Goal: Task Accomplishment & Management: Complete application form

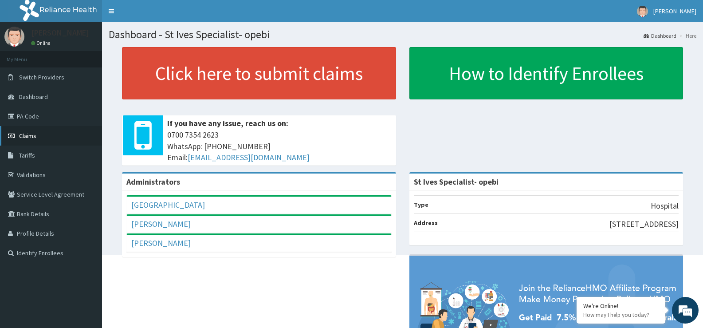
click at [35, 129] on link "Claims" at bounding box center [51, 136] width 102 height 20
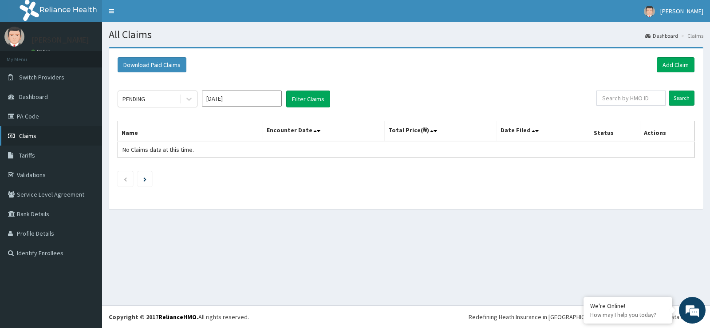
click at [27, 131] on link "Claims" at bounding box center [51, 136] width 102 height 20
click at [685, 63] on link "Add Claim" at bounding box center [676, 64] width 38 height 15
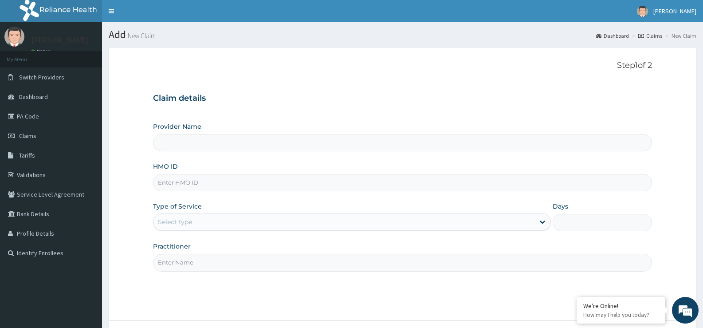
type input "St Ives Specialist- opebi"
click at [220, 180] on input "HMO ID" at bounding box center [402, 182] width 499 height 17
type input "XEC/10043/B"
click at [227, 219] on div "Select type" at bounding box center [343, 222] width 381 height 14
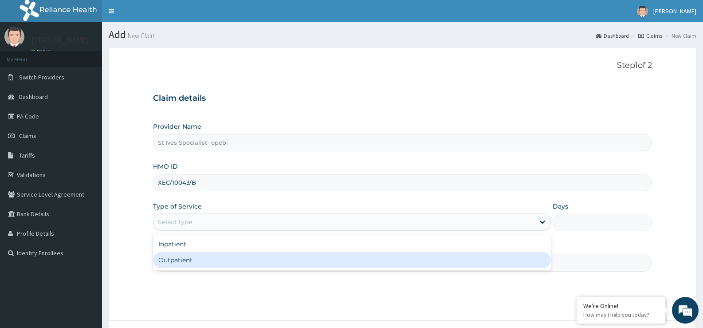
click at [226, 256] on div "Outpatient" at bounding box center [351, 260] width 397 height 16
type input "1"
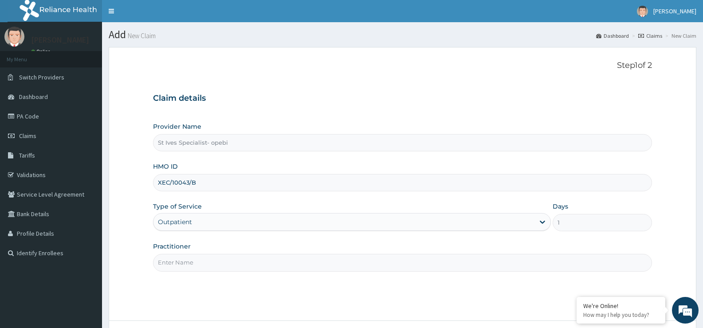
click at [391, 253] on div "Practitioner" at bounding box center [402, 256] width 499 height 29
click at [374, 258] on input "Practitioner" at bounding box center [402, 262] width 499 height 17
type input "[PERSON_NAME]"
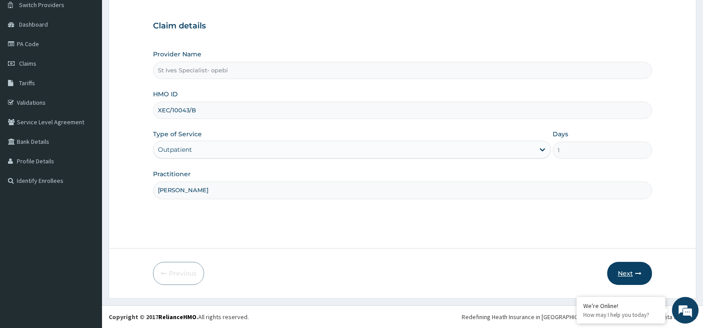
click at [630, 276] on button "Next" at bounding box center [629, 273] width 45 height 23
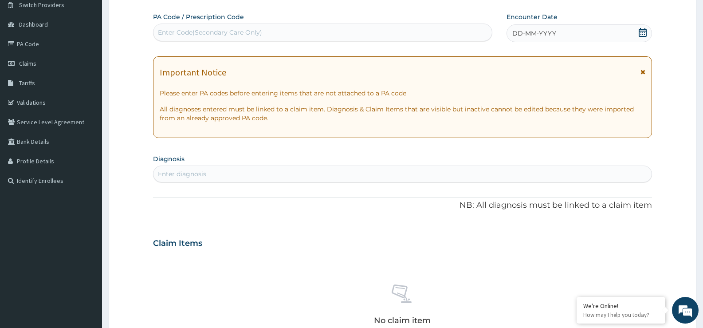
click at [646, 31] on icon at bounding box center [643, 32] width 8 height 9
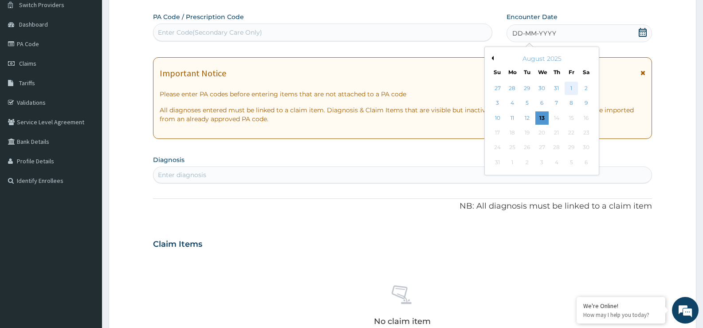
click at [568, 87] on div "1" at bounding box center [571, 88] width 13 height 13
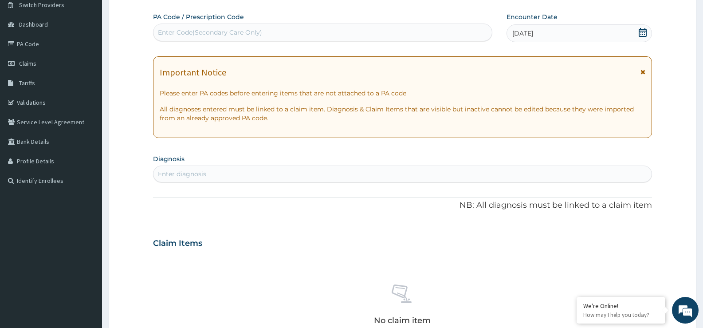
click at [257, 179] on div "Enter diagnosis" at bounding box center [402, 174] width 498 height 14
click at [252, 178] on div "Enter diagnosis" at bounding box center [402, 174] width 498 height 14
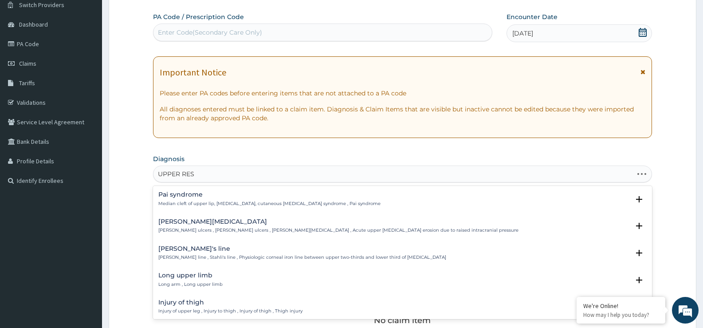
type input "UPPER RESP"
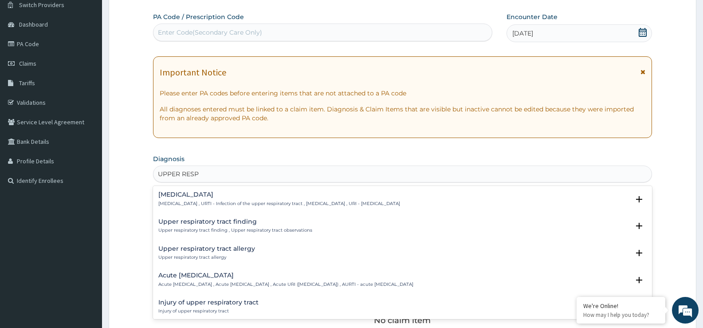
click at [243, 197] on h4 "Upper respiratory infection" at bounding box center [279, 194] width 242 height 7
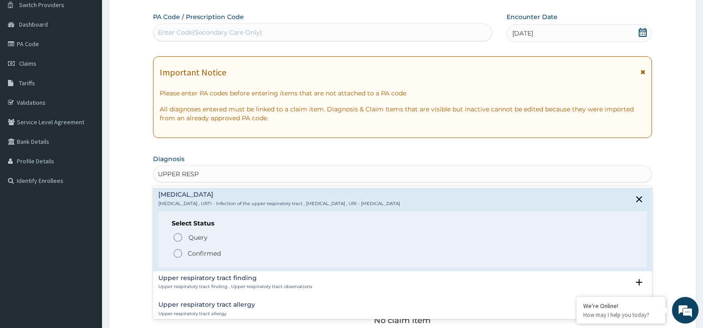
click at [204, 253] on p "Confirmed" at bounding box center [204, 253] width 33 height 9
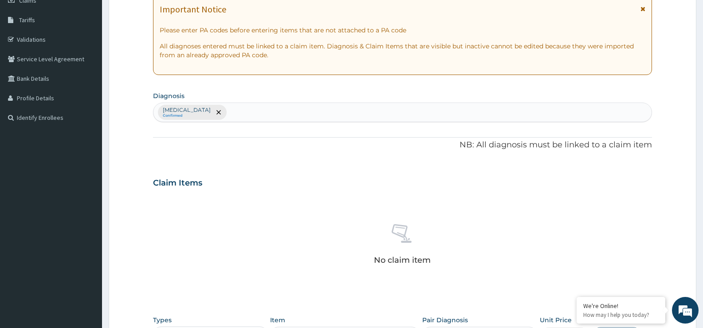
scroll to position [250, 0]
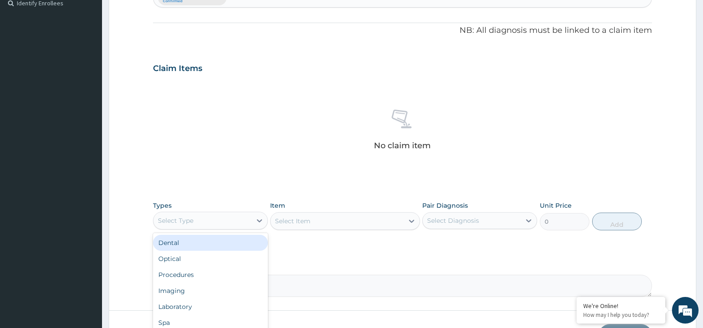
click at [253, 229] on div "Select Type" at bounding box center [210, 221] width 115 height 18
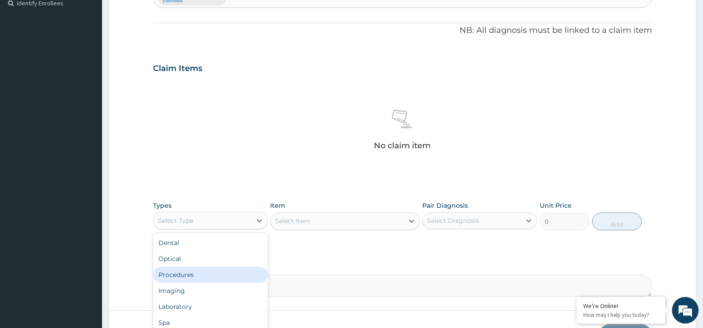
click at [208, 272] on div "Procedures" at bounding box center [210, 275] width 115 height 16
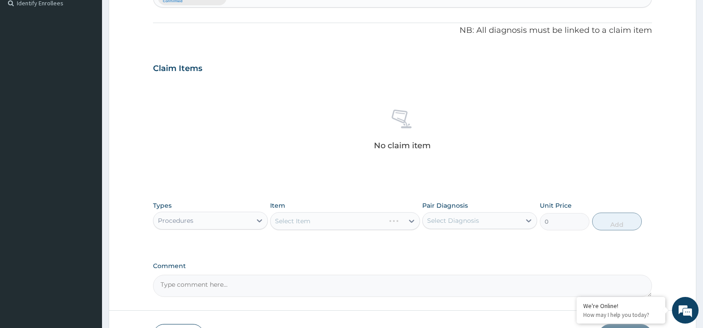
click at [410, 218] on div "Select Item" at bounding box center [345, 221] width 150 height 18
click at [410, 223] on icon at bounding box center [411, 220] width 9 height 9
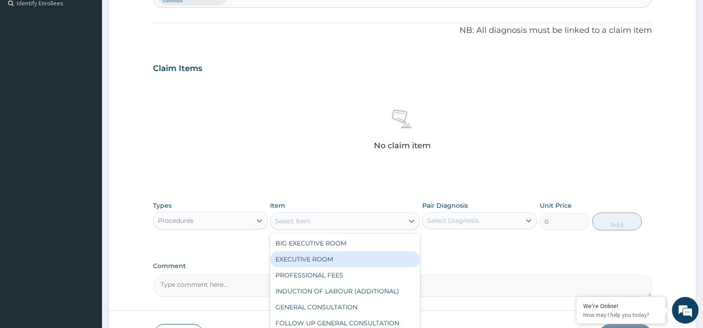
scroll to position [44, 0]
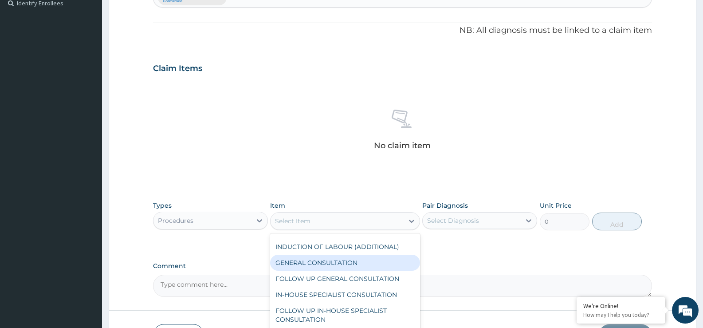
click at [372, 257] on div "GENERAL CONSULTATION" at bounding box center [345, 263] width 150 height 16
type input "5000"
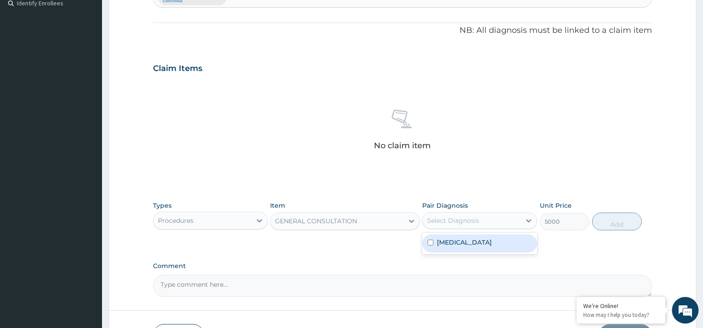
click at [478, 222] on div "Select Diagnosis" at bounding box center [453, 220] width 52 height 9
click at [473, 251] on div "Upper respiratory infection" at bounding box center [479, 243] width 115 height 18
checkbox input "true"
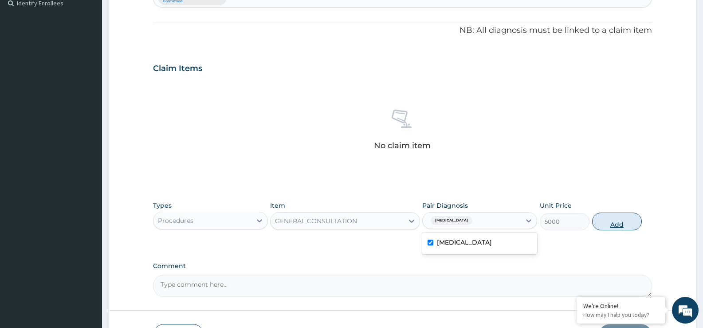
click at [606, 225] on button "Add" at bounding box center [617, 221] width 50 height 18
type input "0"
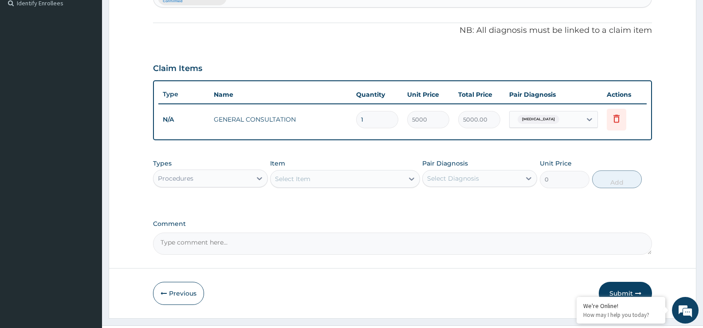
click at [250, 178] on div "Procedures" at bounding box center [202, 178] width 98 height 14
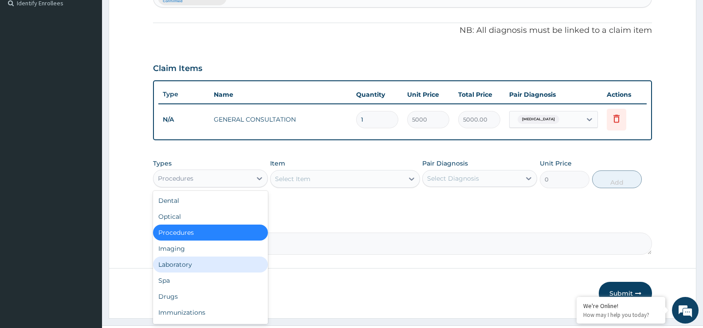
scroll to position [30, 0]
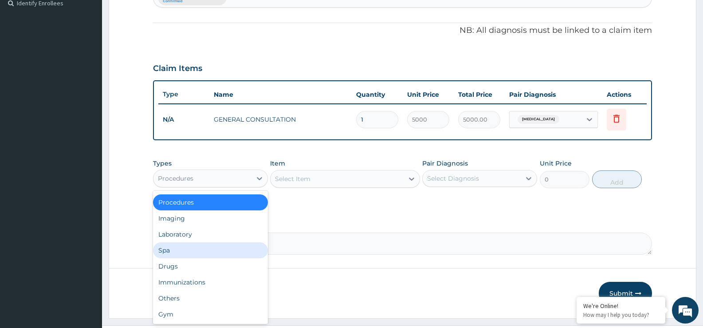
click at [209, 255] on div "Spa" at bounding box center [210, 250] width 115 height 16
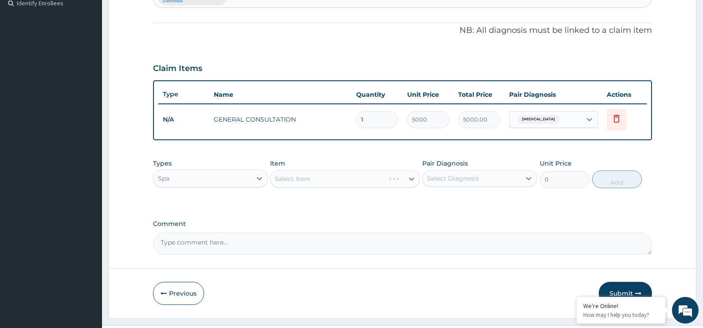
click at [220, 177] on div "Spa" at bounding box center [202, 178] width 98 height 14
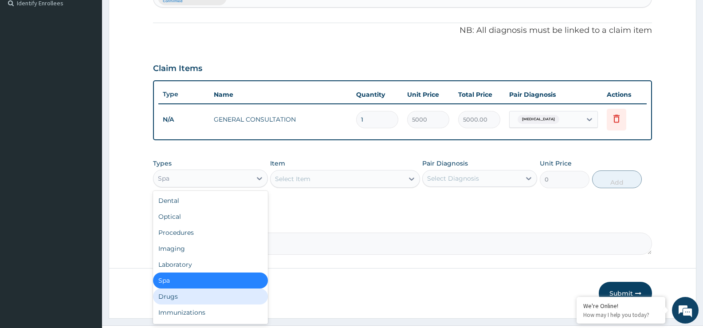
click at [201, 299] on div "Drugs" at bounding box center [210, 296] width 115 height 16
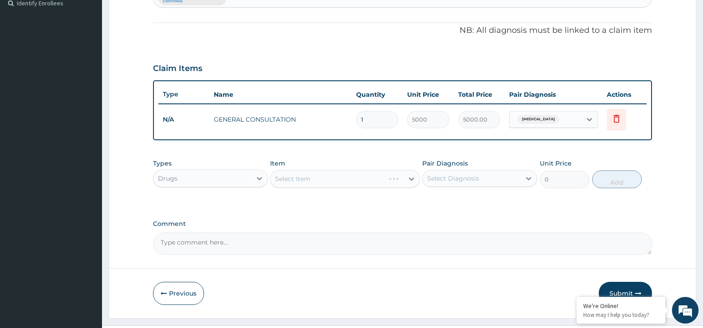
click at [407, 177] on div "Select Item" at bounding box center [345, 179] width 150 height 18
click at [415, 178] on icon at bounding box center [411, 178] width 9 height 9
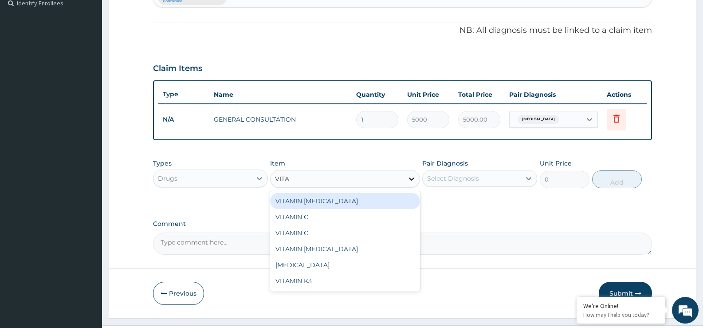
type input "VITAM"
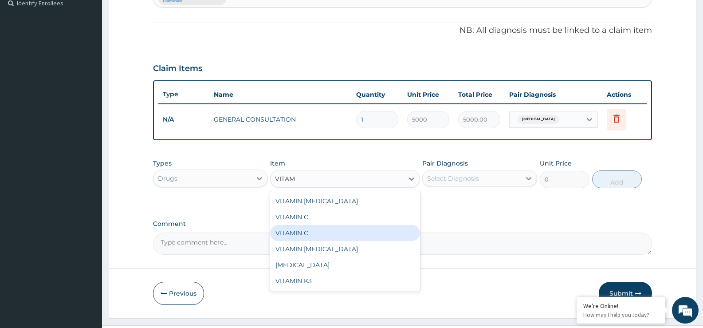
click at [343, 230] on div "VITAMIN C" at bounding box center [345, 233] width 150 height 16
type input "1500"
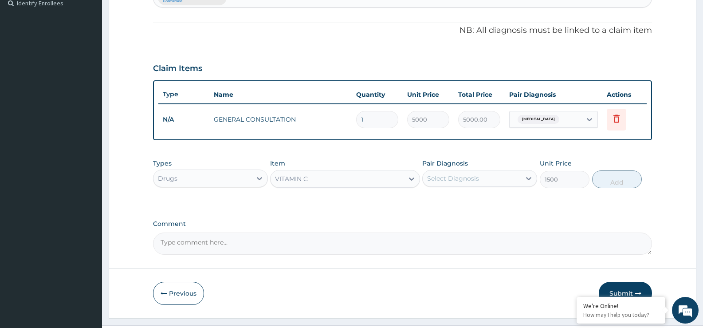
click at [508, 176] on div "Select Diagnosis" at bounding box center [472, 178] width 98 height 14
click at [492, 203] on label "Upper respiratory infection" at bounding box center [464, 200] width 55 height 9
checkbox input "true"
click at [619, 184] on button "Add" at bounding box center [617, 179] width 50 height 18
type input "0"
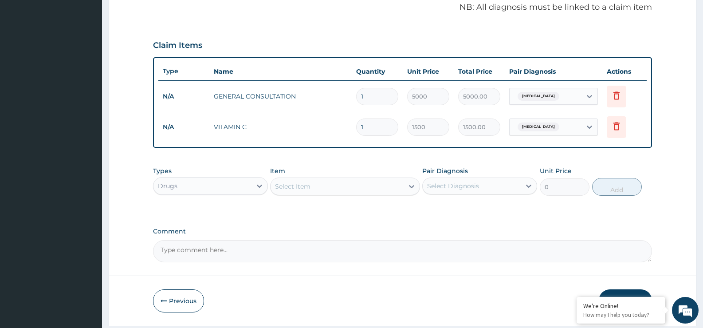
scroll to position [294, 0]
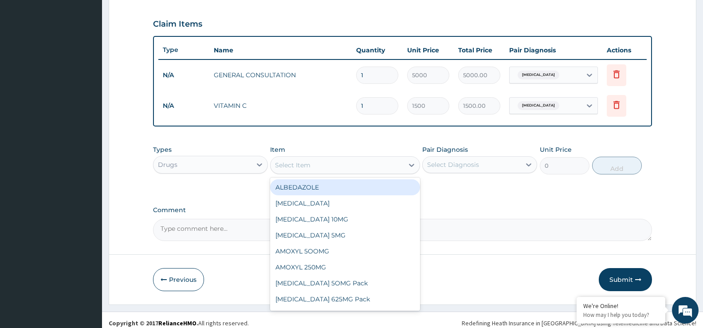
click at [292, 167] on div "Select Item" at bounding box center [292, 165] width 35 height 9
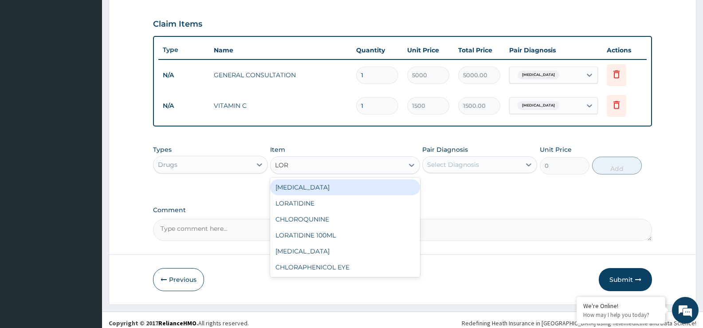
type input "LORA"
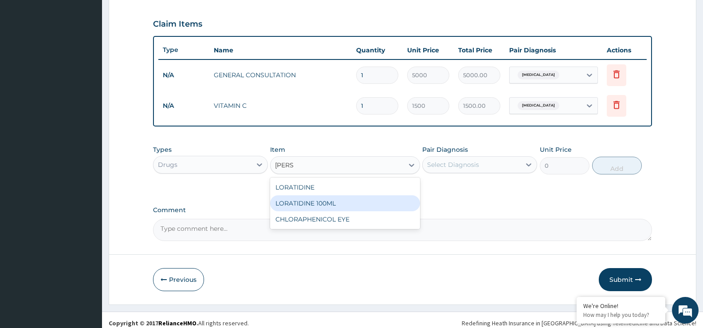
click at [324, 201] on div "LORATIDINE 100ML" at bounding box center [345, 203] width 150 height 16
type input "1200"
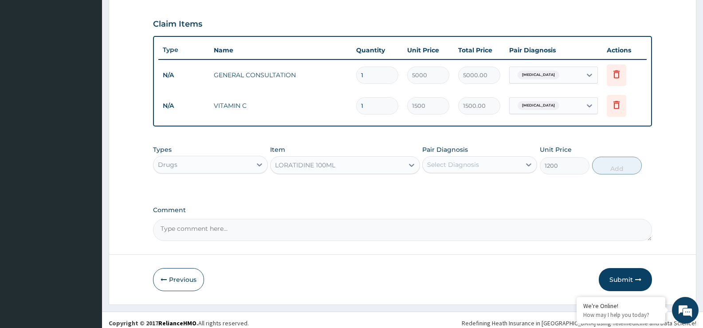
click at [473, 163] on div "Select Diagnosis" at bounding box center [453, 164] width 52 height 9
click at [465, 189] on label "Upper respiratory infection" at bounding box center [464, 186] width 55 height 9
checkbox input "true"
click at [625, 166] on button "Add" at bounding box center [617, 166] width 50 height 18
type input "0"
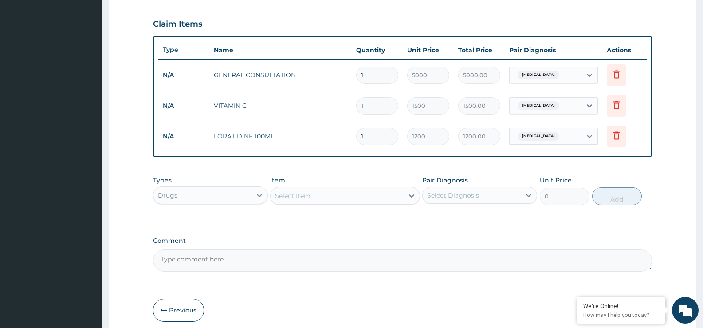
click at [379, 192] on div "Select Item" at bounding box center [337, 196] width 133 height 14
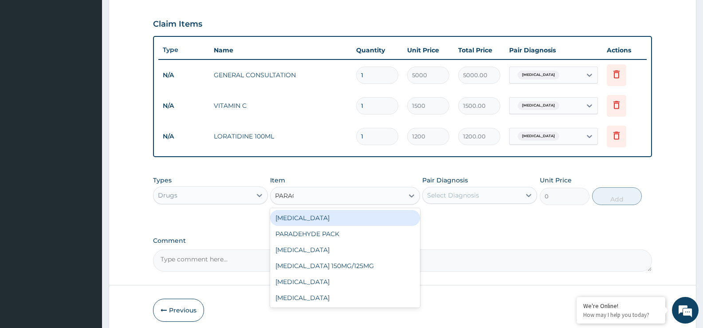
type input "PARACE"
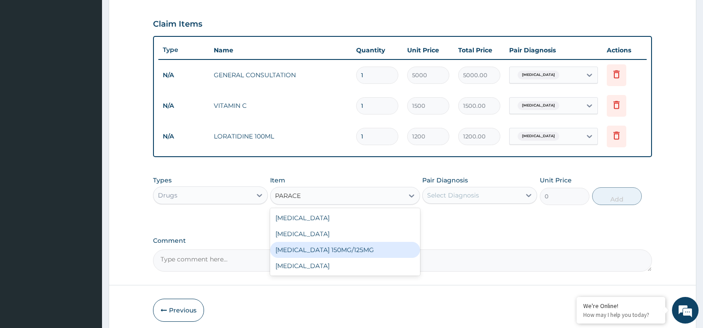
click at [353, 252] on div "PARACETAMOL 150MG/125MG" at bounding box center [345, 250] width 150 height 16
type input "500"
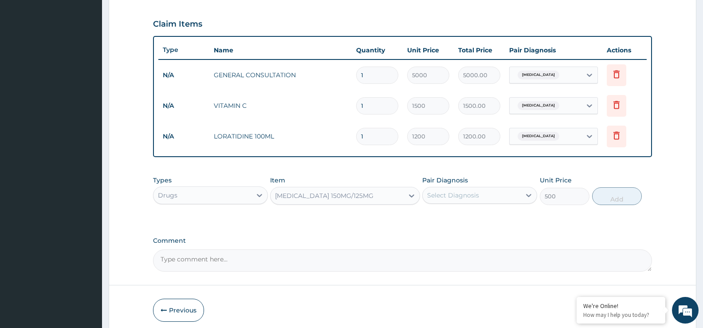
click at [351, 200] on div "PARACETAMOL 150MG/125MG" at bounding box center [324, 195] width 98 height 9
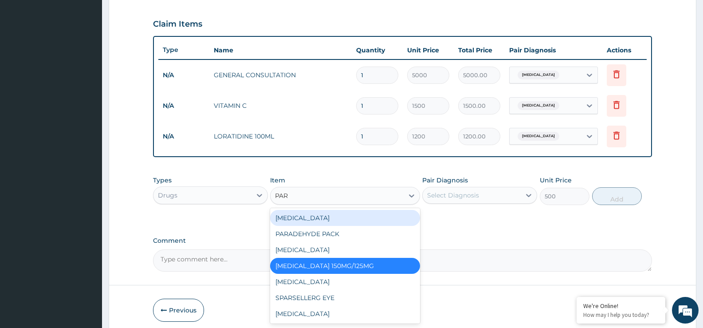
scroll to position [0, 0]
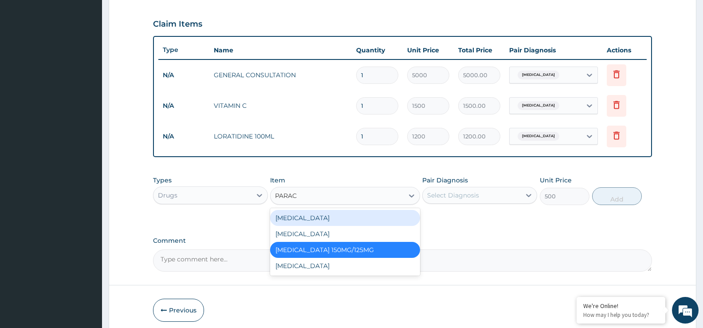
type input "PARACE"
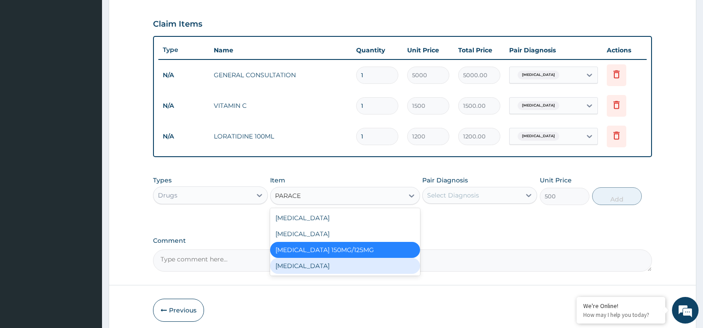
click at [335, 266] on div "PARACETAMOL" at bounding box center [345, 266] width 150 height 16
type input "1000"
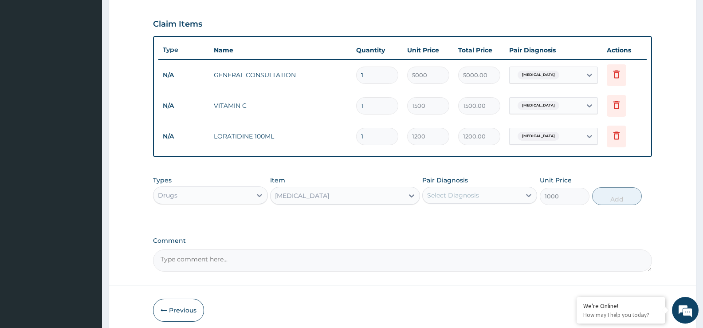
click at [478, 199] on div "Select Diagnosis" at bounding box center [453, 195] width 52 height 9
click at [480, 211] on div "Upper respiratory infection" at bounding box center [479, 218] width 115 height 18
checkbox input "true"
click at [604, 196] on button "Add" at bounding box center [617, 196] width 50 height 18
type input "0"
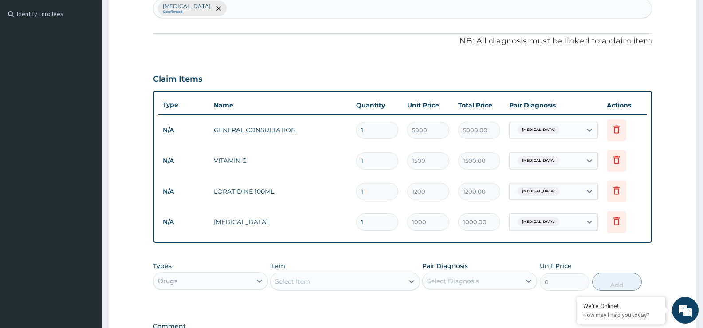
scroll to position [355, 0]
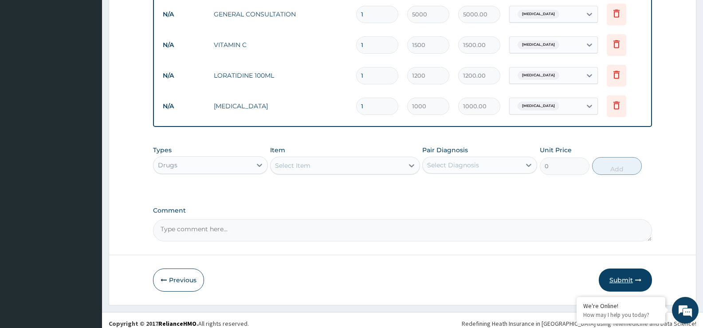
click at [633, 275] on button "Submit" at bounding box center [625, 279] width 53 height 23
click at [633, 280] on button "Submit" at bounding box center [625, 279] width 53 height 23
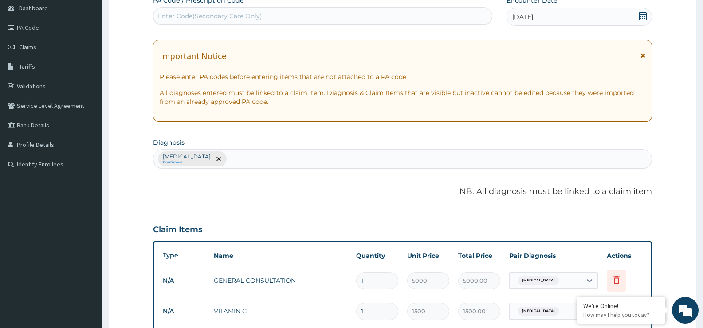
scroll to position [0, 0]
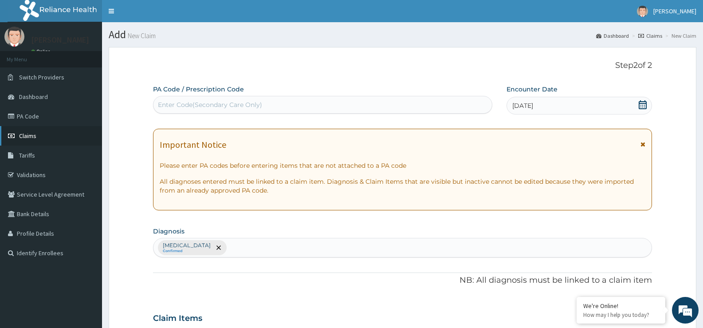
click at [23, 138] on span "Claims" at bounding box center [27, 136] width 17 height 8
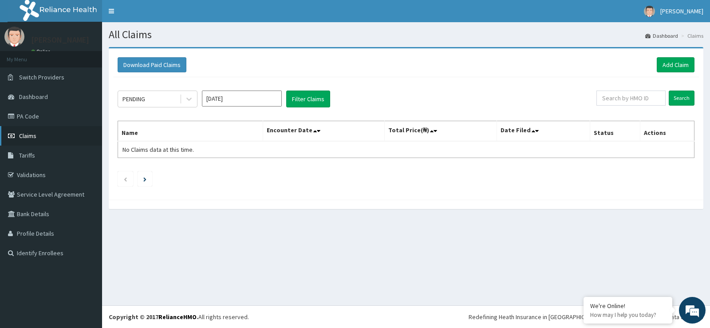
click at [32, 139] on span "Claims" at bounding box center [27, 136] width 17 height 8
click at [666, 66] on link "Add Claim" at bounding box center [676, 64] width 38 height 15
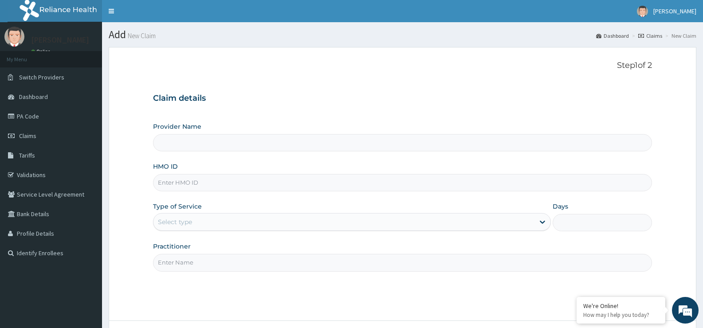
type input "St Ives Specialist- opebi"
click at [212, 183] on input "HMO ID" at bounding box center [402, 182] width 499 height 17
type input "FRC/10062/A"
click at [217, 214] on div "Select type" at bounding box center [351, 222] width 397 height 18
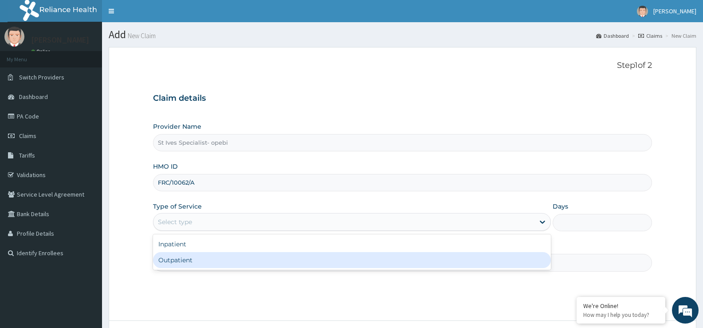
click at [210, 259] on div "Outpatient" at bounding box center [351, 260] width 397 height 16
type input "1"
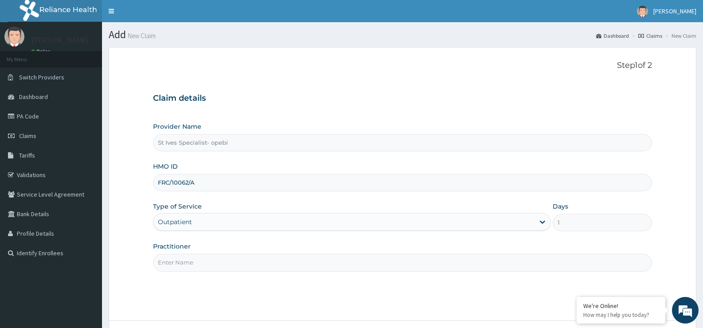
click at [210, 259] on input "Practitioner" at bounding box center [402, 262] width 499 height 17
type input "[PERSON_NAME]"
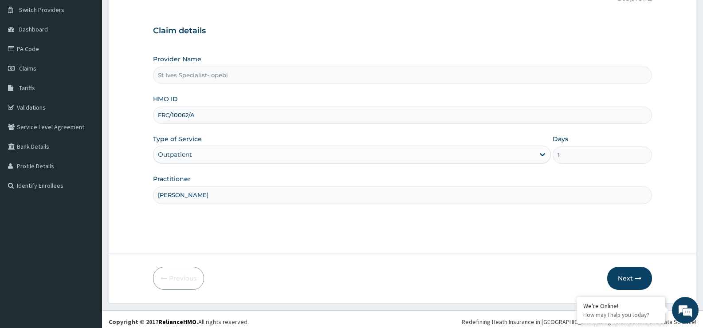
scroll to position [72, 0]
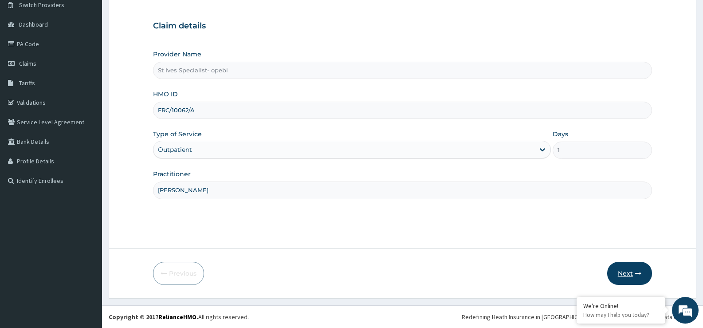
click at [617, 277] on button "Next" at bounding box center [629, 273] width 45 height 23
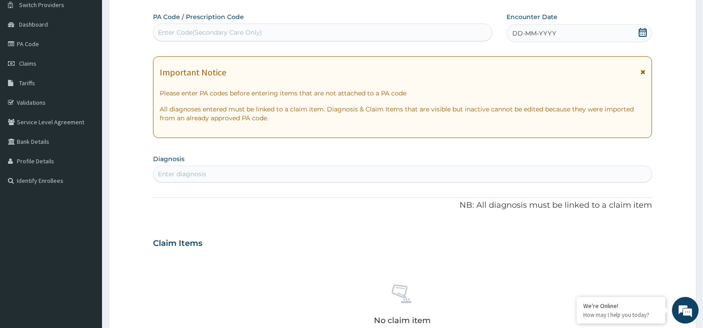
click at [640, 32] on icon at bounding box center [642, 32] width 9 height 9
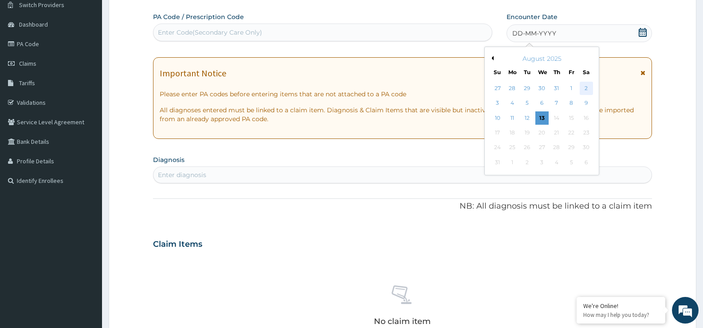
click at [583, 87] on div "2" at bounding box center [586, 88] width 13 height 13
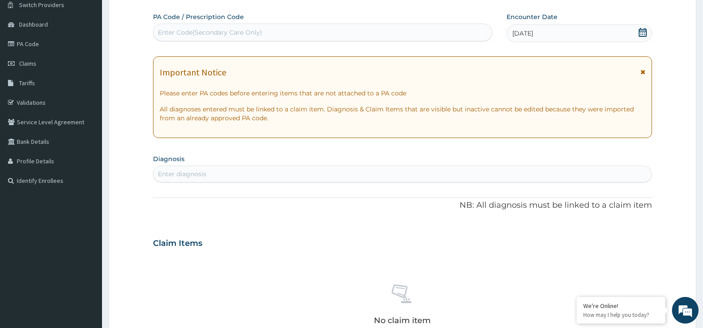
click at [187, 174] on div "Enter diagnosis" at bounding box center [182, 173] width 48 height 9
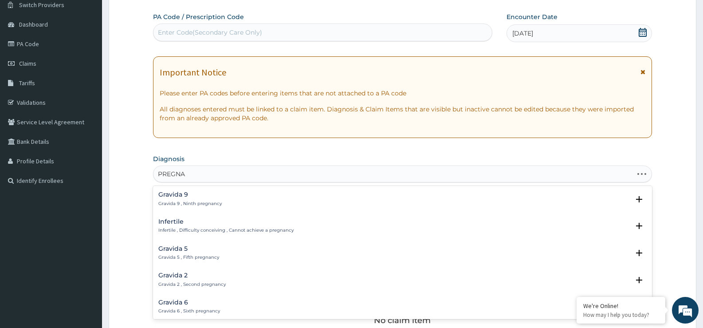
type input "PREGNAN"
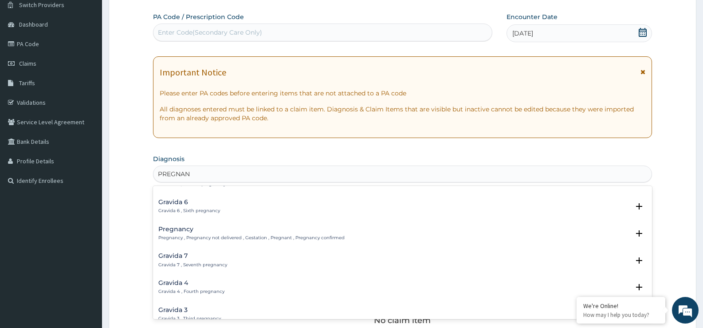
scroll to position [133, 0]
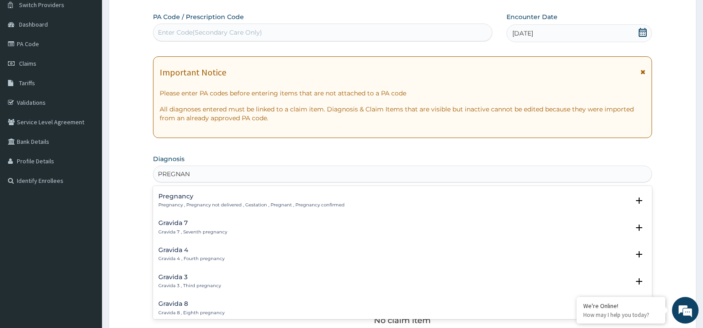
click at [220, 203] on p "Pregnancy , Pregnancy not delivered , Gestation , Pregnant , Pregnancy confirmed" at bounding box center [251, 205] width 186 height 6
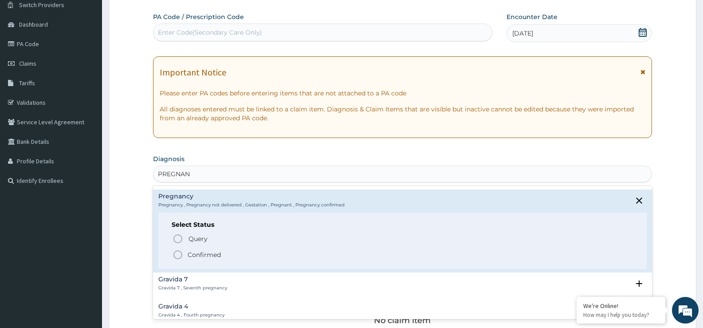
click at [209, 259] on p "Confirmed" at bounding box center [204, 254] width 33 height 9
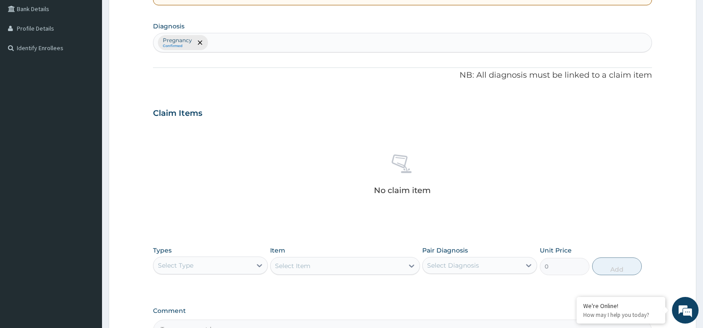
scroll to position [205, 0]
click at [257, 264] on icon at bounding box center [259, 264] width 9 height 9
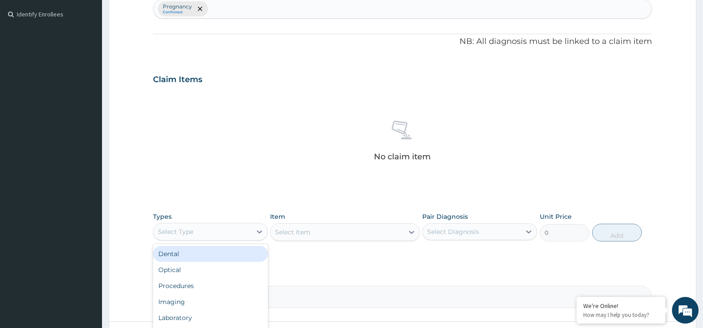
scroll to position [294, 0]
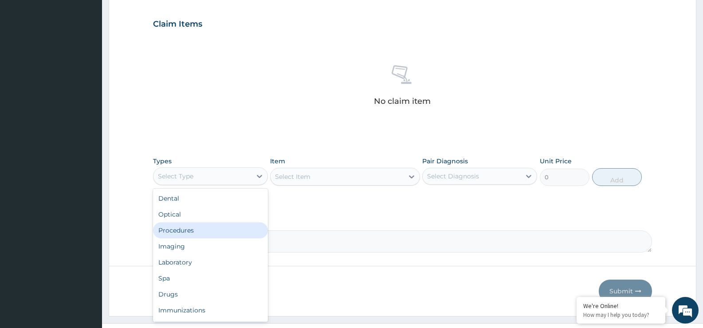
click at [218, 229] on div "Procedures" at bounding box center [210, 230] width 115 height 16
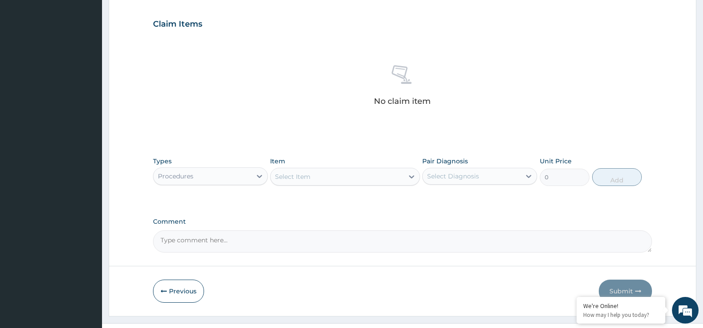
click at [410, 173] on icon at bounding box center [411, 176] width 9 height 9
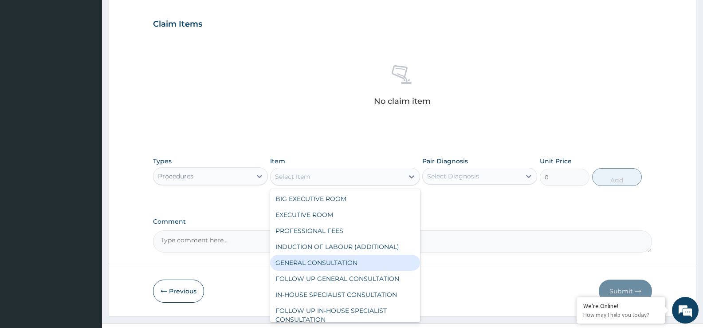
click at [351, 259] on div "GENERAL CONSULTATION" at bounding box center [345, 263] width 150 height 16
type input "5000"
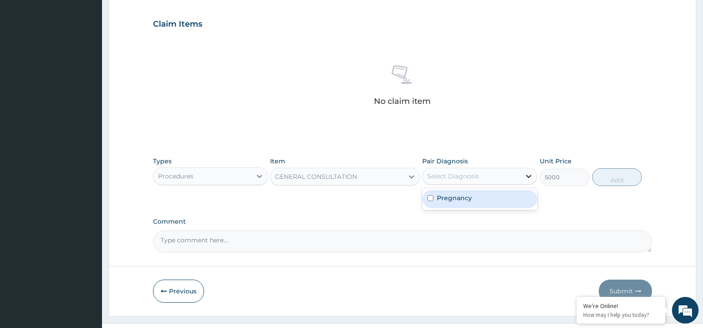
click at [533, 173] on icon at bounding box center [528, 176] width 9 height 9
click at [478, 198] on div "Pregnancy" at bounding box center [479, 199] width 115 height 18
checkbox input "true"
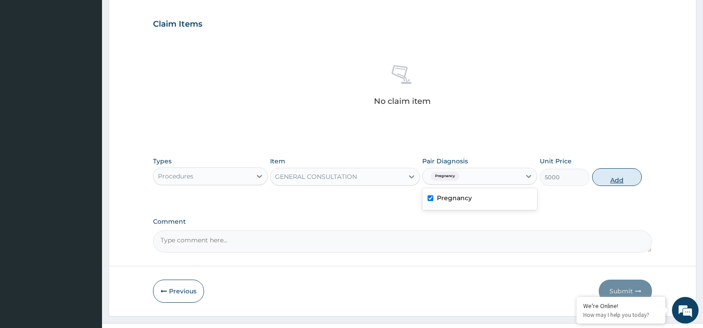
click at [618, 181] on button "Add" at bounding box center [617, 177] width 50 height 18
type input "0"
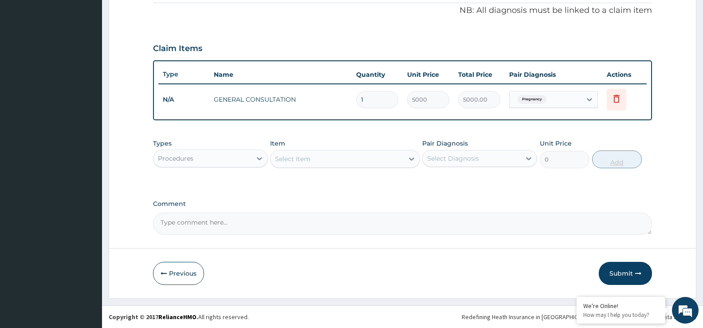
scroll to position [270, 0]
click at [260, 161] on icon at bounding box center [259, 158] width 9 height 9
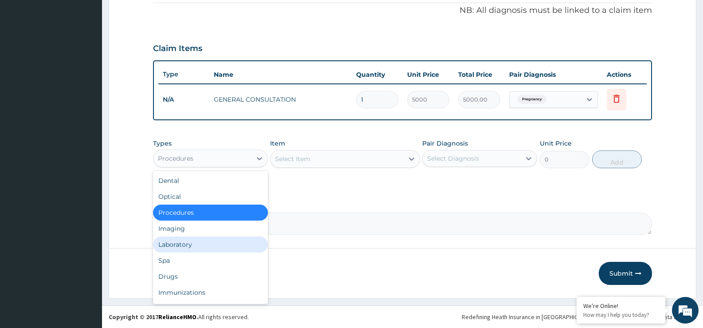
click at [208, 247] on div "Laboratory" at bounding box center [210, 244] width 115 height 16
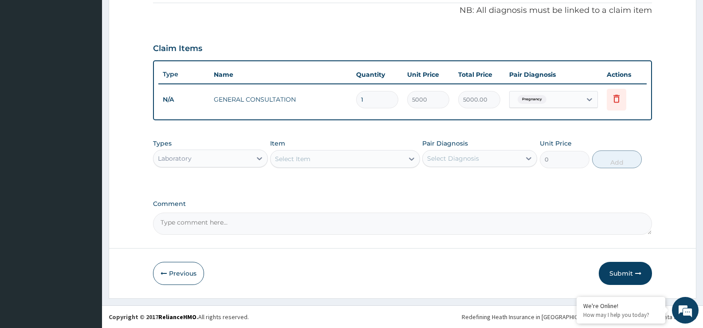
click at [413, 158] on div "Select Item" at bounding box center [345, 159] width 150 height 18
click at [416, 154] on icon at bounding box center [411, 158] width 9 height 9
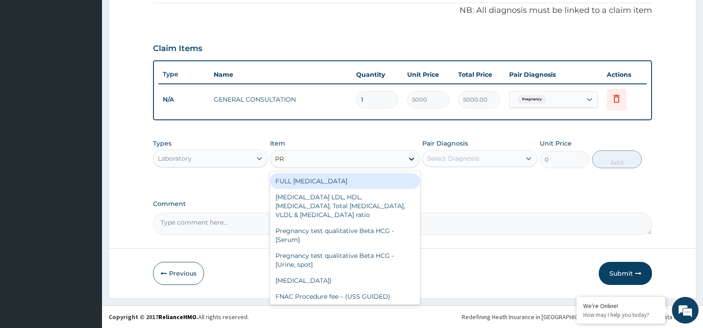
type input "PRE"
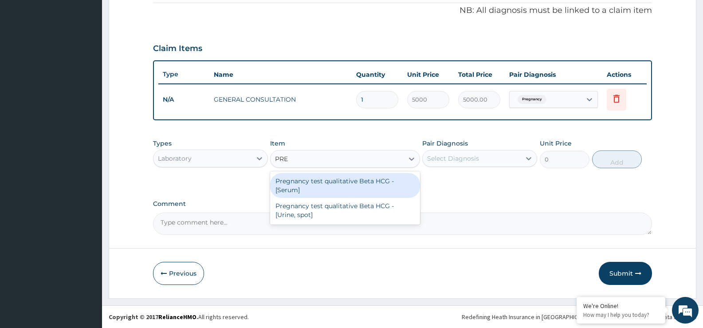
click at [380, 185] on div "Pregnancy test qualitative Beta HCG - [Serum]" at bounding box center [345, 185] width 150 height 25
type input "5000"
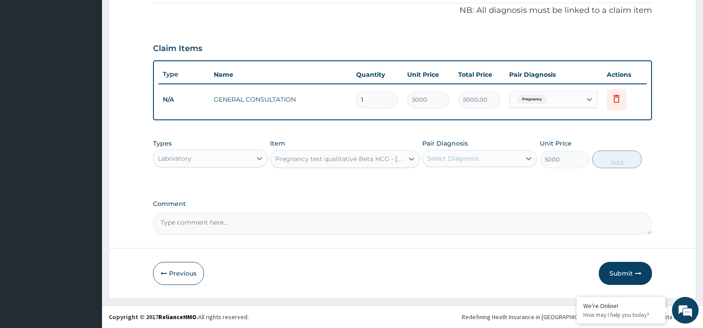
click at [488, 154] on div "Select Diagnosis" at bounding box center [472, 158] width 98 height 14
click at [485, 181] on div "Pregnancy" at bounding box center [479, 181] width 115 height 18
checkbox input "true"
click at [612, 161] on button "Add" at bounding box center [617, 159] width 50 height 18
type input "0"
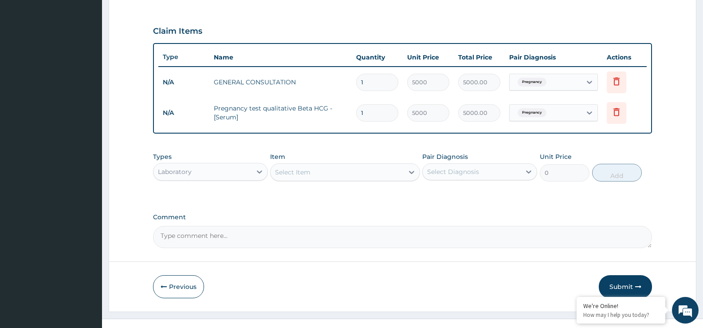
scroll to position [300, 0]
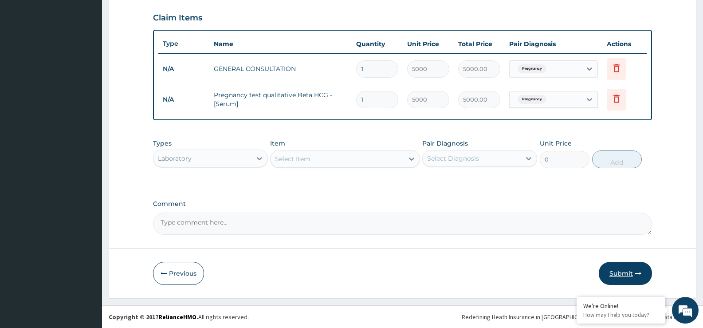
click at [618, 271] on button "Submit" at bounding box center [625, 273] width 53 height 23
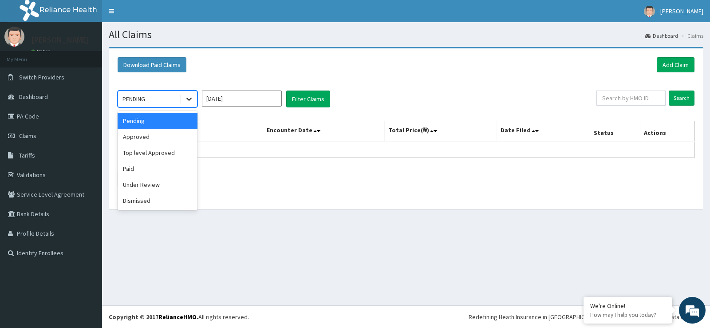
click at [191, 96] on icon at bounding box center [189, 98] width 9 height 9
click at [181, 134] on div "Approved" at bounding box center [158, 137] width 80 height 16
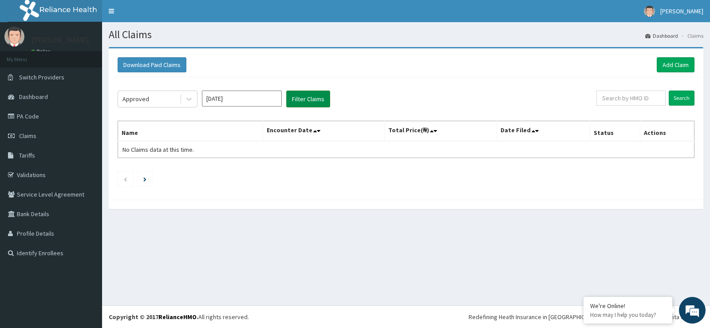
click at [304, 91] on button "Filter Claims" at bounding box center [308, 98] width 44 height 17
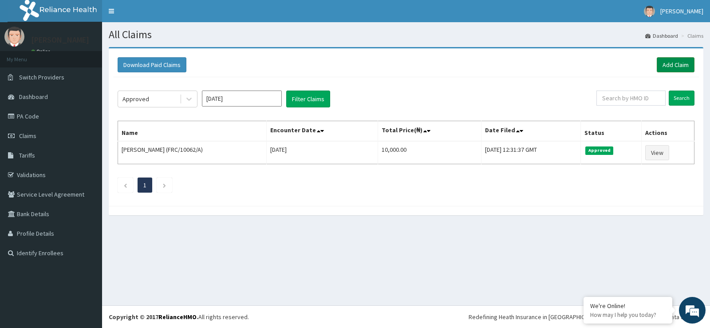
click at [668, 67] on link "Add Claim" at bounding box center [676, 64] width 38 height 15
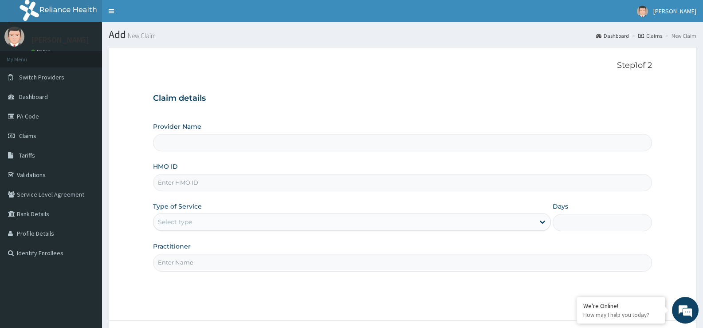
type input "St Ives Specialist- opebi"
click at [256, 183] on input "HMO ID" at bounding box center [402, 182] width 499 height 17
click at [256, 180] on input "HMO ID" at bounding box center [402, 182] width 499 height 17
type input "F"
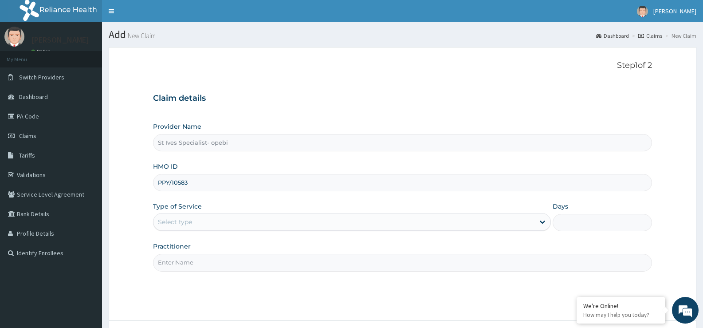
type input "PPY/10583/A"
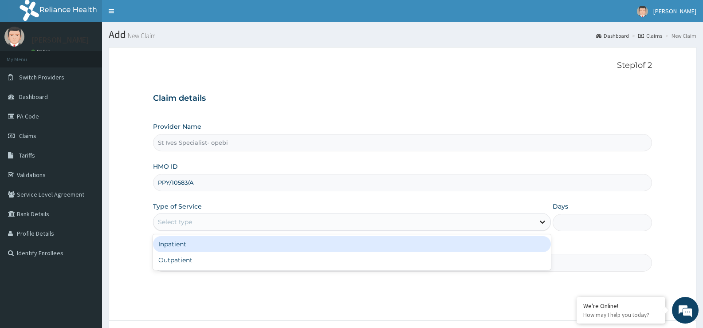
click at [540, 217] on div at bounding box center [543, 222] width 16 height 16
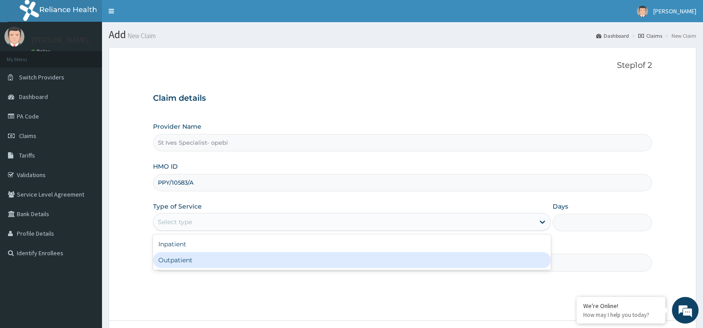
click at [280, 263] on div "Outpatient" at bounding box center [351, 260] width 397 height 16
type input "1"
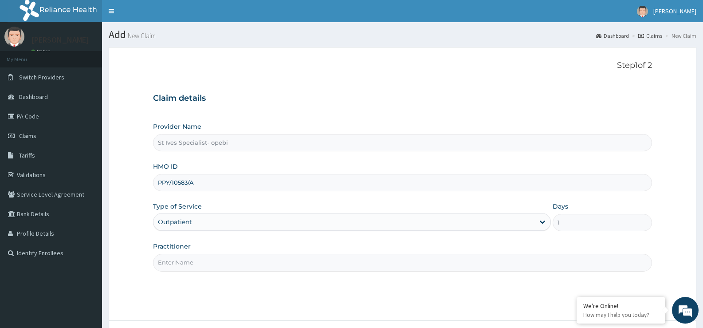
click at [298, 261] on input "Practitioner" at bounding box center [402, 262] width 499 height 17
type input "DR ABANG"
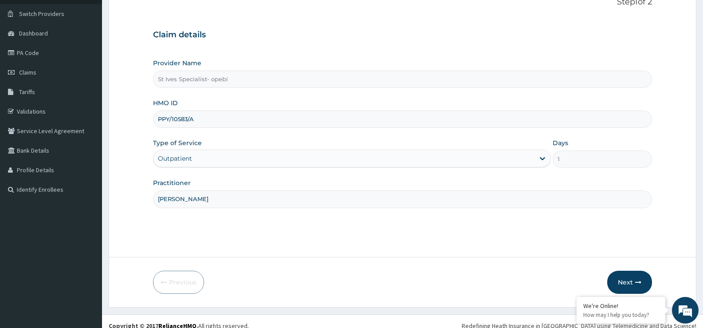
scroll to position [72, 0]
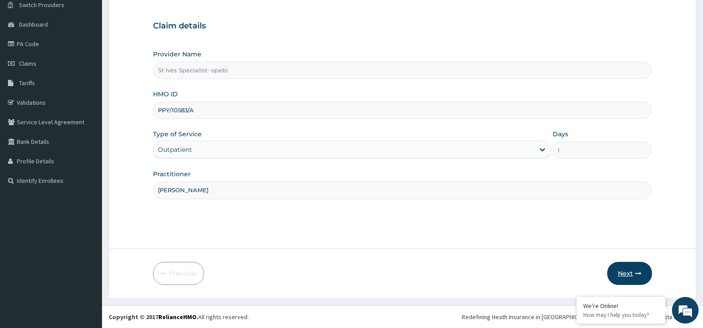
click at [635, 274] on icon "button" at bounding box center [638, 273] width 6 height 6
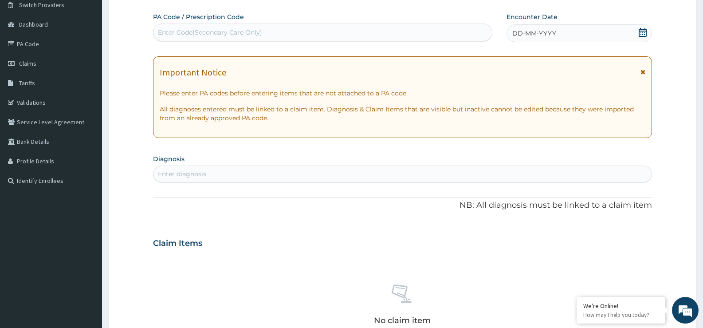
click at [640, 32] on icon at bounding box center [642, 32] width 9 height 9
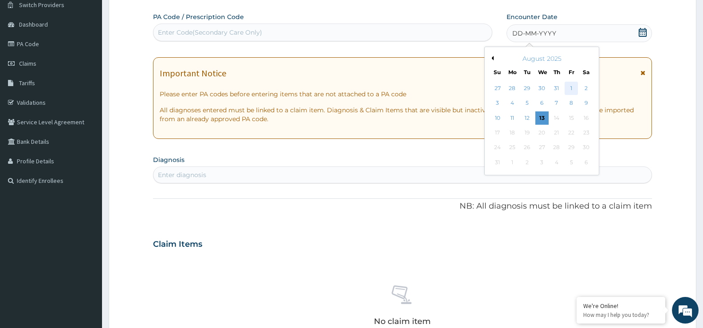
click at [574, 90] on div "1" at bounding box center [571, 88] width 13 height 13
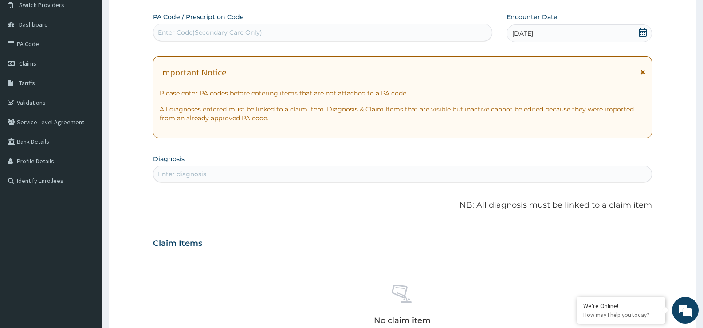
click at [336, 172] on div "Enter diagnosis" at bounding box center [402, 174] width 498 height 14
type input "MALARIA"
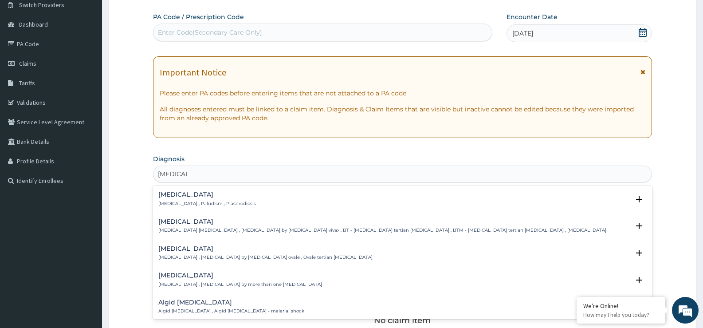
click at [180, 201] on p "Malaria , Paludism , Plasmodiosis" at bounding box center [207, 204] width 98 height 6
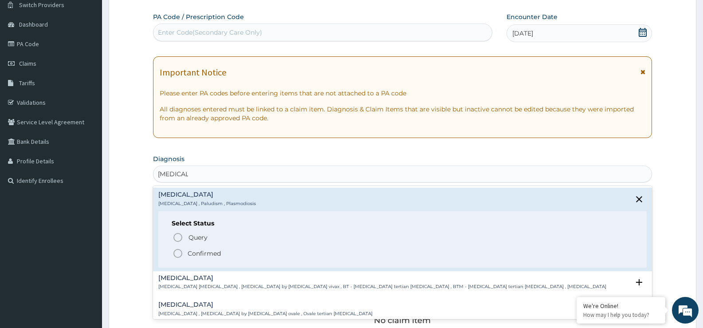
click at [197, 253] on p "Confirmed" at bounding box center [204, 253] width 33 height 9
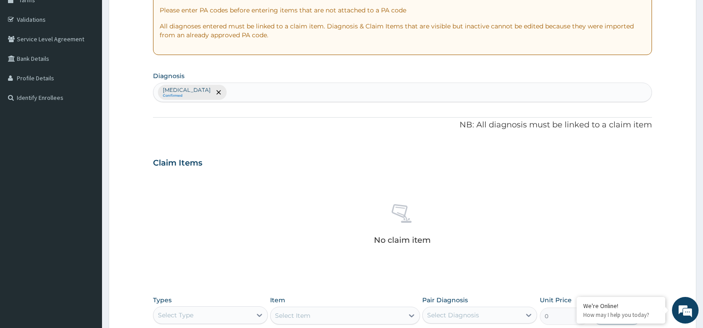
scroll to position [161, 0]
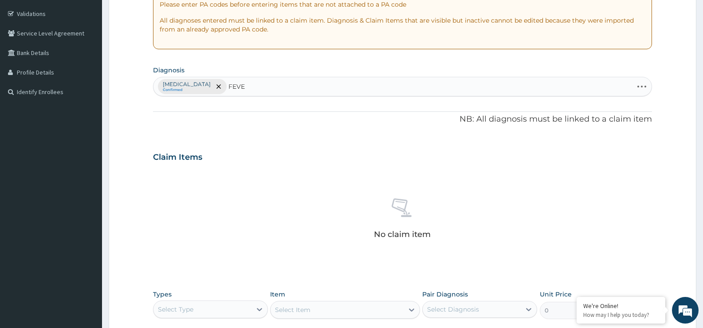
type input "FEVER"
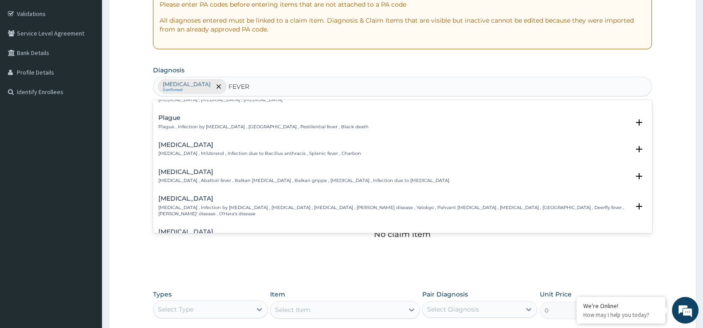
scroll to position [0, 0]
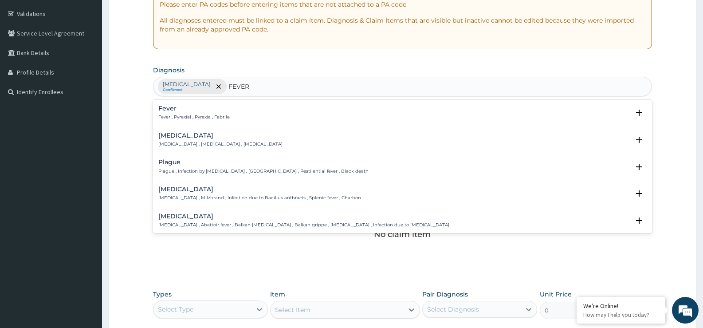
click at [166, 116] on p "Fever , Pyrexial , Pyrexia , Febrile" at bounding box center [193, 117] width 71 height 6
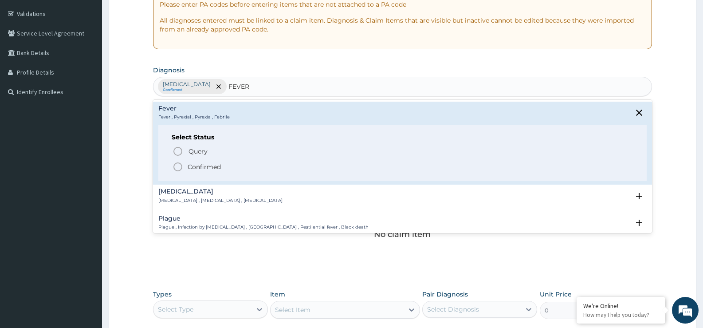
click at [196, 160] on div "Query Query covers suspected (?), Keep in view (kiv), Ruled out (r/o) Confirmed" at bounding box center [403, 158] width 462 height 27
click at [176, 161] on icon "status option filled" at bounding box center [178, 166] width 11 height 11
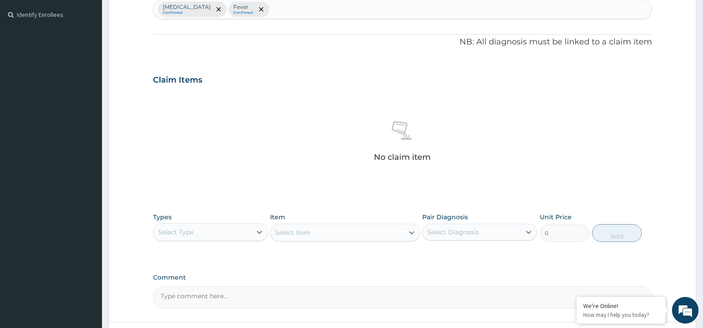
scroll to position [294, 0]
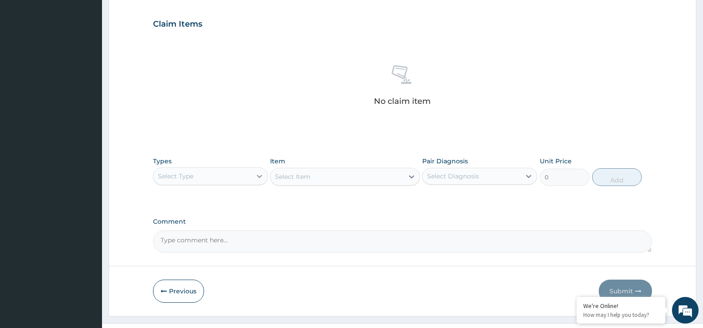
click at [254, 174] on div at bounding box center [260, 176] width 16 height 16
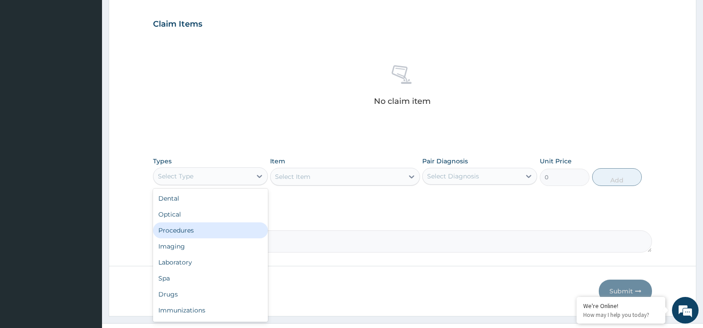
click at [228, 237] on div "Procedures" at bounding box center [210, 230] width 115 height 16
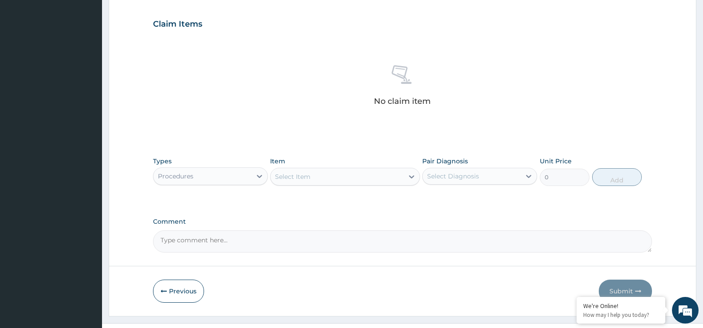
click at [410, 165] on div "Item Select Item" at bounding box center [345, 171] width 150 height 29
click at [410, 166] on div "Item Select Item" at bounding box center [345, 171] width 150 height 29
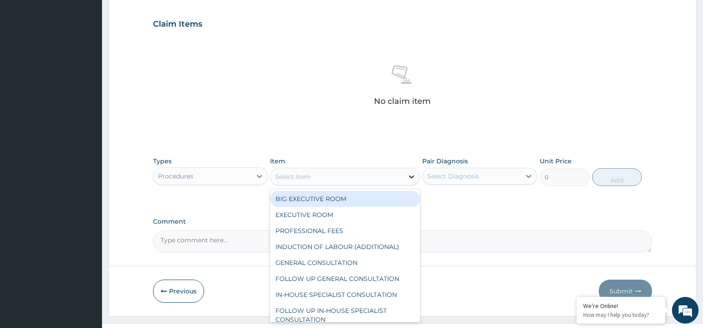
click at [414, 182] on div at bounding box center [412, 177] width 16 height 16
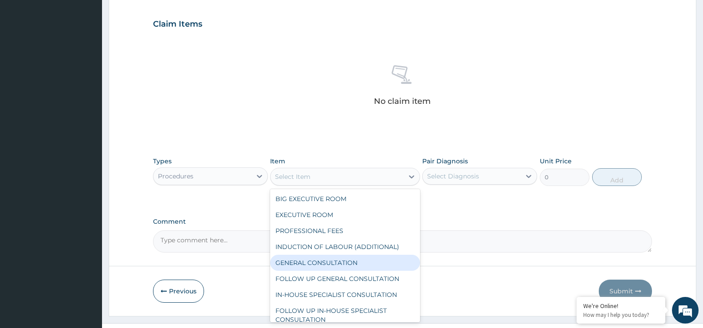
click at [365, 256] on div "GENERAL CONSULTATION" at bounding box center [345, 263] width 150 height 16
type input "5000"
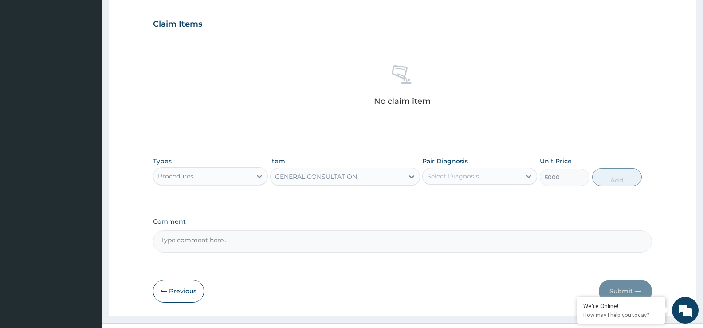
click at [452, 177] on div "Select Diagnosis" at bounding box center [453, 176] width 52 height 9
click at [461, 197] on div "Malaria" at bounding box center [479, 199] width 115 height 18
checkbox input "true"
click at [604, 173] on button "Add" at bounding box center [617, 177] width 50 height 18
type input "0"
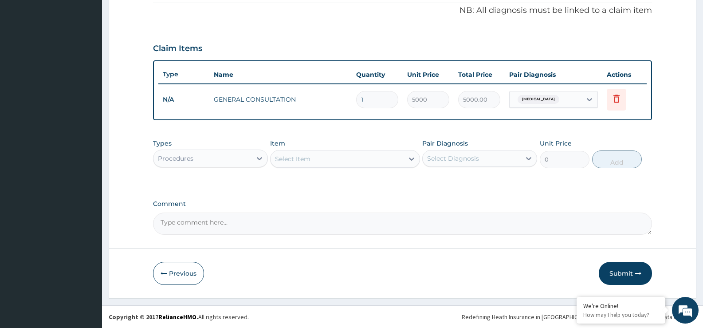
scroll to position [270, 0]
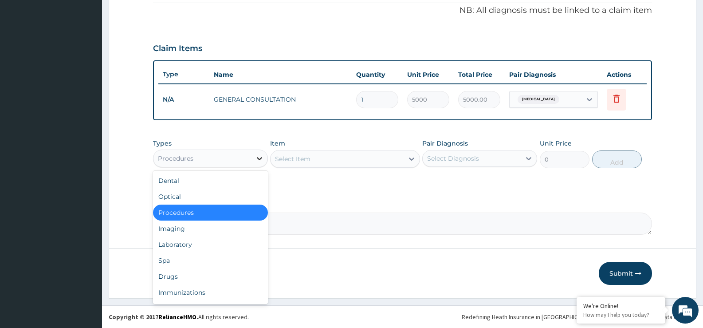
click at [259, 157] on icon at bounding box center [259, 158] width 9 height 9
click at [197, 247] on div "Laboratory" at bounding box center [210, 244] width 115 height 16
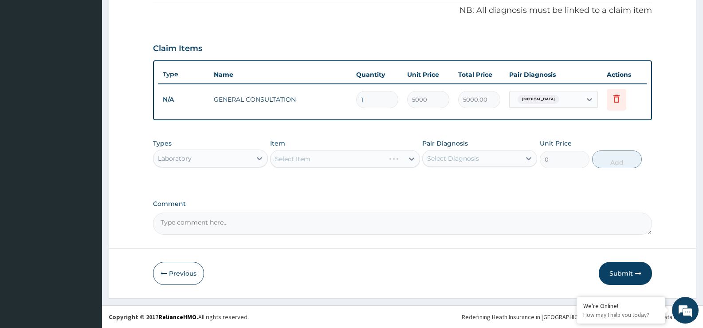
click at [409, 161] on div "Select Item" at bounding box center [345, 159] width 150 height 18
click at [411, 157] on icon at bounding box center [411, 158] width 9 height 9
type input "MALA"
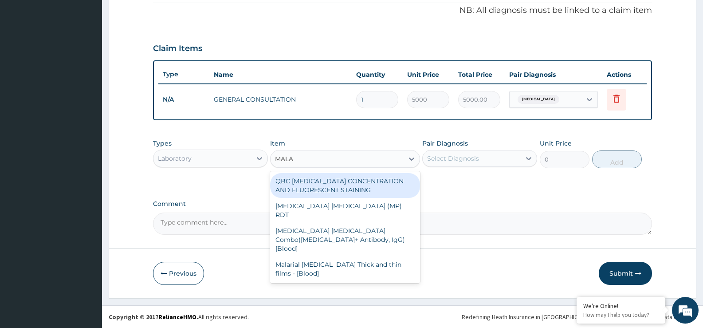
click at [355, 197] on div "QBC MALARIA CONCENTRATION AND FLUORESCENT STAINING" at bounding box center [345, 185] width 150 height 25
type input "4000"
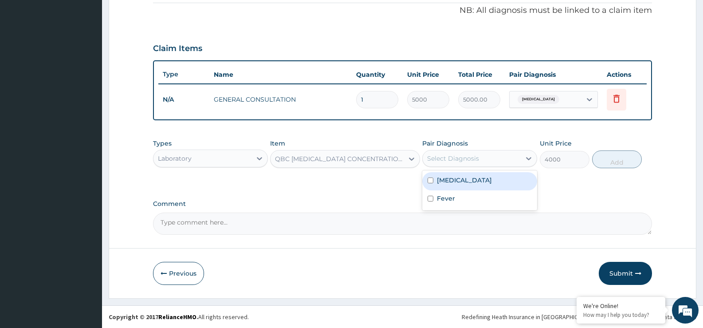
click at [482, 154] on div "Select Diagnosis" at bounding box center [472, 158] width 98 height 14
click at [475, 185] on div "Malaria" at bounding box center [479, 181] width 115 height 18
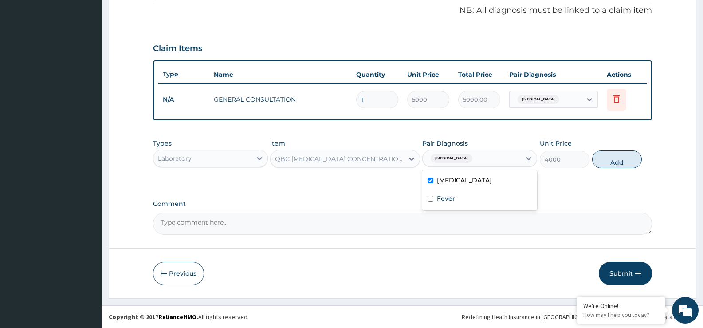
click at [475, 185] on div "Malaria" at bounding box center [479, 181] width 115 height 18
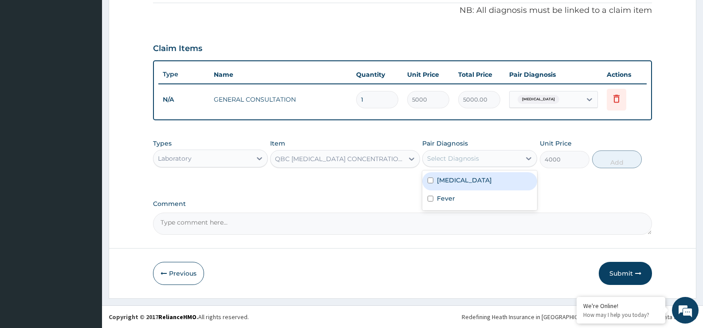
click at [488, 181] on div "Malaria" at bounding box center [479, 181] width 115 height 18
checkbox input "true"
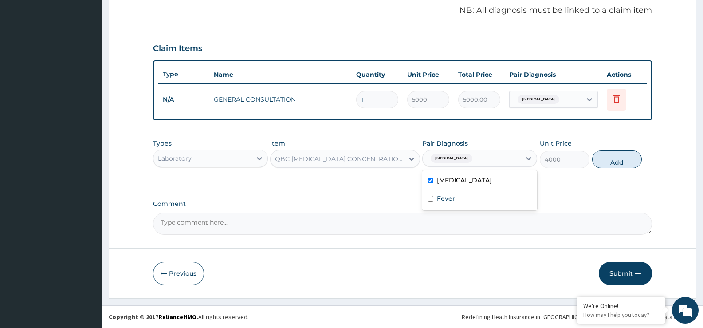
click at [315, 157] on div "QBC MALARIA CONCENTRATION AND FLUORESCENT STAINING" at bounding box center [339, 158] width 129 height 9
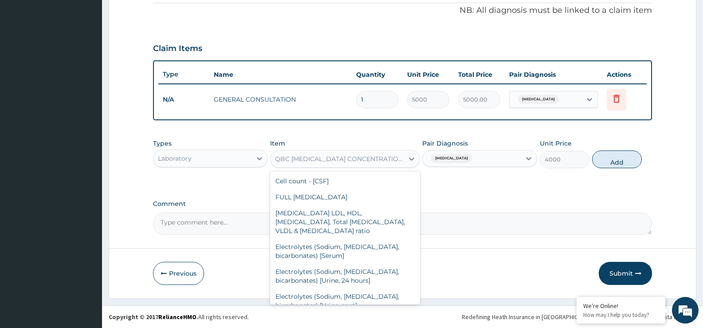
scroll to position [1102, 0]
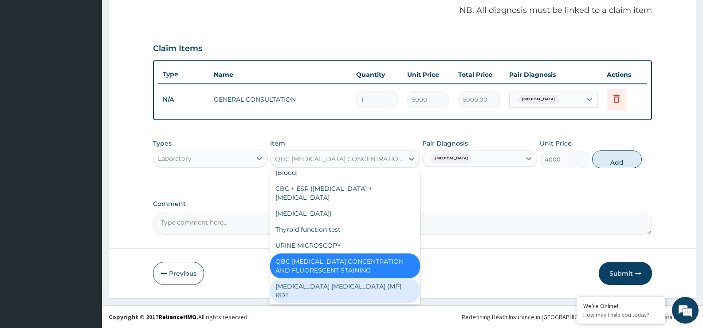
click at [296, 300] on div "MALARIA PARASITE (MP) RDT" at bounding box center [345, 290] width 150 height 25
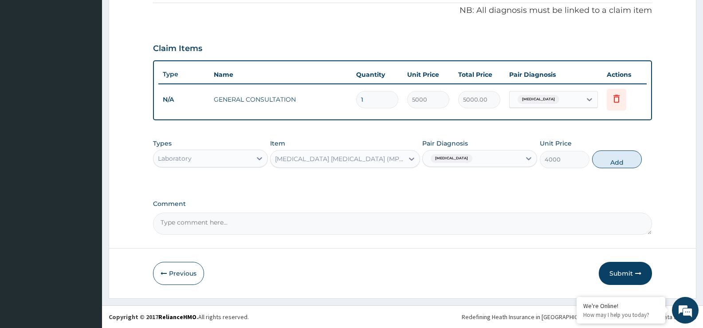
click at [612, 169] on div "Types Laboratory Item option MALARIA PARASITE (MP) RDT, selected. Select is foc…" at bounding box center [402, 153] width 499 height 38
click at [618, 157] on button "Add" at bounding box center [617, 159] width 50 height 18
type input "0"
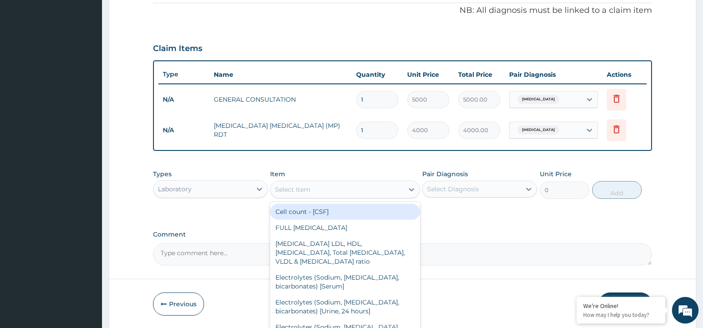
click at [297, 195] on div "Select Item" at bounding box center [337, 189] width 133 height 14
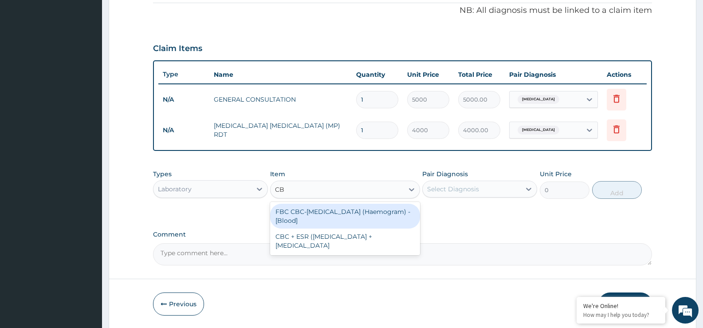
type input "CBC"
click at [300, 216] on div "FBC CBC-Complete Blood Count (Haemogram) - [Blood]" at bounding box center [345, 216] width 150 height 25
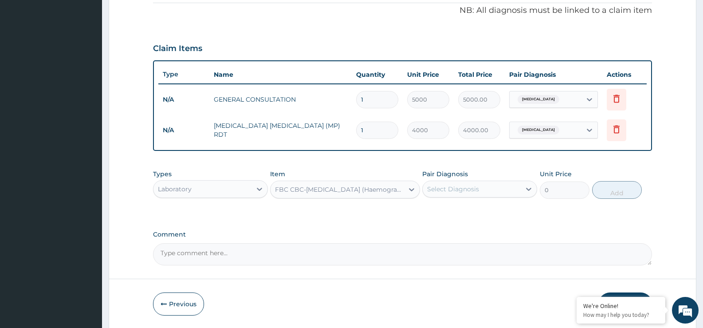
type input "6000"
click at [514, 189] on div "Select Diagnosis" at bounding box center [472, 189] width 98 height 14
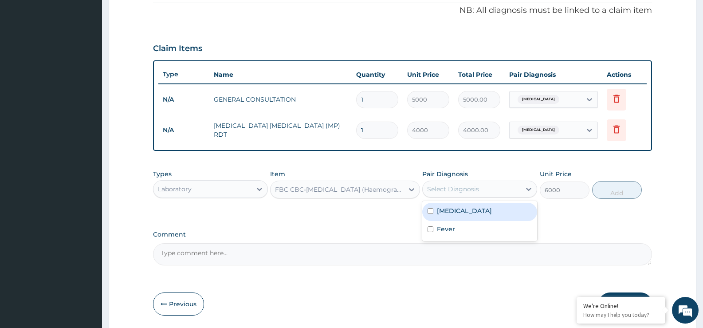
click at [504, 214] on div "Malaria" at bounding box center [479, 212] width 115 height 18
checkbox input "true"
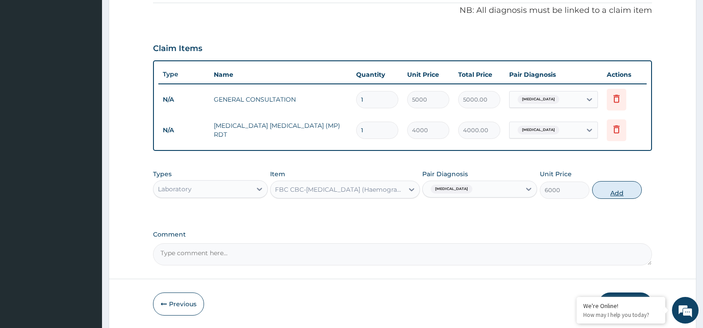
click at [628, 196] on button "Add" at bounding box center [617, 190] width 50 height 18
type input "0"
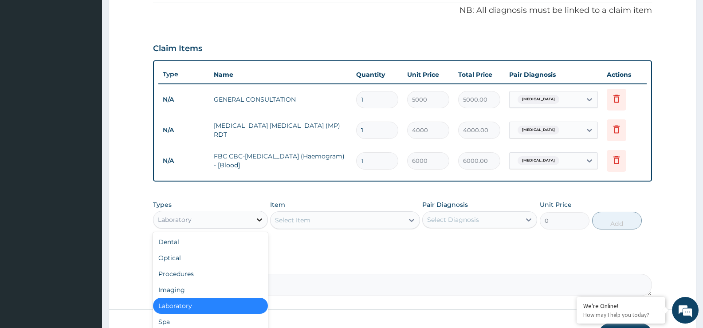
click at [258, 217] on icon at bounding box center [259, 219] width 9 height 9
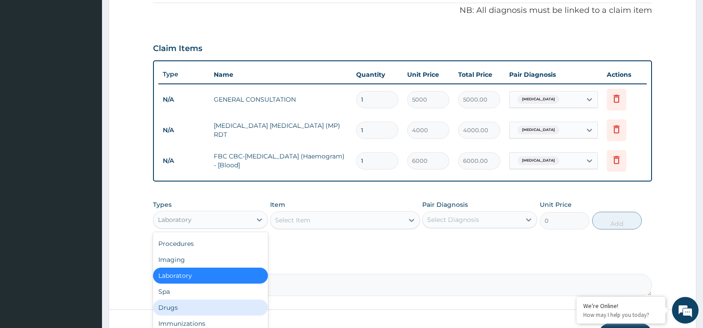
click at [177, 307] on div "Drugs" at bounding box center [210, 307] width 115 height 16
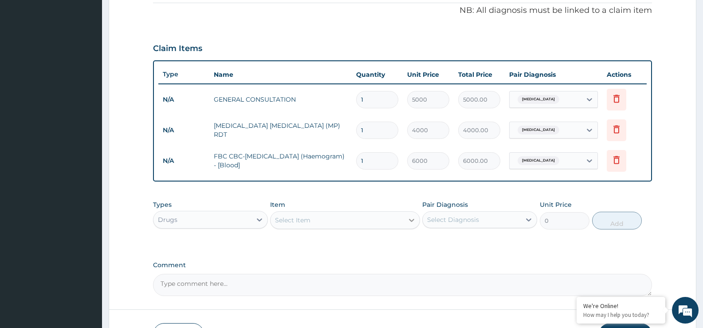
click at [415, 220] on icon at bounding box center [411, 220] width 9 height 9
type input "LUFA"
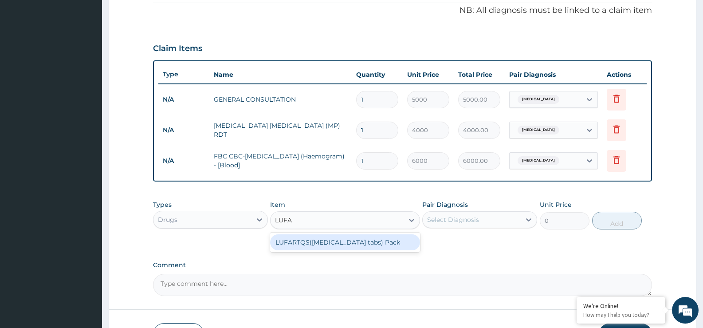
click at [388, 242] on div "LUFARTQS(Artemether tabs) Pack" at bounding box center [345, 242] width 150 height 16
type input "6000"
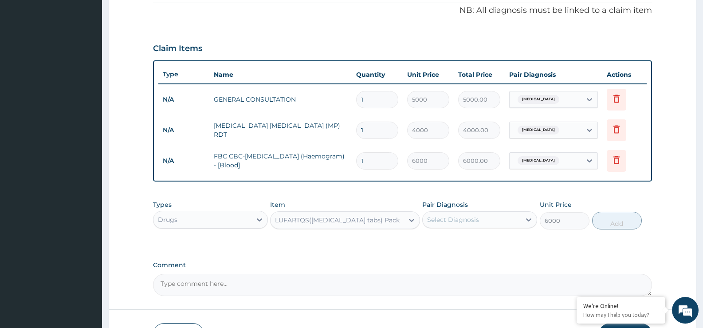
click at [511, 222] on div "Select Diagnosis" at bounding box center [472, 219] width 98 height 14
click at [492, 244] on div "Malaria" at bounding box center [479, 242] width 115 height 18
checkbox input "true"
click at [619, 221] on button "Add" at bounding box center [617, 221] width 50 height 18
type input "0"
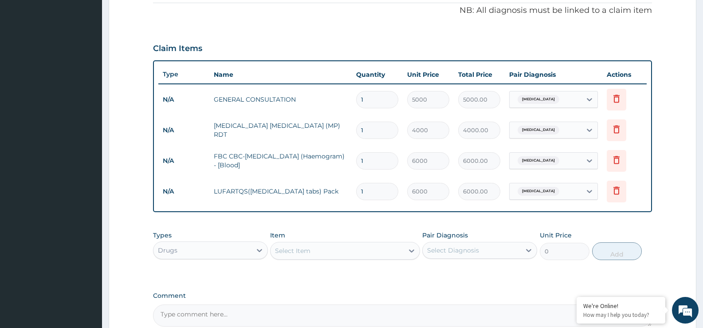
click at [349, 255] on div "Select Item" at bounding box center [337, 251] width 133 height 14
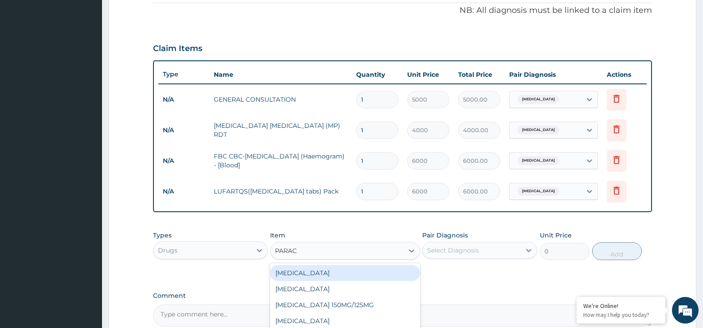
type input "PARACE"
click at [344, 266] on div "PARACETAMOL" at bounding box center [345, 273] width 150 height 16
type input "50"
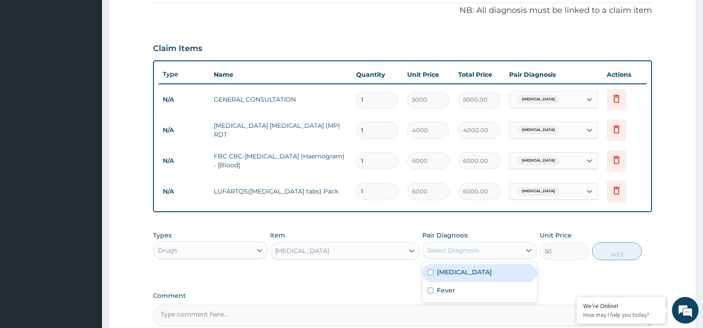
click at [464, 256] on div "Select Diagnosis" at bounding box center [472, 250] width 98 height 14
click at [456, 273] on label "Malaria" at bounding box center [464, 272] width 55 height 9
checkbox input "true"
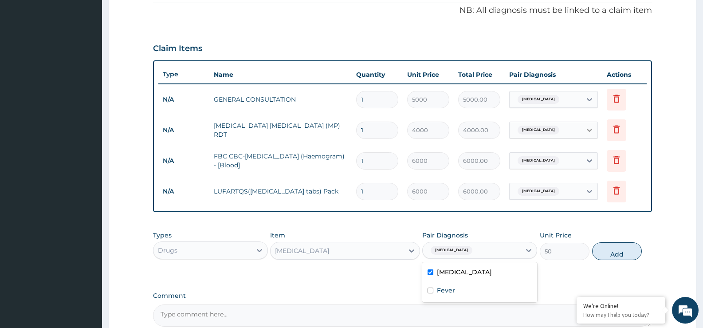
click at [583, 125] on div at bounding box center [590, 130] width 16 height 16
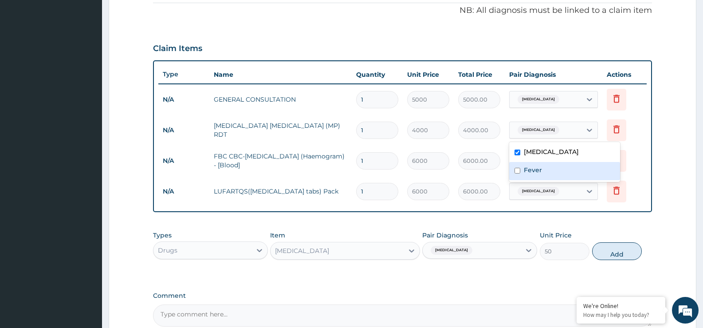
click at [534, 174] on label "Fever" at bounding box center [533, 169] width 18 height 9
checkbox input "true"
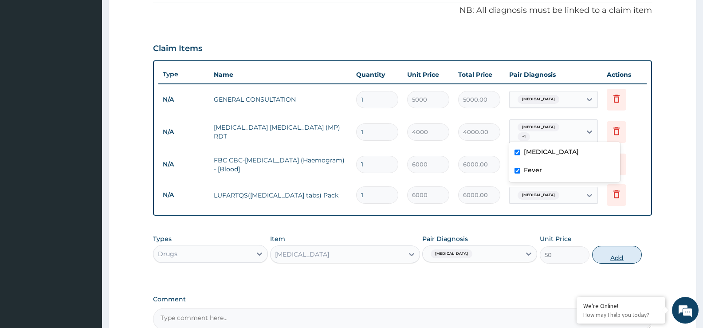
click at [604, 252] on button "Add" at bounding box center [617, 255] width 50 height 18
type input "0"
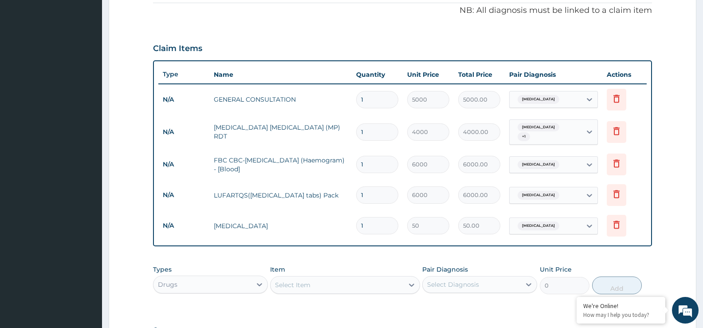
type input "12"
type input "600.00"
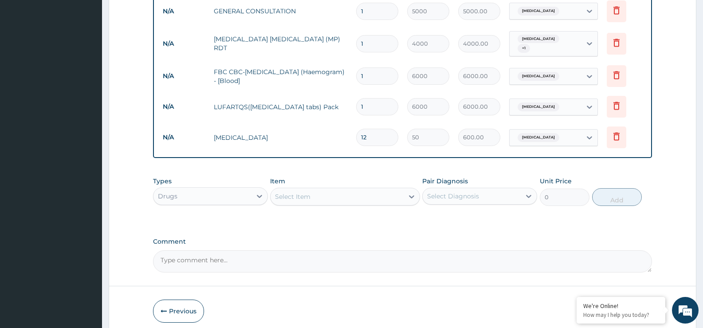
scroll to position [392, 0]
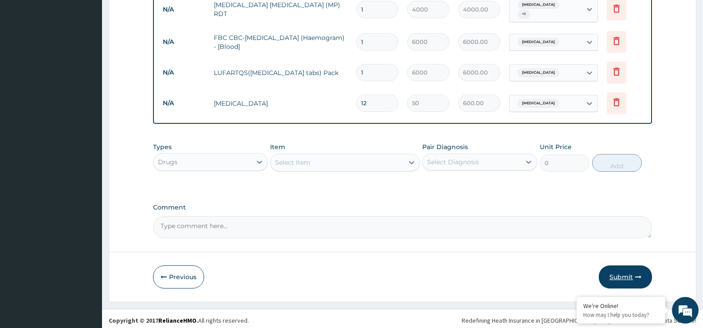
type input "12"
click at [626, 270] on button "Submit" at bounding box center [625, 276] width 53 height 23
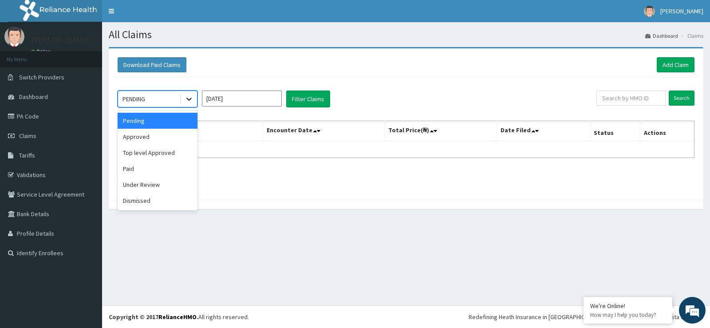
click at [194, 98] on div at bounding box center [189, 99] width 16 height 16
click at [124, 134] on div "Approved" at bounding box center [158, 137] width 80 height 16
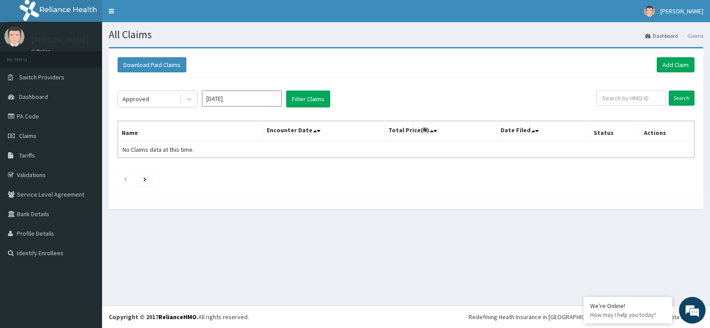
click at [299, 109] on div "Approved [DATE] Filter Claims Search Name Encounter Date Total Price(₦) Date Fi…" at bounding box center [406, 136] width 586 height 118
click at [304, 98] on button "Filter Claims" at bounding box center [308, 98] width 44 height 17
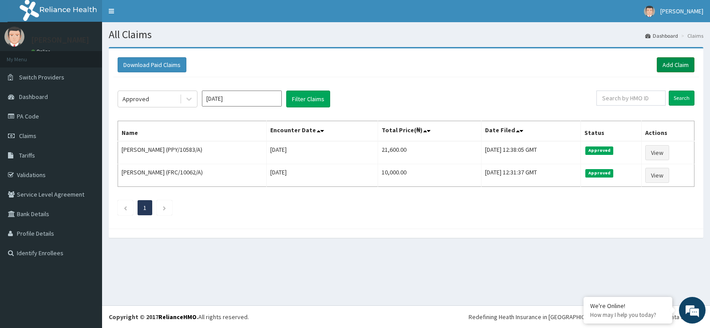
click at [681, 61] on link "Add Claim" at bounding box center [676, 64] width 38 height 15
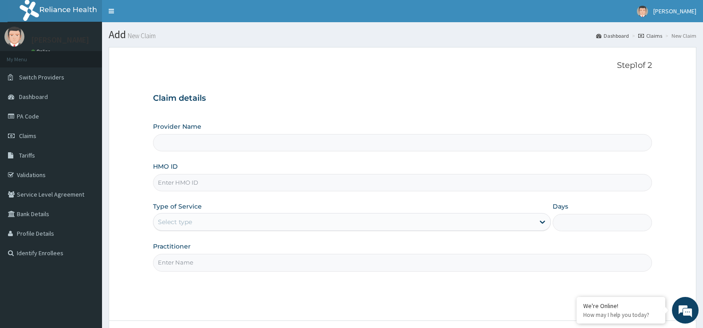
type input "St Ives Specialist- opebi"
click at [24, 140] on link "Claims" at bounding box center [51, 136] width 102 height 20
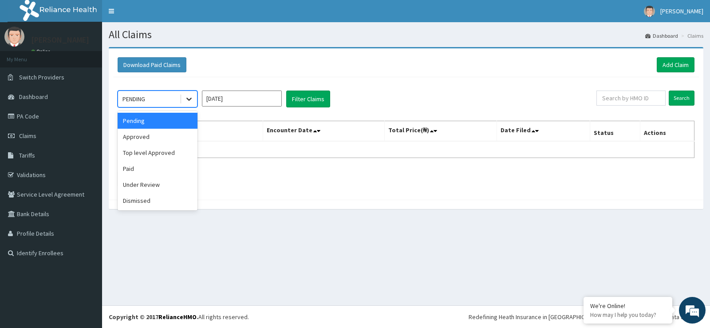
click at [188, 98] on icon at bounding box center [189, 98] width 9 height 9
click at [162, 139] on div "Approved" at bounding box center [158, 137] width 80 height 16
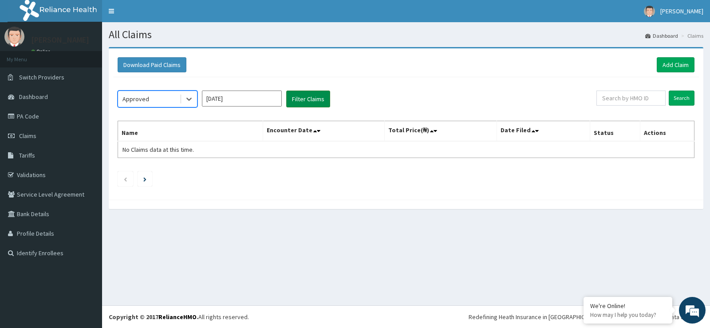
click at [324, 102] on button "Filter Claims" at bounding box center [308, 98] width 44 height 17
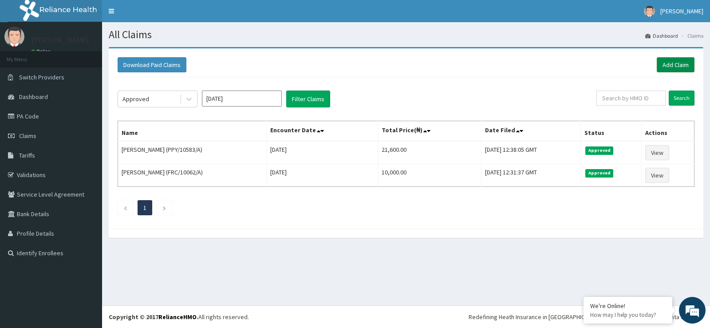
click at [682, 70] on link "Add Claim" at bounding box center [676, 64] width 38 height 15
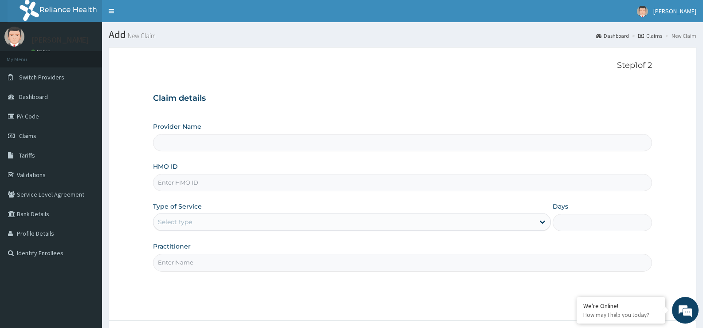
type input "St Ives Specialist- opebi"
click at [197, 183] on input "HMO ID" at bounding box center [402, 182] width 499 height 17
type input "CIK/10034/B"
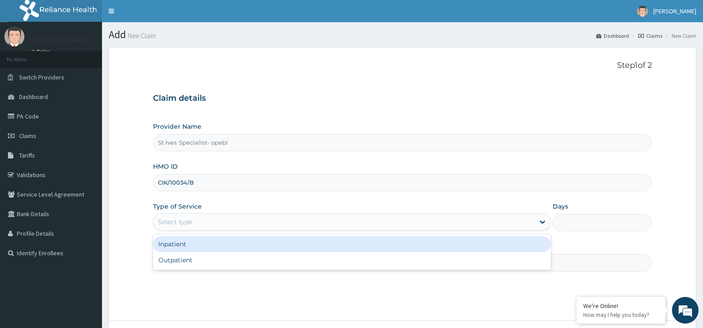
click at [248, 224] on div "Select type" at bounding box center [343, 222] width 381 height 14
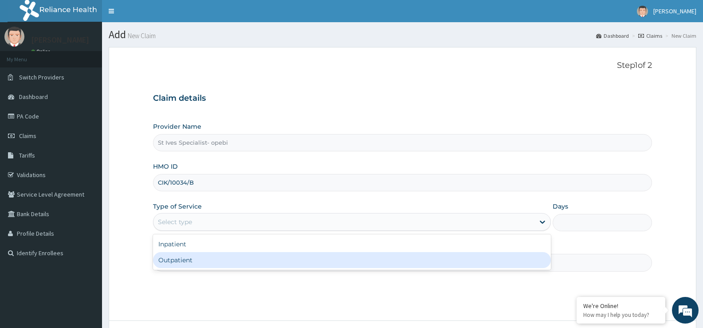
click at [232, 256] on div "Outpatient" at bounding box center [351, 260] width 397 height 16
type input "1"
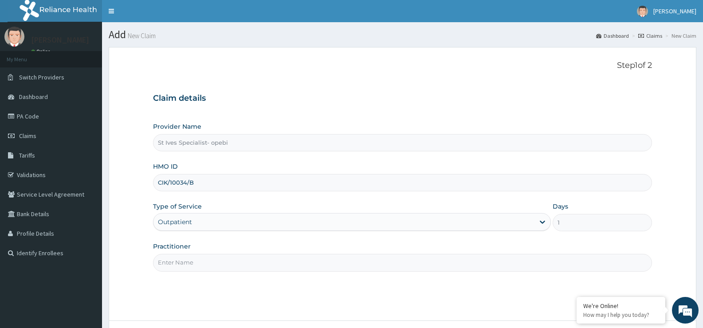
click at [233, 259] on input "Practitioner" at bounding box center [402, 262] width 499 height 17
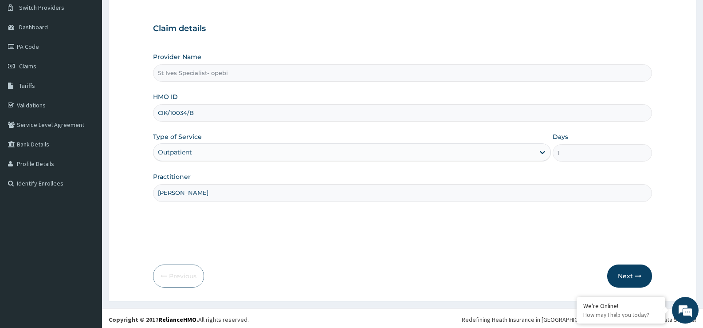
scroll to position [72, 0]
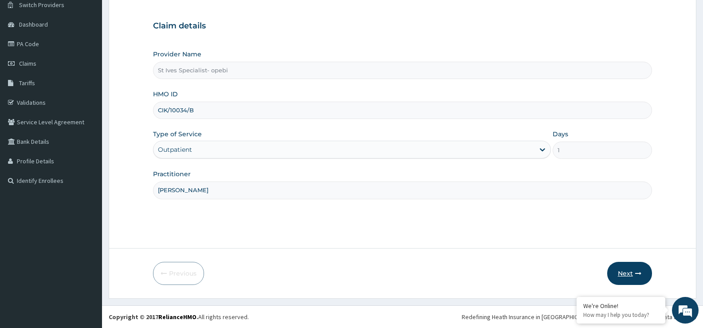
type input "DR KALU"
click at [638, 279] on button "Next" at bounding box center [629, 273] width 45 height 23
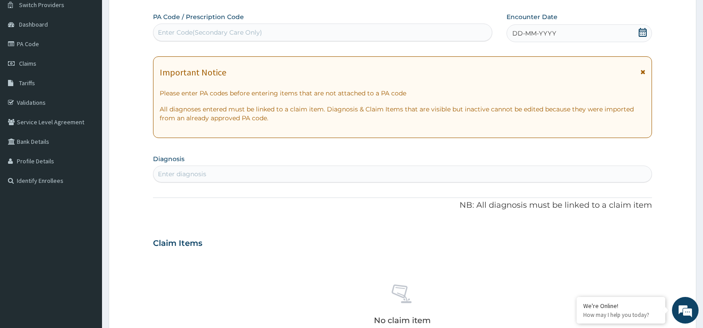
click at [645, 32] on icon at bounding box center [642, 32] width 9 height 9
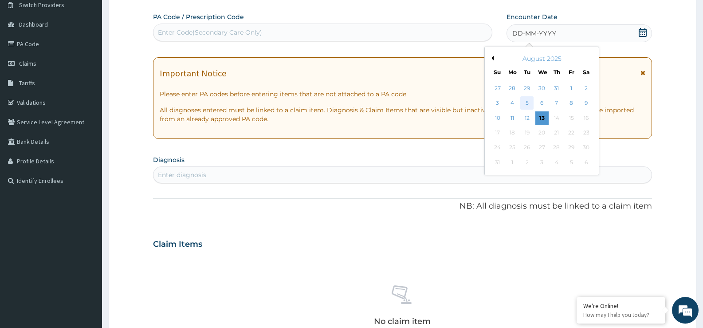
click at [531, 104] on div "5" at bounding box center [526, 103] width 13 height 13
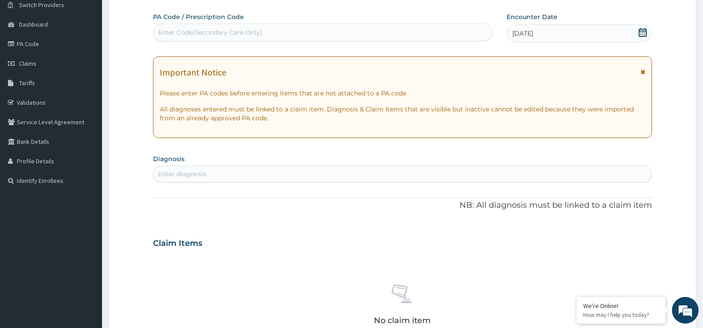
click at [228, 175] on div "Enter diagnosis" at bounding box center [402, 174] width 498 height 14
type input "MYOMA"
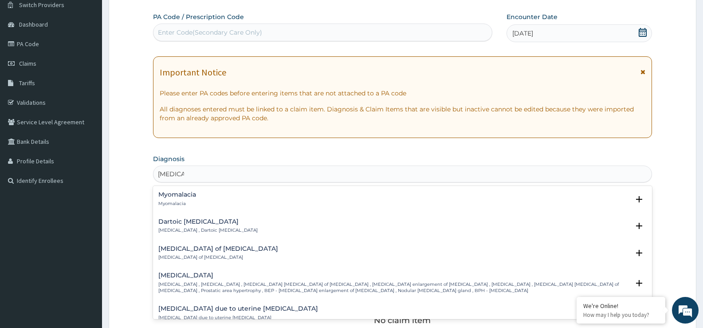
scroll to position [12, 0]
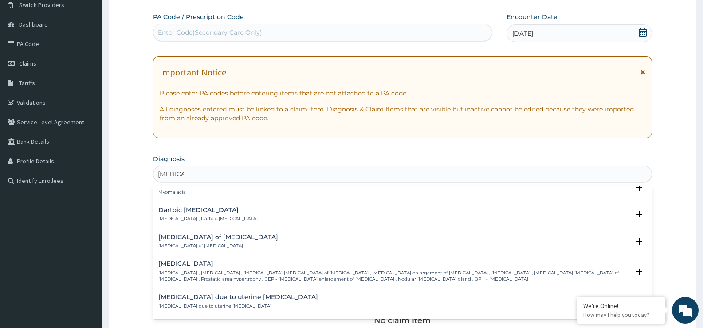
click at [219, 220] on p "Dartoic leiomyoma , Dartoic myoma" at bounding box center [207, 219] width 99 height 6
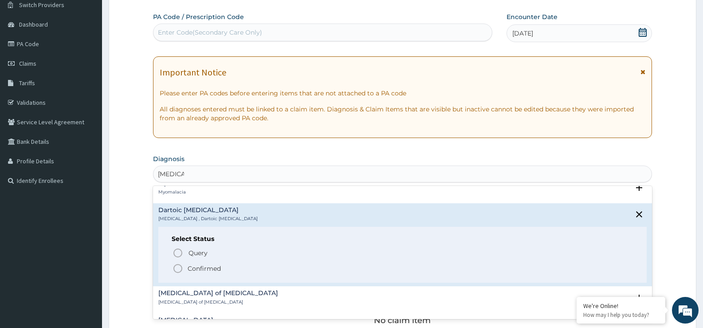
click at [205, 271] on p "Confirmed" at bounding box center [204, 268] width 33 height 9
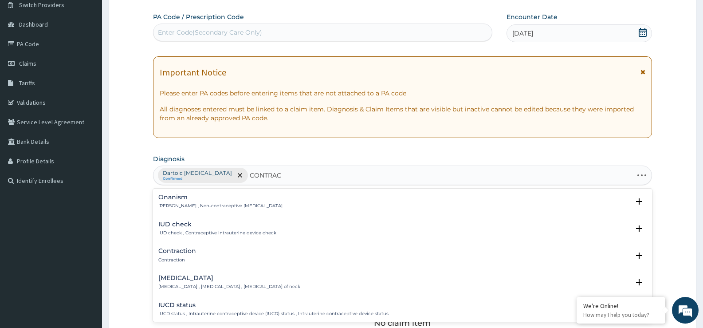
type input "CONTRACT"
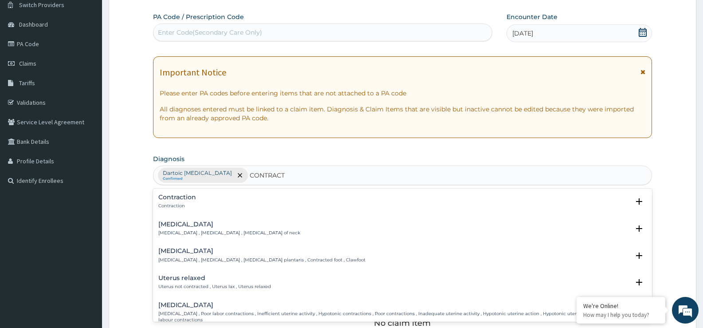
click at [216, 201] on div "Contraction Contraction" at bounding box center [402, 202] width 488 height 16
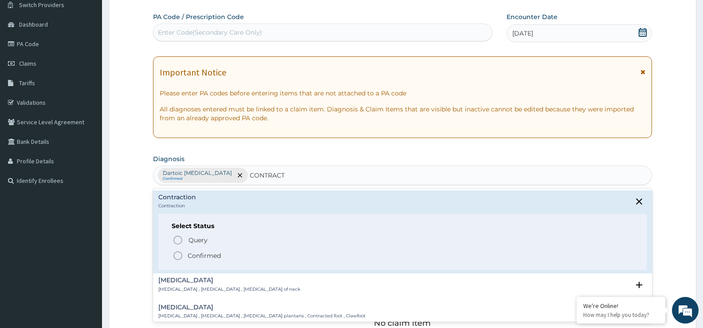
click at [207, 256] on p "Confirmed" at bounding box center [204, 255] width 33 height 9
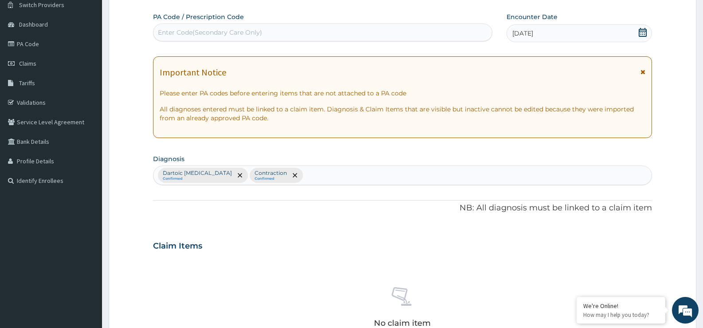
scroll to position [205, 0]
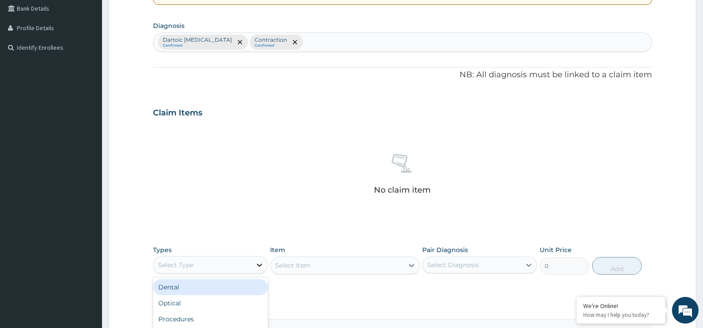
click at [256, 263] on icon at bounding box center [259, 264] width 9 height 9
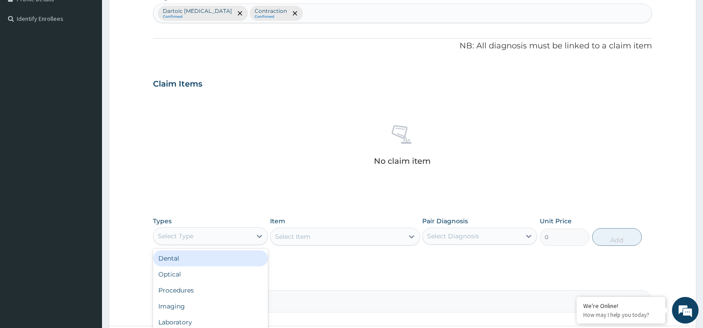
scroll to position [250, 0]
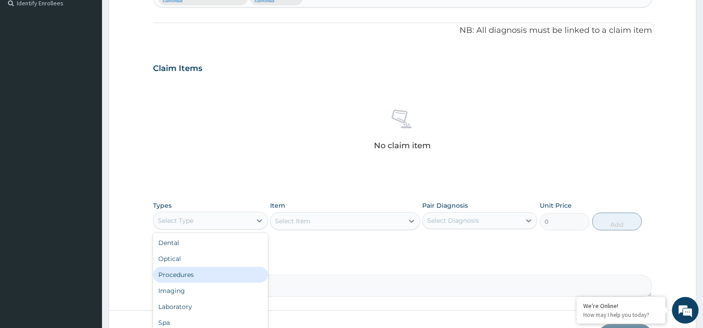
click at [219, 277] on div "Procedures" at bounding box center [210, 275] width 115 height 16
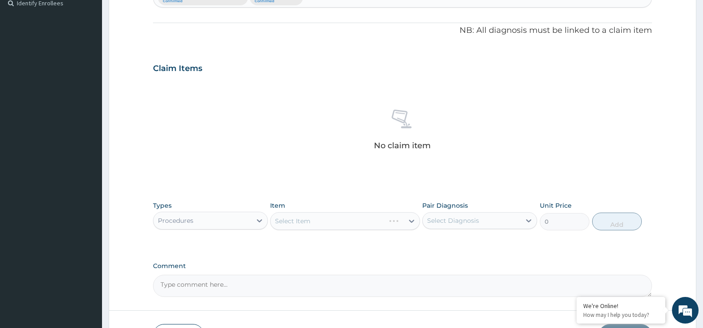
click at [409, 222] on div "Select Item" at bounding box center [345, 221] width 150 height 18
click at [413, 220] on div "Select Item" at bounding box center [345, 221] width 150 height 18
click at [377, 221] on div "Select Item" at bounding box center [345, 221] width 150 height 18
click at [413, 220] on icon at bounding box center [411, 221] width 5 height 3
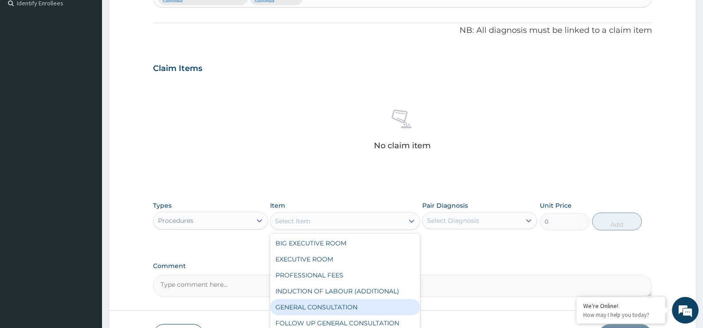
click at [353, 312] on div "GENERAL CONSULTATION" at bounding box center [345, 307] width 150 height 16
type input "5000"
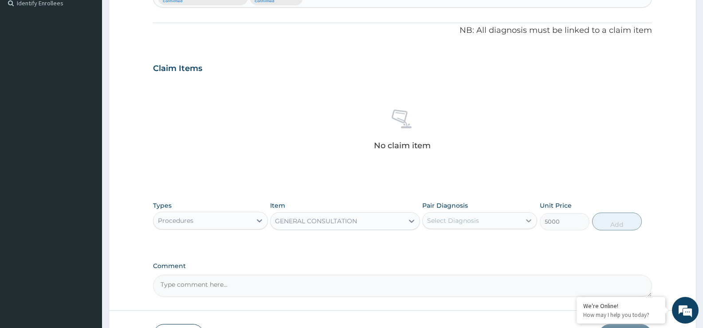
click at [529, 219] on icon at bounding box center [528, 220] width 9 height 9
click at [489, 243] on div "Dartoic myoma" at bounding box center [479, 243] width 115 height 18
checkbox input "true"
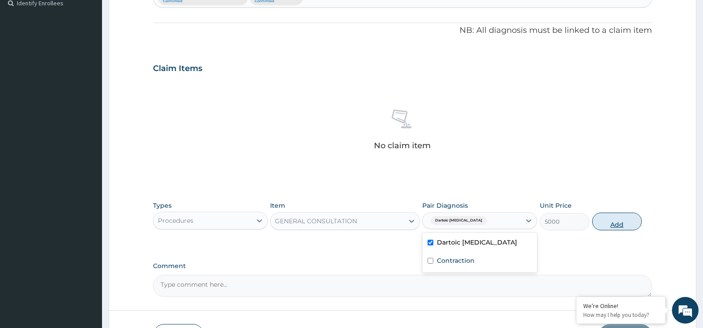
click at [630, 220] on button "Add" at bounding box center [617, 221] width 50 height 18
type input "0"
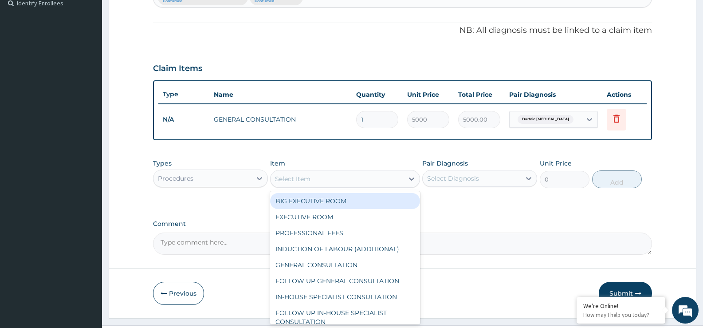
click at [270, 179] on div "Select Item" at bounding box center [345, 179] width 150 height 18
click at [228, 175] on div "Procedures" at bounding box center [202, 178] width 98 height 14
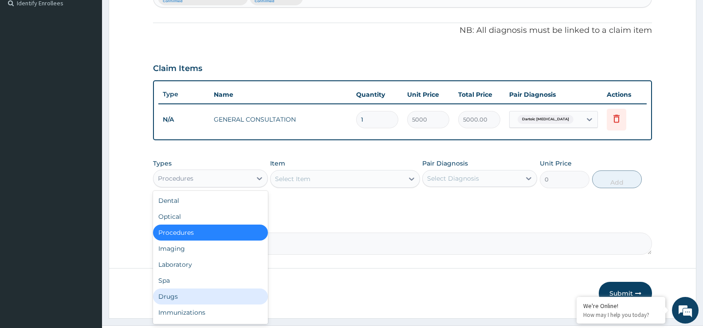
click at [188, 301] on div "Drugs" at bounding box center [210, 296] width 115 height 16
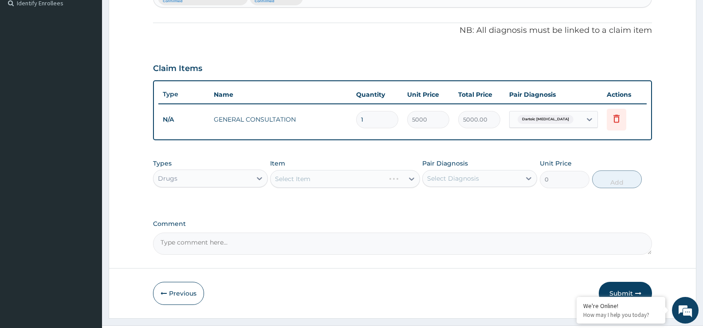
click at [414, 173] on div "Select Item" at bounding box center [345, 179] width 150 height 18
click at [413, 177] on div "Select Item" at bounding box center [345, 179] width 150 height 18
click at [412, 178] on div "Select Item" at bounding box center [345, 179] width 150 height 18
click at [410, 180] on icon at bounding box center [411, 178] width 9 height 9
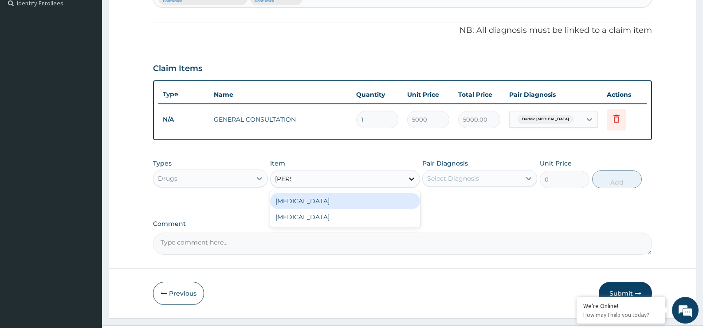
type input "DIAZE"
click at [367, 198] on div "DIAZEPAM" at bounding box center [345, 201] width 150 height 16
type input "170"
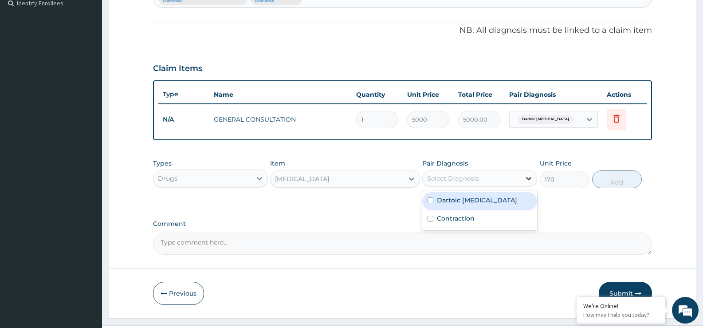
click at [523, 180] on div at bounding box center [529, 178] width 16 height 16
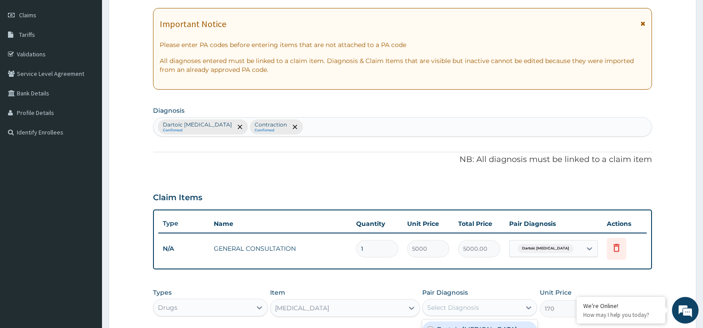
scroll to position [117, 0]
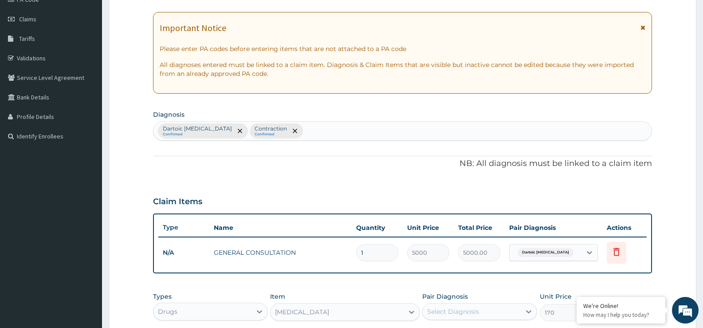
click at [342, 130] on div "Dartoic myoma Confirmed Contraction Confirmed" at bounding box center [402, 131] width 498 height 19
type input "INSOM"
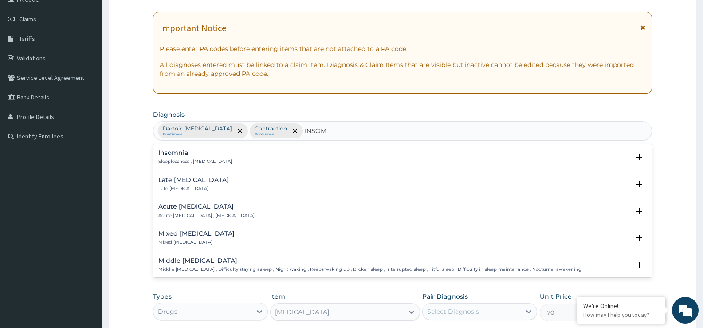
click at [196, 152] on h4 "Insomnia" at bounding box center [195, 153] width 74 height 7
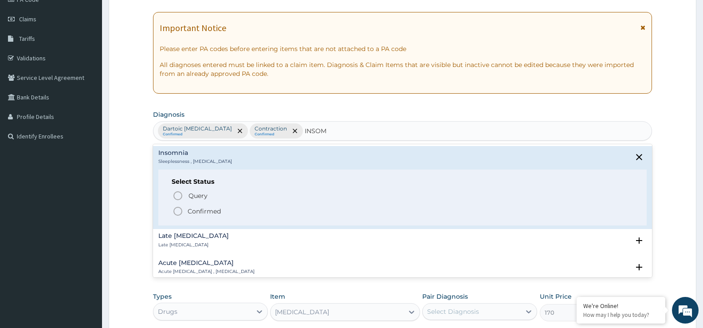
click at [189, 209] on p "Confirmed" at bounding box center [204, 211] width 33 height 9
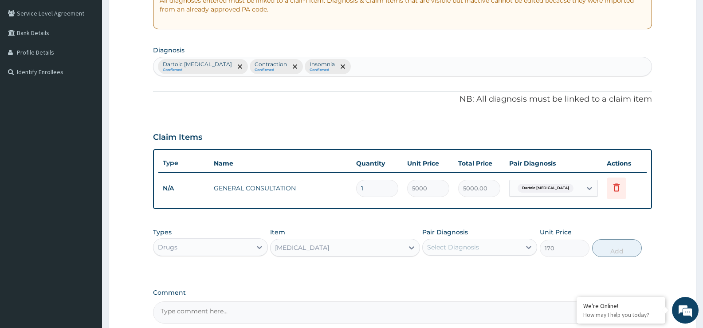
scroll to position [250, 0]
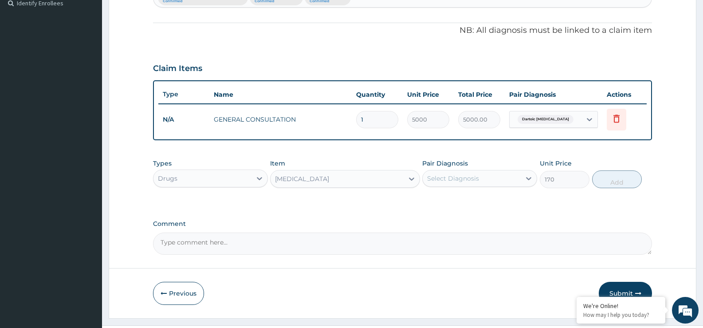
click at [427, 177] on div "Select Diagnosis" at bounding box center [472, 178] width 98 height 14
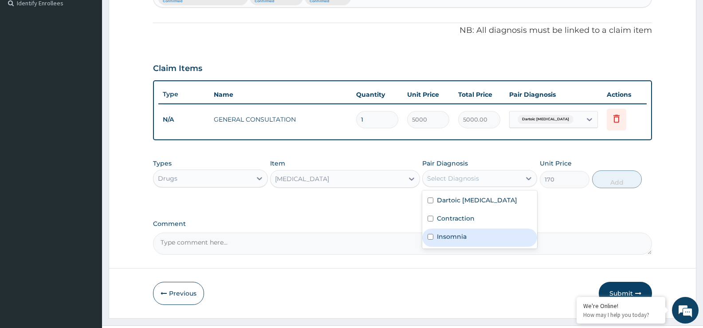
drag, startPoint x: 461, startPoint y: 236, endPoint x: 489, endPoint y: 217, distance: 33.7
click at [461, 236] on label "Insomnia" at bounding box center [452, 236] width 30 height 9
checkbox input "true"
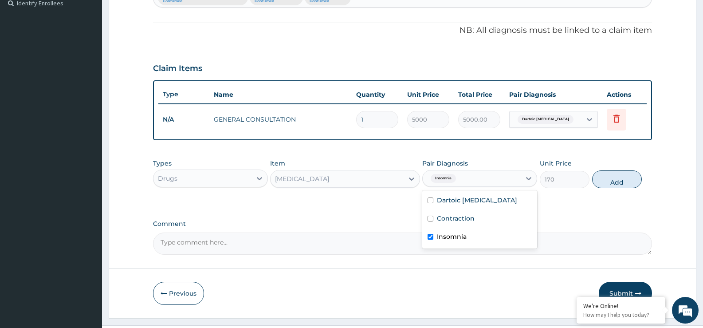
click at [649, 182] on div "Types Drugs Item DIAZEPAM Pair Diagnosis option Insomnia, selected. option Inso…" at bounding box center [402, 173] width 499 height 38
click at [639, 181] on button "Add" at bounding box center [617, 179] width 50 height 18
type input "0"
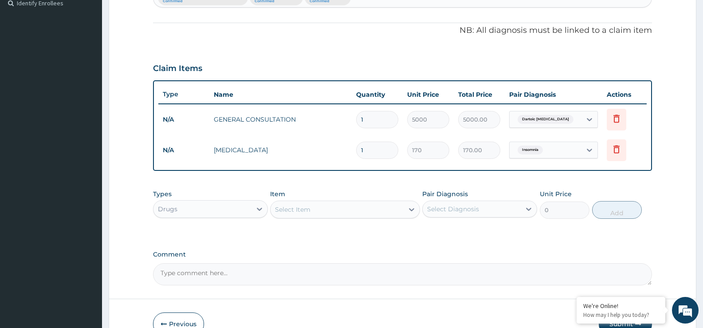
type input "0.00"
type input "0"
type input "1"
type input "170.00"
type input "10"
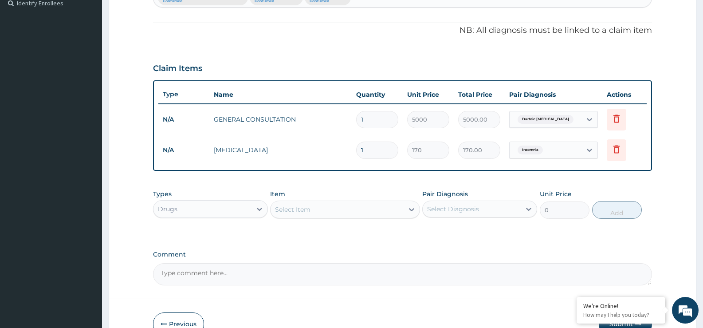
type input "1700.00"
type input "10"
click at [394, 209] on div "Select Item" at bounding box center [337, 209] width 133 height 14
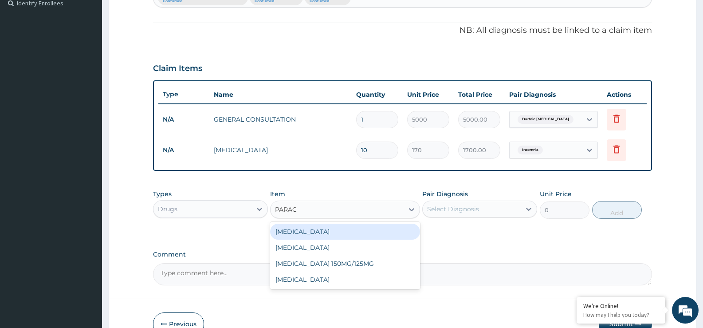
type input "PARACE"
click at [357, 231] on div "PARACETAMOL" at bounding box center [345, 232] width 150 height 16
type input "50"
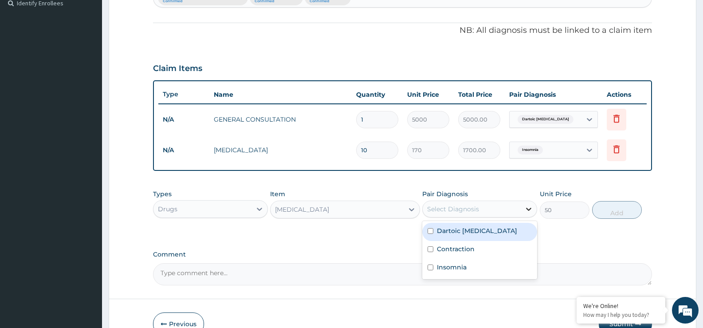
click at [527, 211] on icon at bounding box center [528, 209] width 9 height 9
click at [475, 235] on label "Dartoic myoma" at bounding box center [477, 230] width 80 height 9
checkbox input "true"
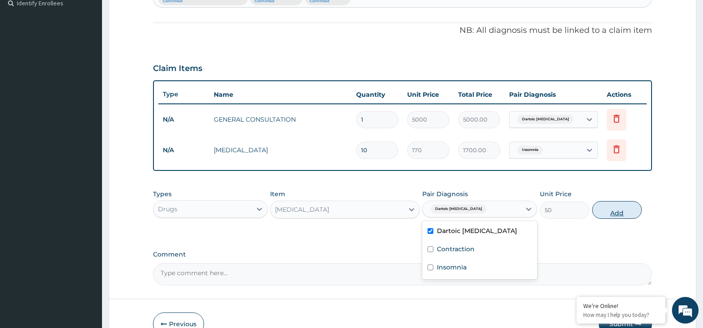
click at [618, 209] on button "Add" at bounding box center [617, 210] width 50 height 18
type input "0"
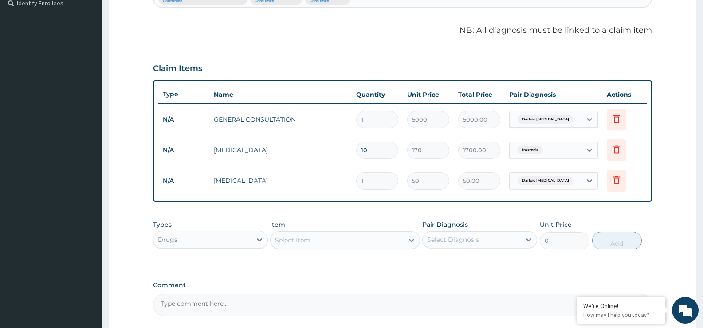
click at [388, 190] on td "1" at bounding box center [377, 181] width 51 height 26
click at [382, 184] on input "1" at bounding box center [377, 180] width 42 height 17
type input "0.00"
type input "3"
type input "150.00"
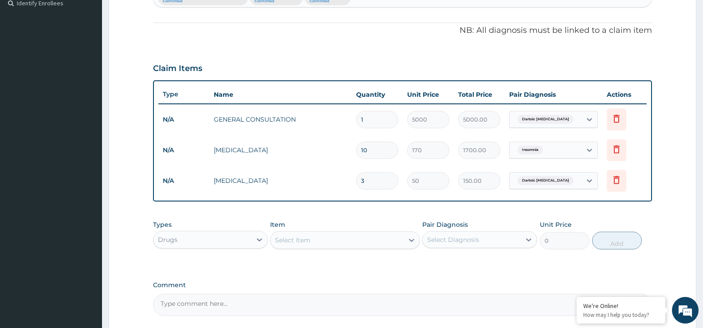
type input "30"
type input "1500.00"
type input "30"
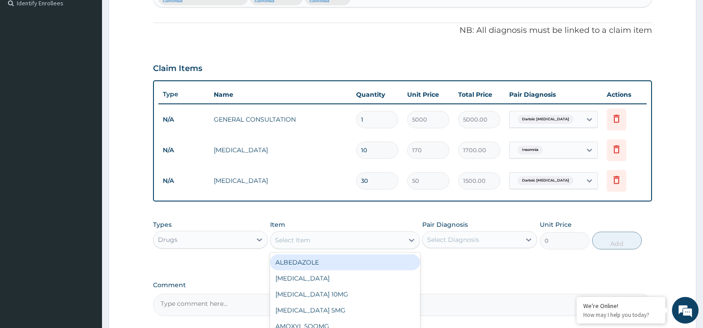
click at [309, 244] on div "Select Item" at bounding box center [292, 240] width 35 height 9
type input "SALB"
click at [319, 263] on div "SALBUTAMOL 4MG" at bounding box center [345, 262] width 150 height 16
type input "60"
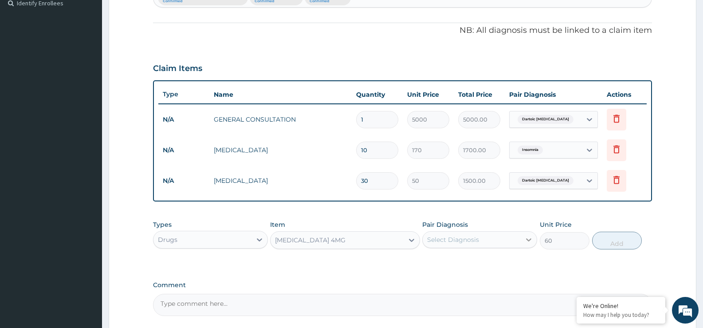
click at [528, 239] on icon at bounding box center [528, 239] width 9 height 9
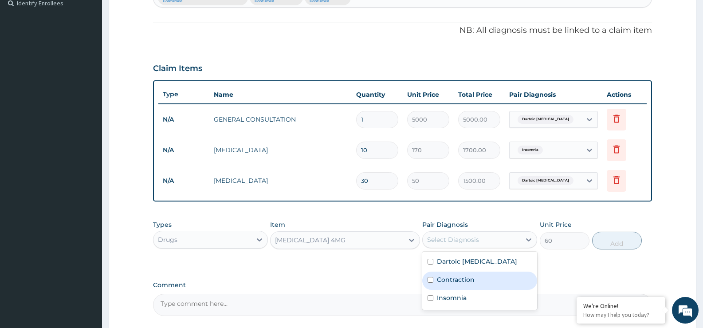
click at [489, 286] on div "Contraction" at bounding box center [479, 280] width 115 height 18
checkbox input "true"
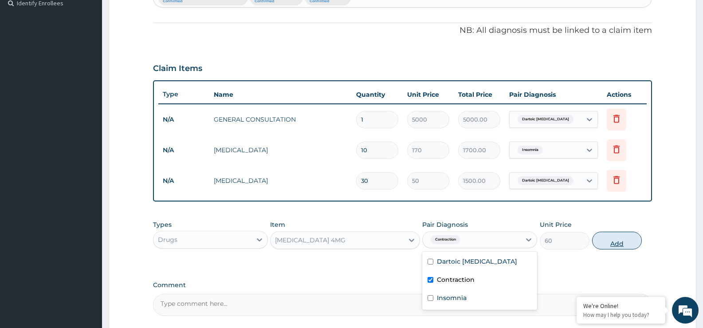
click at [609, 238] on button "Add" at bounding box center [617, 241] width 50 height 18
type input "0"
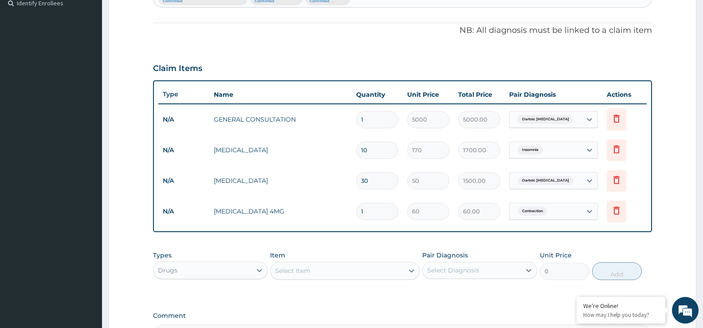
type input "0.00"
type input "6"
type input "360.00"
type input "6"
click at [378, 267] on div "Select Item" at bounding box center [337, 271] width 133 height 14
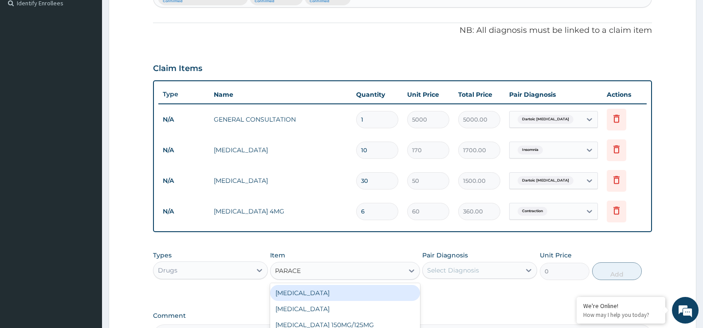
type input "PARACE"
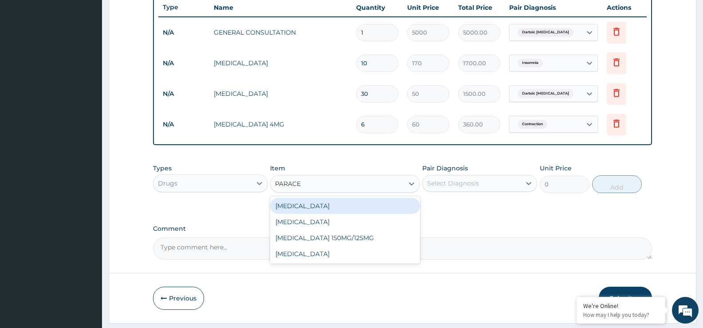
scroll to position [338, 0]
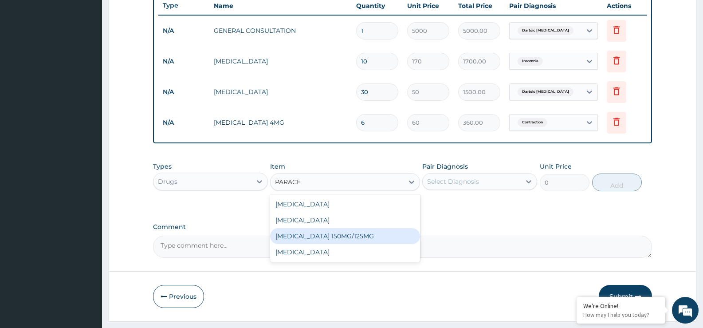
click at [365, 237] on div "PARACETAMOL 150MG/125MG" at bounding box center [345, 236] width 150 height 16
type input "500"
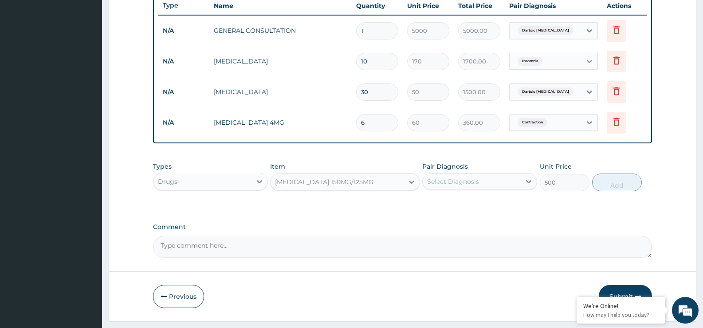
click at [472, 178] on div "Select Diagnosis" at bounding box center [453, 181] width 52 height 9
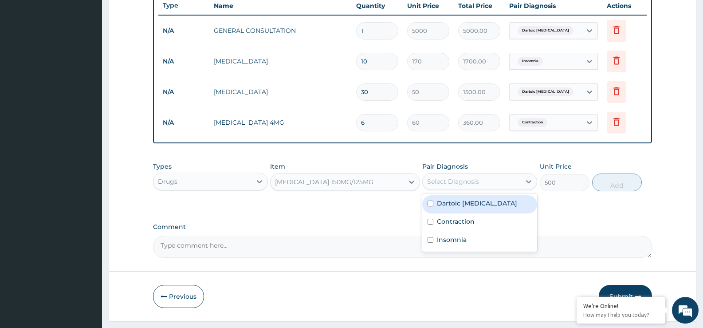
click at [449, 204] on label "Dartoic myoma" at bounding box center [477, 203] width 80 height 9
checkbox input "true"
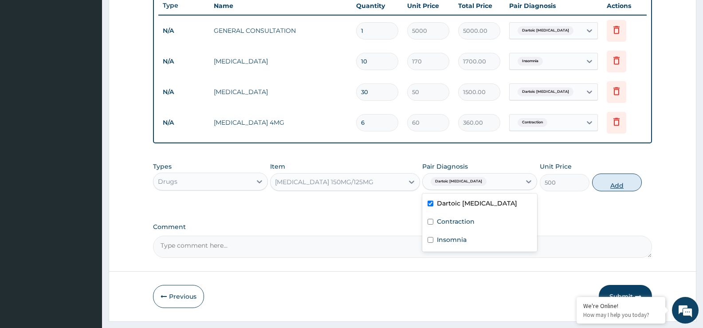
click at [625, 184] on button "Add" at bounding box center [617, 182] width 50 height 18
type input "0"
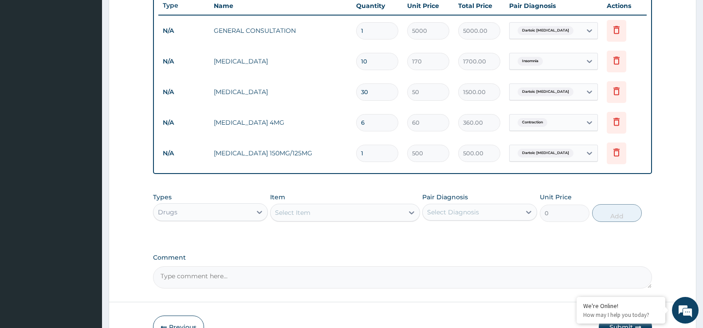
type input "0.00"
type input "6"
type input "3000.00"
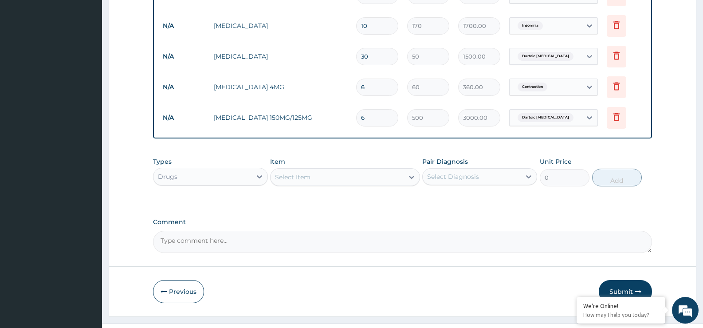
scroll to position [392, 0]
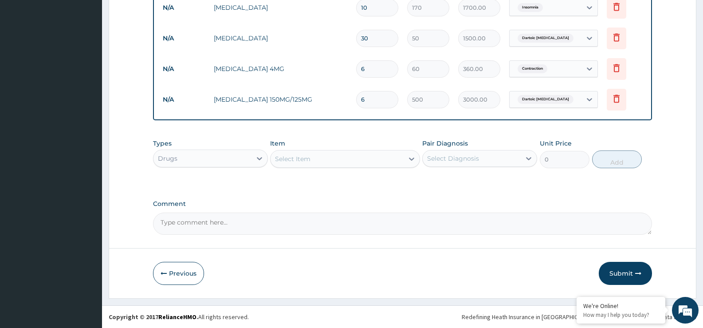
type input "6"
click at [592, 265] on div "Previous Submit" at bounding box center [402, 273] width 499 height 23
click at [625, 267] on button "Submit" at bounding box center [625, 273] width 53 height 23
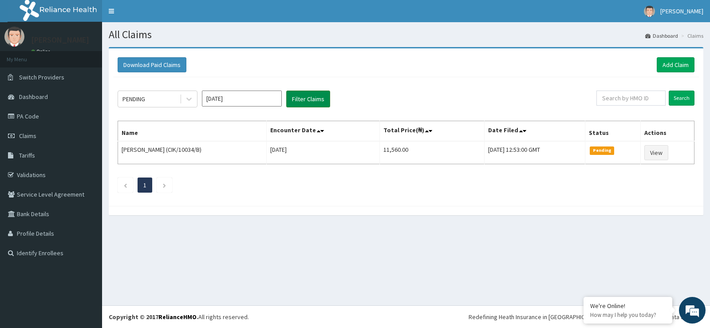
click at [309, 104] on button "Filter Claims" at bounding box center [308, 98] width 44 height 17
click at [310, 102] on button "Filter Claims" at bounding box center [308, 98] width 44 height 17
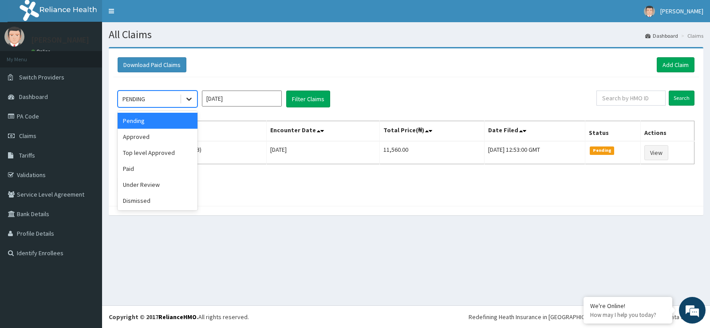
click at [188, 101] on icon at bounding box center [189, 98] width 9 height 9
click at [165, 140] on div "Approved" at bounding box center [158, 137] width 80 height 16
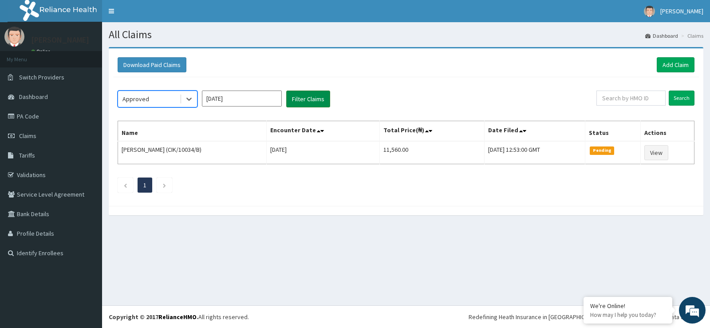
click at [303, 102] on button "Filter Claims" at bounding box center [308, 98] width 44 height 17
click at [313, 101] on button "Filter Claims" at bounding box center [308, 98] width 44 height 17
click at [191, 98] on icon at bounding box center [189, 98] width 9 height 9
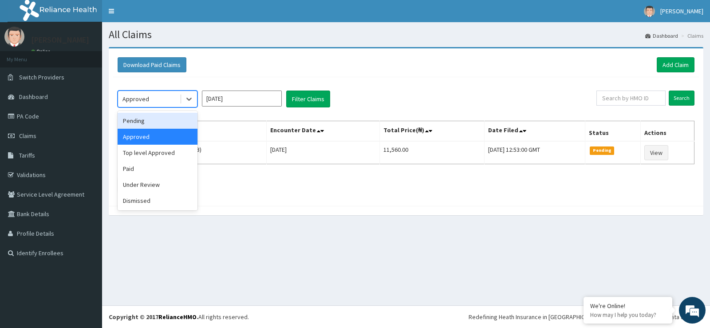
click at [168, 121] on div "Pending" at bounding box center [158, 121] width 80 height 16
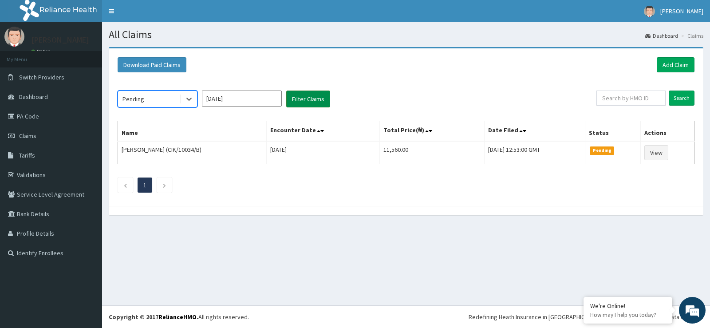
click at [304, 100] on button "Filter Claims" at bounding box center [308, 98] width 44 height 17
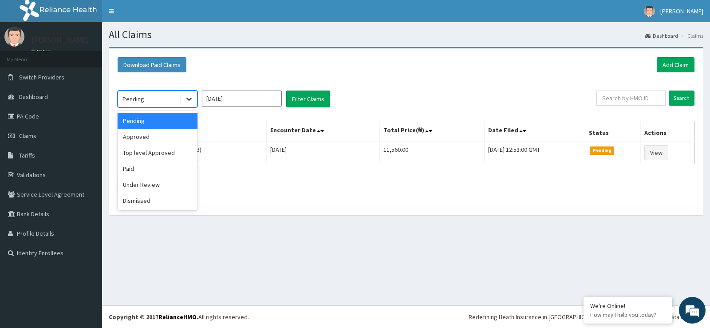
click at [186, 98] on icon at bounding box center [189, 98] width 9 height 9
click at [151, 138] on div "Approved" at bounding box center [158, 137] width 80 height 16
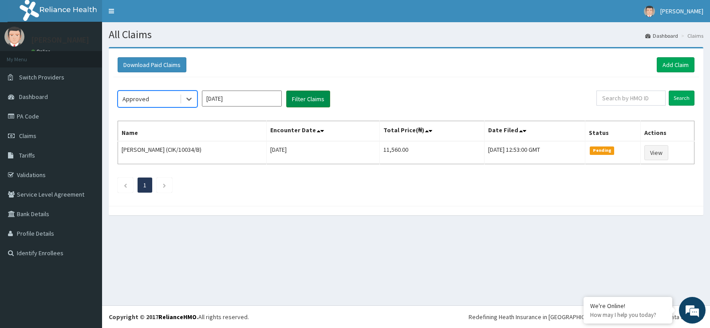
click at [317, 106] on button "Filter Claims" at bounding box center [308, 98] width 44 height 17
click at [319, 102] on button "Filter Claims" at bounding box center [308, 98] width 44 height 17
click at [197, 98] on div "Approved" at bounding box center [158, 98] width 80 height 17
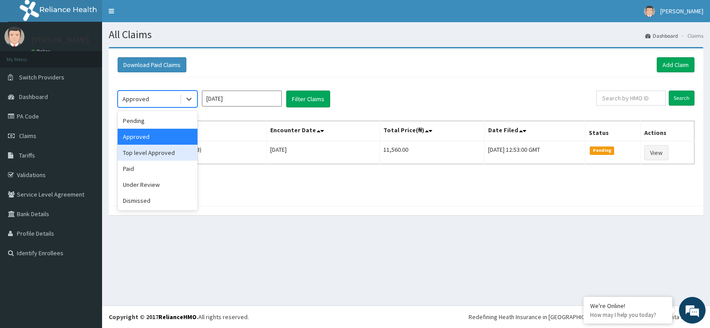
click at [173, 148] on div "Top level Approved" at bounding box center [158, 153] width 80 height 16
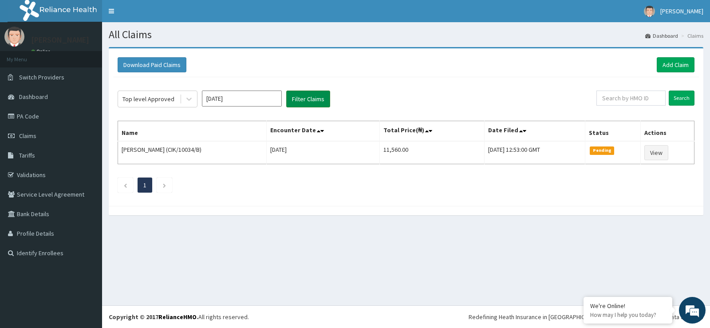
click at [305, 99] on button "Filter Claims" at bounding box center [308, 98] width 44 height 17
click at [188, 96] on icon at bounding box center [189, 98] width 9 height 9
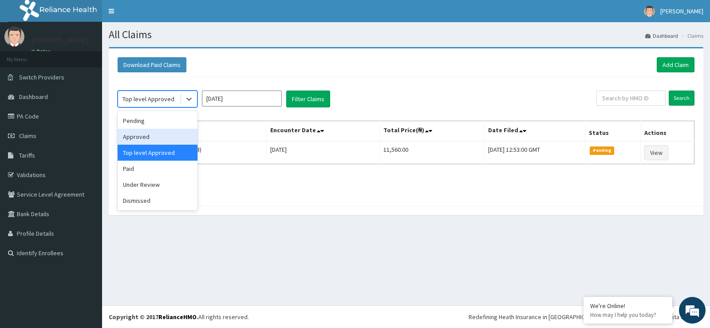
click at [159, 134] on div "Approved" at bounding box center [158, 137] width 80 height 16
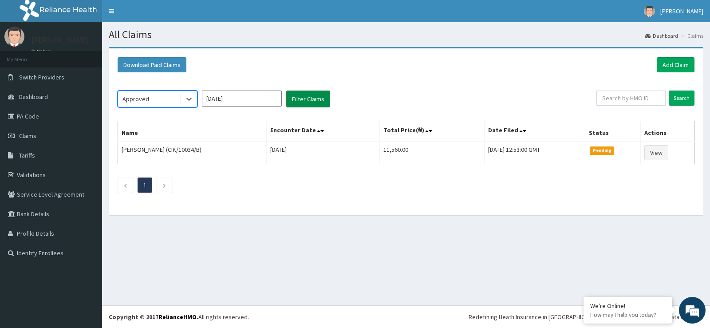
click at [311, 101] on button "Filter Claims" at bounding box center [308, 98] width 44 height 17
click at [30, 133] on span "Claims" at bounding box center [27, 136] width 17 height 8
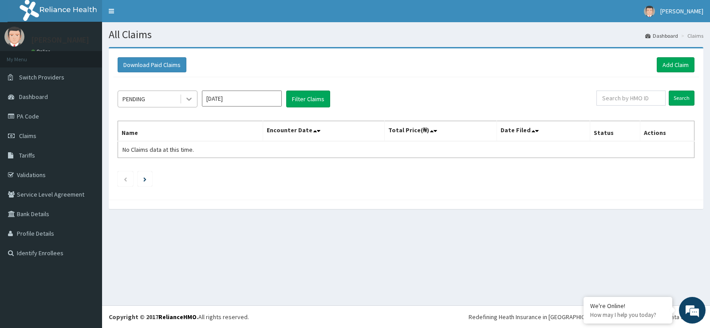
click at [194, 99] on div at bounding box center [189, 99] width 16 height 16
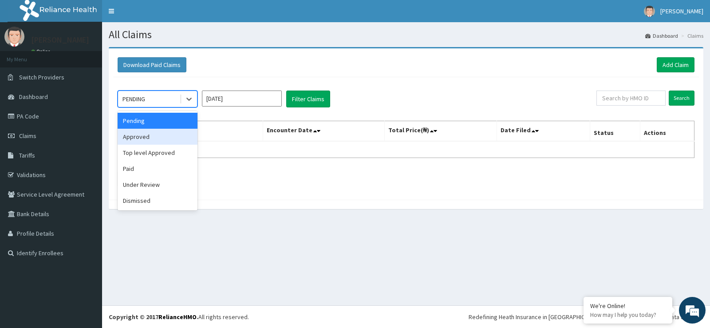
click at [171, 135] on div "Approved" at bounding box center [158, 137] width 80 height 16
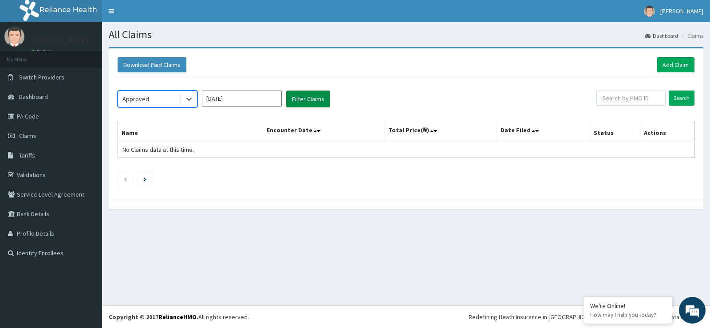
click at [303, 102] on button "Filter Claims" at bounding box center [308, 98] width 44 height 17
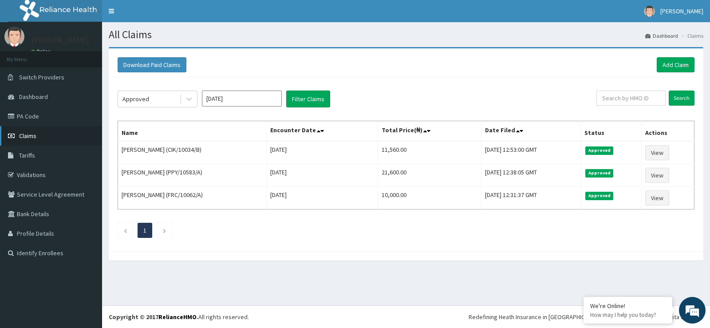
click at [34, 135] on span "Claims" at bounding box center [27, 136] width 17 height 8
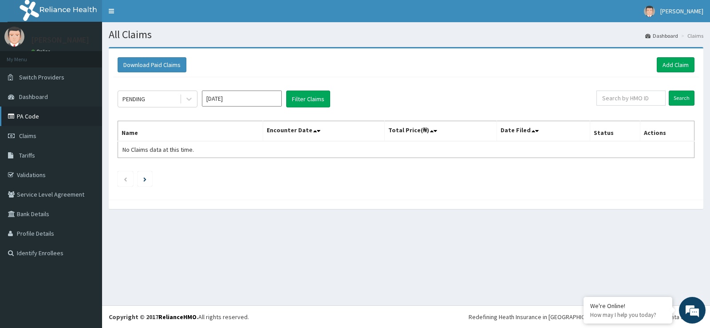
click at [35, 118] on link "PA Code" at bounding box center [51, 116] width 102 height 20
click at [678, 67] on link "Add Claim" at bounding box center [676, 64] width 38 height 15
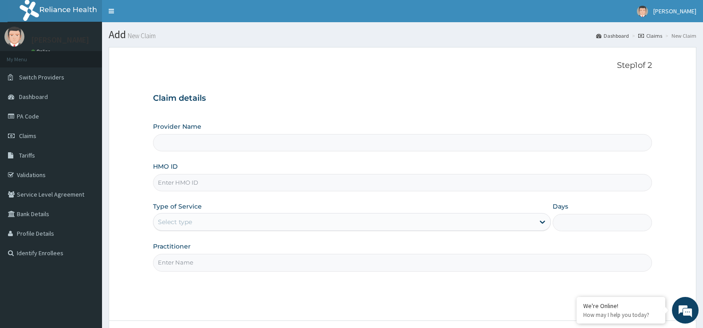
type input "St Ives Specialist- opebi"
click at [205, 181] on input "HMO ID" at bounding box center [402, 182] width 499 height 17
type input "RDM/10002/C"
click at [218, 222] on div "Select type" at bounding box center [343, 222] width 381 height 14
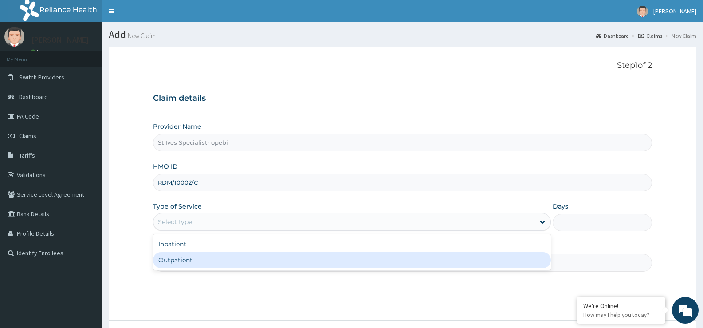
click at [203, 259] on div "Outpatient" at bounding box center [351, 260] width 397 height 16
type input "1"
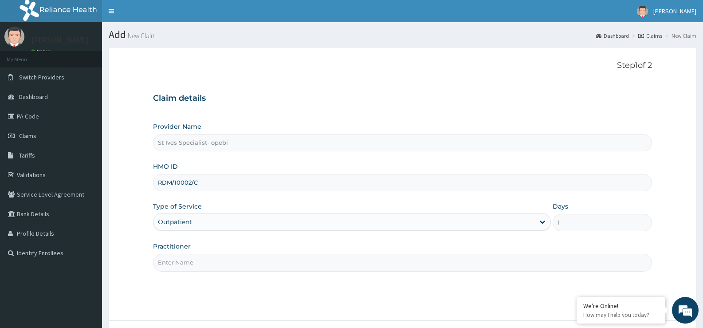
click at [224, 265] on input "Practitioner" at bounding box center [402, 262] width 499 height 17
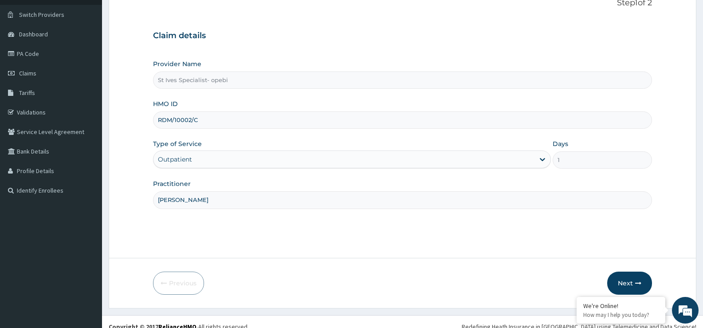
scroll to position [72, 0]
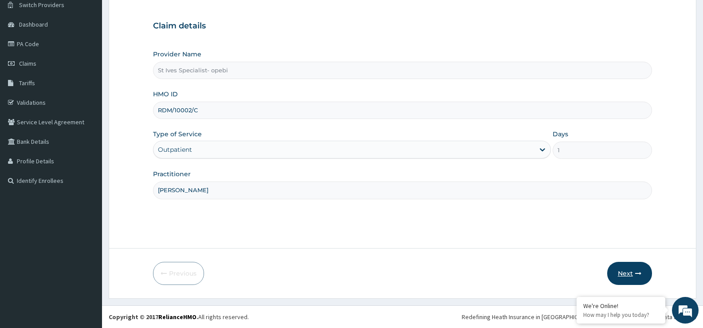
type input "DR AKINOLA"
click at [632, 279] on button "Next" at bounding box center [629, 273] width 45 height 23
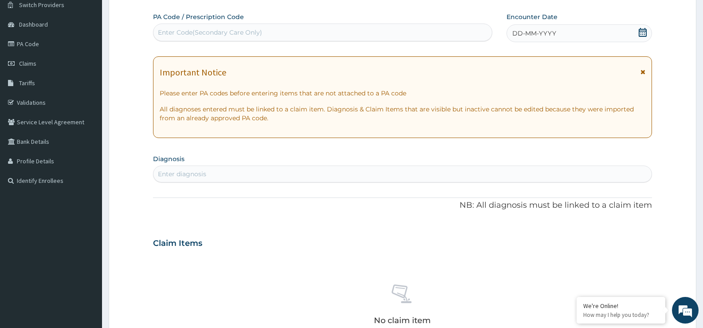
click at [647, 34] on div "DD-MM-YYYY" at bounding box center [580, 33] width 146 height 18
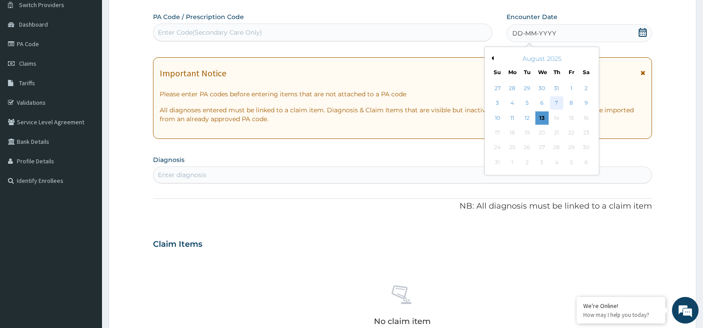
click at [553, 101] on div "7" at bounding box center [556, 103] width 13 height 13
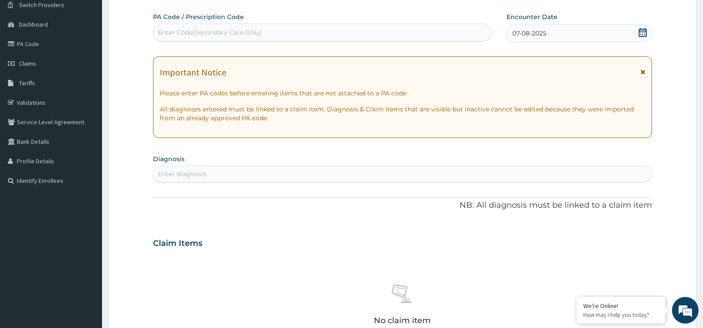
click at [254, 176] on div "Enter diagnosis" at bounding box center [402, 174] width 498 height 14
type input "ANEMIA"
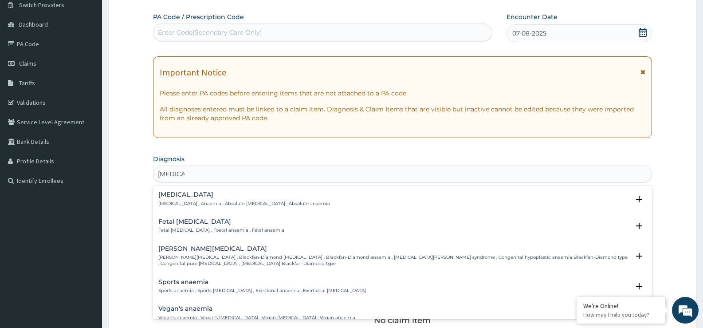
click at [191, 199] on div "Anemia Anemia , Anaemia , Absolute anemia , Absolute anaemia" at bounding box center [244, 199] width 172 height 16
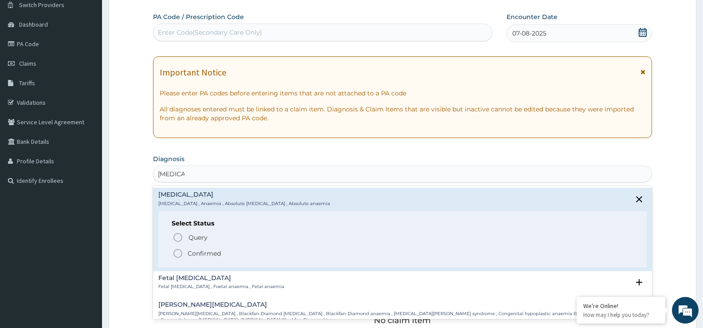
click at [197, 247] on div "Query Query covers suspected (?), Keep in view (kiv), Ruled out (r/o) Confirmed" at bounding box center [403, 244] width 462 height 27
click at [196, 252] on p "Confirmed" at bounding box center [204, 253] width 33 height 9
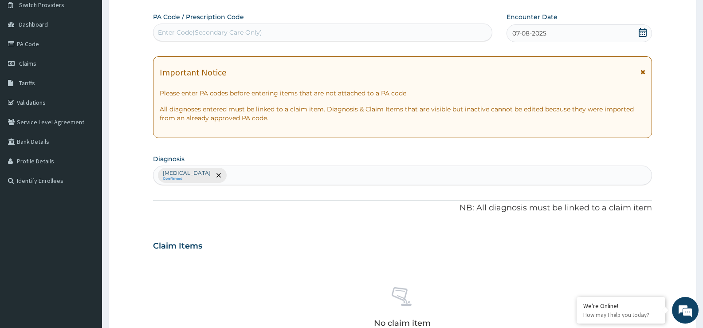
click at [232, 27] on div "Enter Code(Secondary Care Only)" at bounding box center [322, 32] width 338 height 14
drag, startPoint x: 235, startPoint y: 26, endPoint x: 189, endPoint y: 31, distance: 46.3
drag, startPoint x: 189, startPoint y: 31, endPoint x: 169, endPoint y: 30, distance: 19.1
click at [169, 30] on div "Enter Code(Secondary Care Only)" at bounding box center [210, 32] width 104 height 9
click at [301, 34] on div "Enter Code(Secondary Care Only)" at bounding box center [322, 32] width 338 height 14
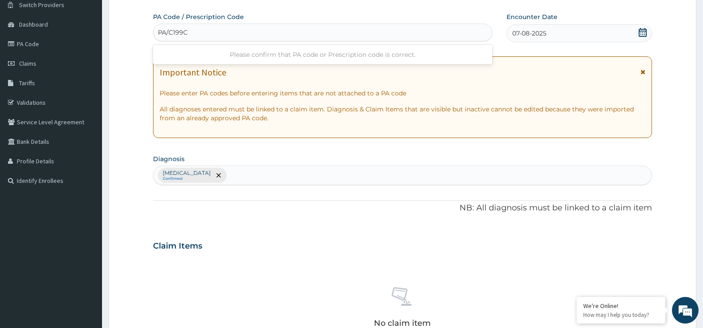
type input "PA/C199CA"
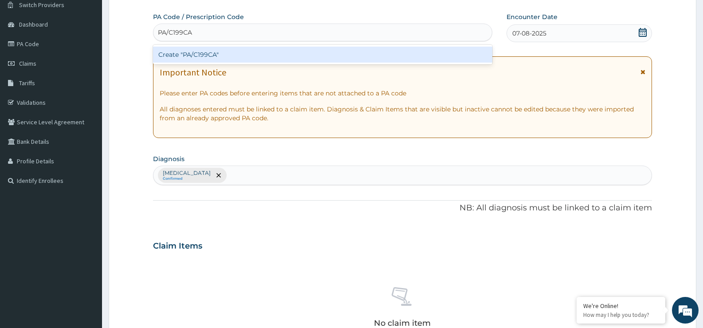
click at [208, 55] on div "Create "PA/C199CA"" at bounding box center [322, 55] width 339 height 16
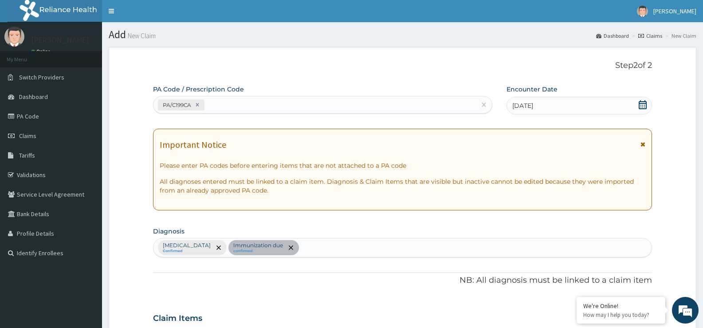
scroll to position [133, 0]
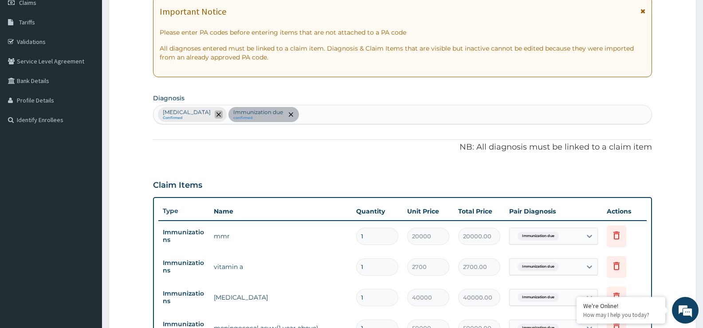
click at [215, 116] on span "remove selection option" at bounding box center [219, 114] width 8 height 8
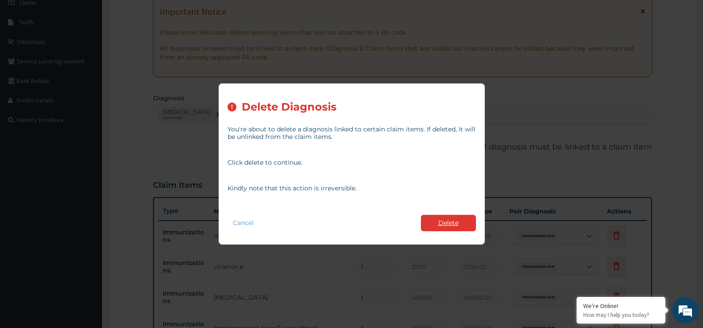
click at [452, 218] on button "Delete" at bounding box center [448, 223] width 55 height 16
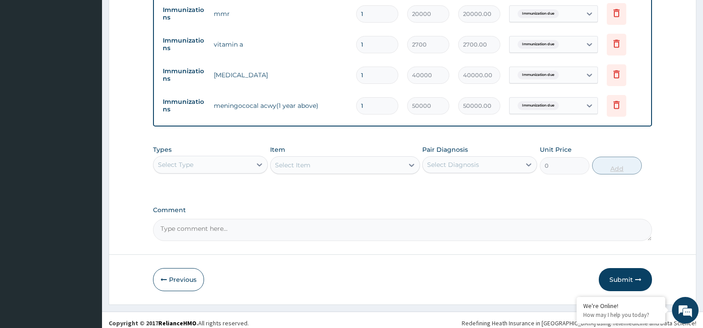
scroll to position [362, 0]
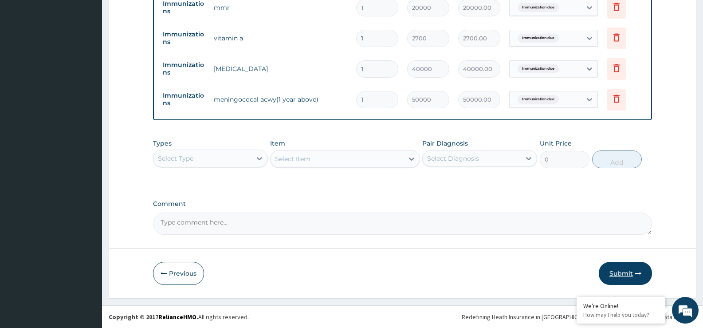
click at [614, 275] on button "Submit" at bounding box center [625, 273] width 53 height 23
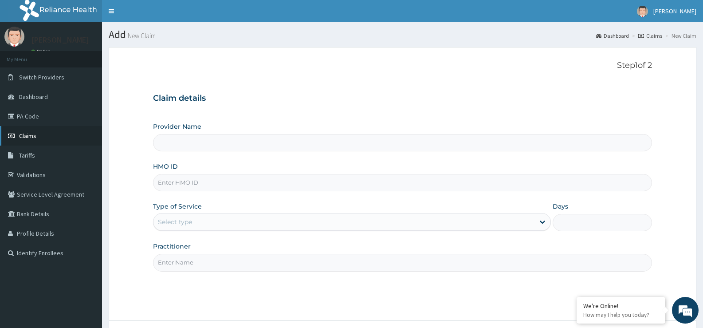
type input "St Ives Specialist- opebi"
click at [31, 113] on link "PA Code" at bounding box center [51, 116] width 102 height 20
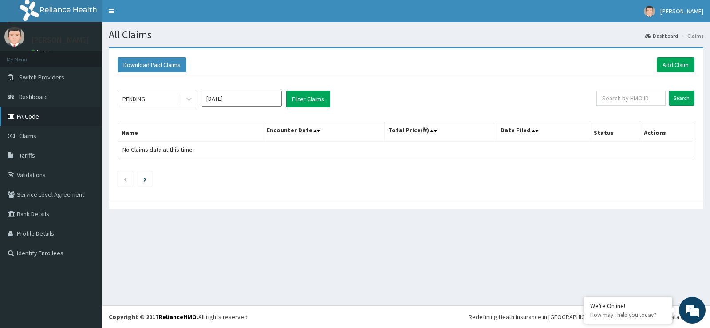
click at [24, 118] on link "PA Code" at bounding box center [51, 116] width 102 height 20
click at [309, 106] on button "Filter Claims" at bounding box center [308, 98] width 44 height 17
click at [193, 102] on icon at bounding box center [189, 98] width 9 height 9
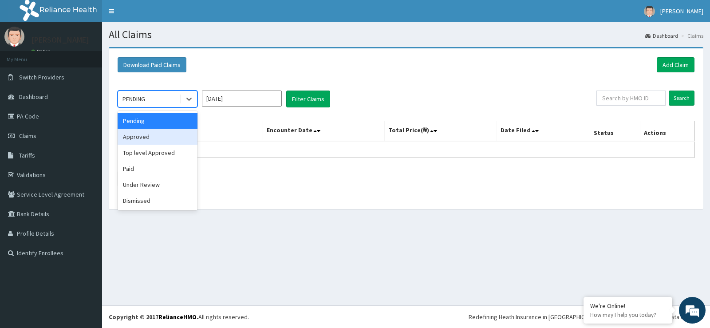
click at [172, 133] on div "Approved" at bounding box center [158, 137] width 80 height 16
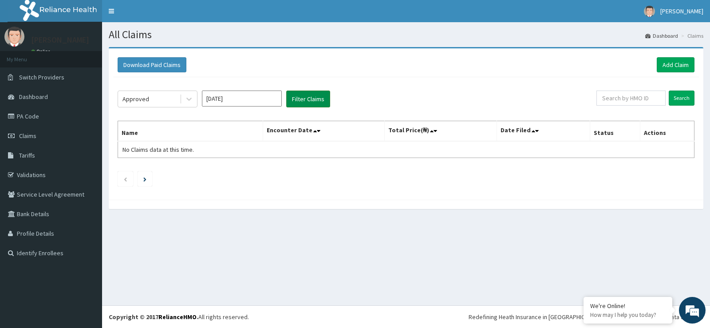
click at [315, 104] on button "Filter Claims" at bounding box center [308, 98] width 44 height 17
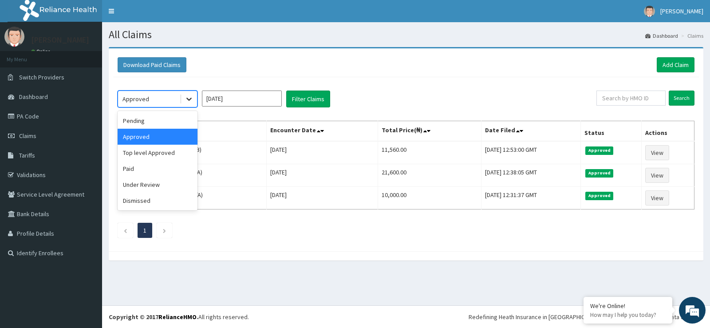
click at [189, 99] on icon at bounding box center [189, 98] width 9 height 9
click at [173, 155] on div "Top level Approved" at bounding box center [158, 153] width 80 height 16
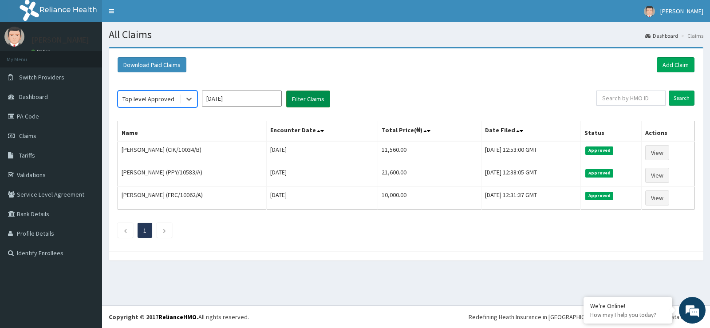
click at [307, 99] on button "Filter Claims" at bounding box center [308, 98] width 44 height 17
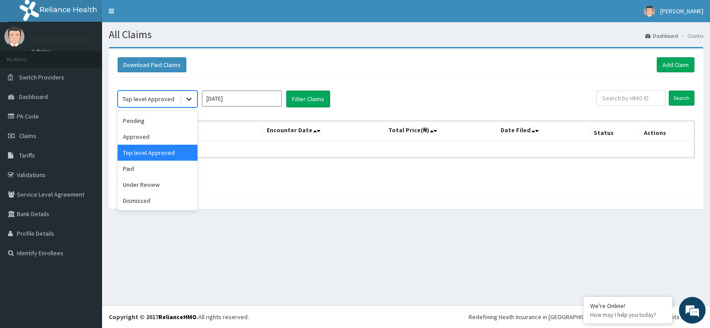
click at [195, 96] on div at bounding box center [189, 99] width 16 height 16
click at [174, 120] on div "Pending" at bounding box center [158, 121] width 80 height 16
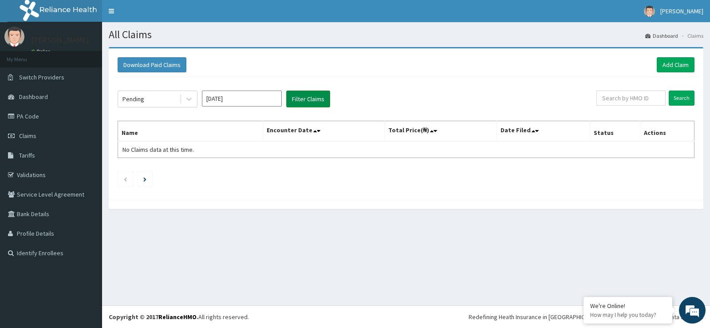
click at [310, 100] on button "Filter Claims" at bounding box center [308, 98] width 44 height 17
click at [309, 99] on button "Filter Claims" at bounding box center [308, 98] width 44 height 17
click at [307, 98] on button "Filter Claims" at bounding box center [308, 98] width 44 height 17
click at [191, 97] on icon at bounding box center [189, 98] width 9 height 9
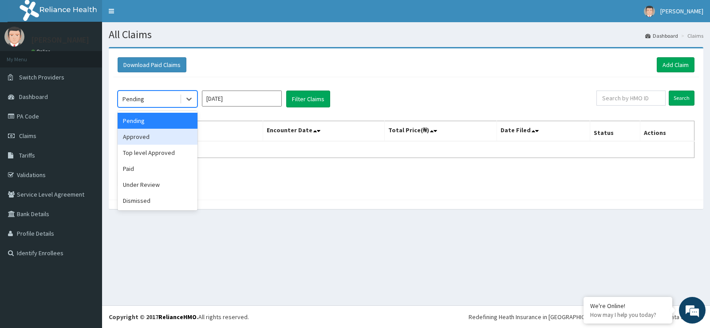
click at [170, 139] on div "Approved" at bounding box center [158, 137] width 80 height 16
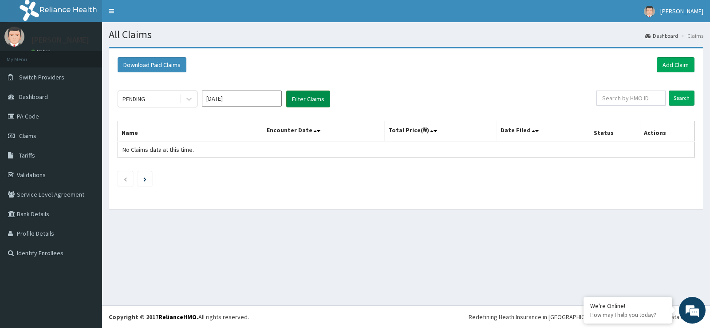
click at [318, 100] on button "Filter Claims" at bounding box center [308, 98] width 44 height 17
click at [189, 100] on icon at bounding box center [188, 99] width 5 height 3
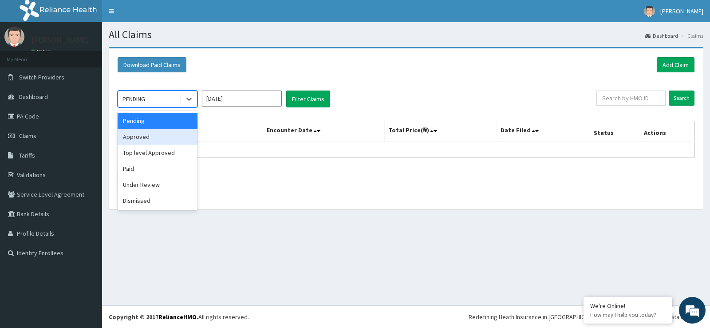
click at [172, 134] on div "Approved" at bounding box center [158, 137] width 80 height 16
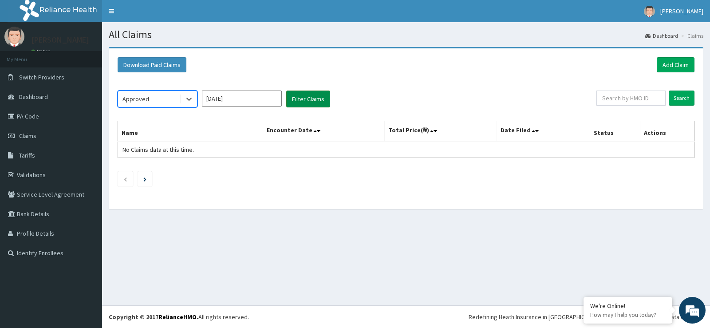
click at [302, 103] on button "Filter Claims" at bounding box center [308, 98] width 44 height 17
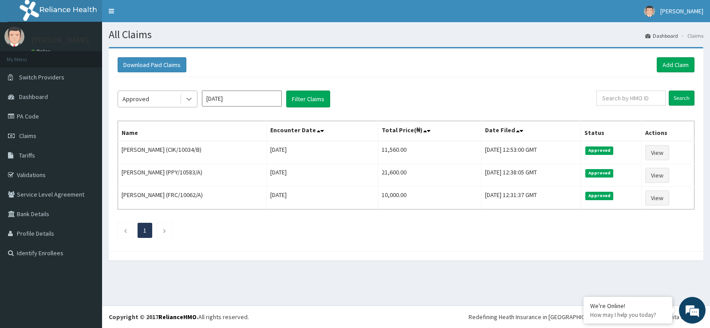
click at [189, 97] on icon at bounding box center [189, 98] width 9 height 9
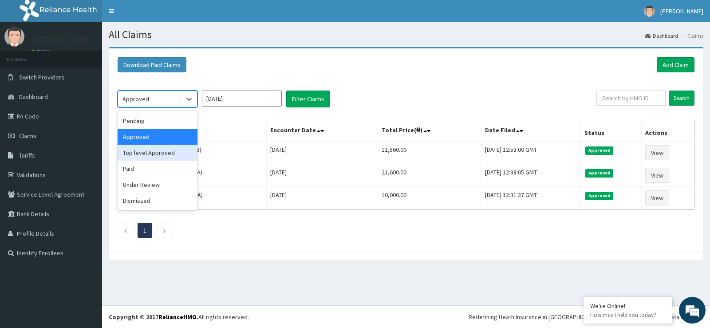
click at [158, 149] on div "Top level Approved" at bounding box center [158, 153] width 80 height 16
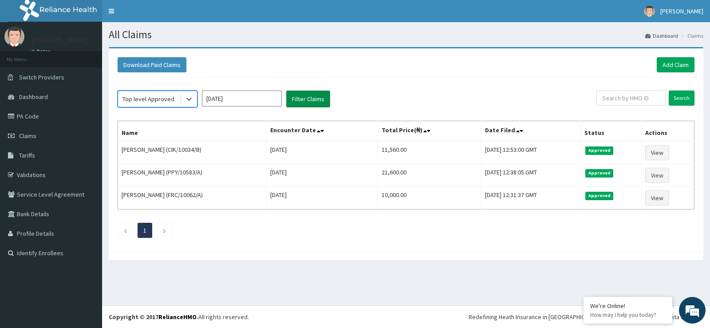
click at [304, 101] on button "Filter Claims" at bounding box center [308, 98] width 44 height 17
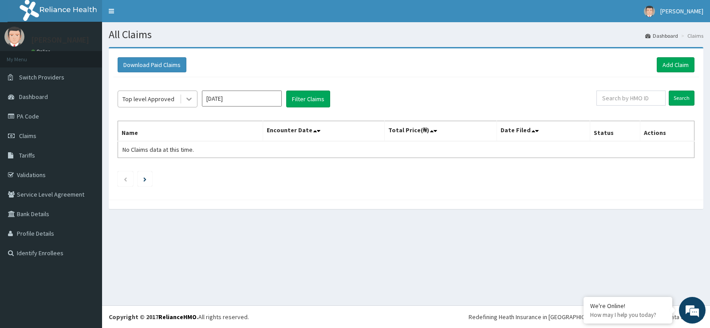
click at [188, 97] on icon at bounding box center [189, 98] width 9 height 9
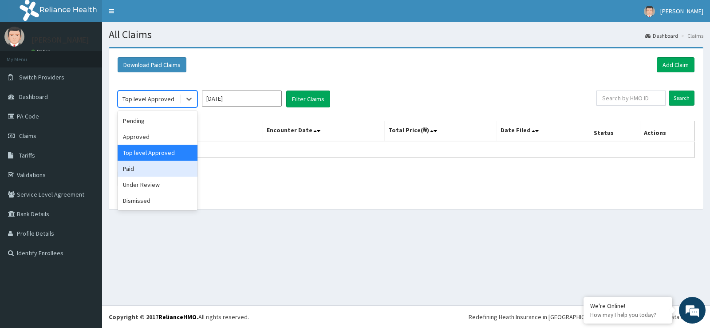
click at [137, 168] on div "Paid" at bounding box center [158, 169] width 80 height 16
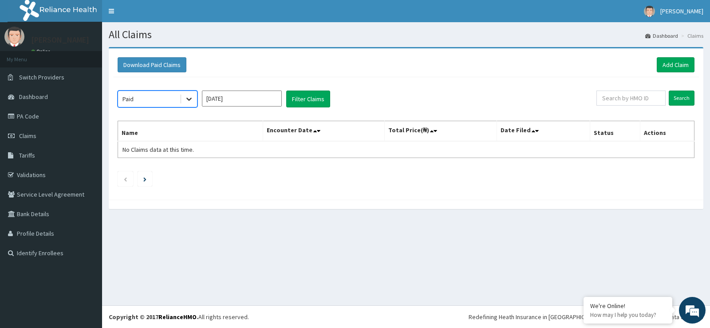
click at [188, 94] on icon at bounding box center [189, 98] width 9 height 9
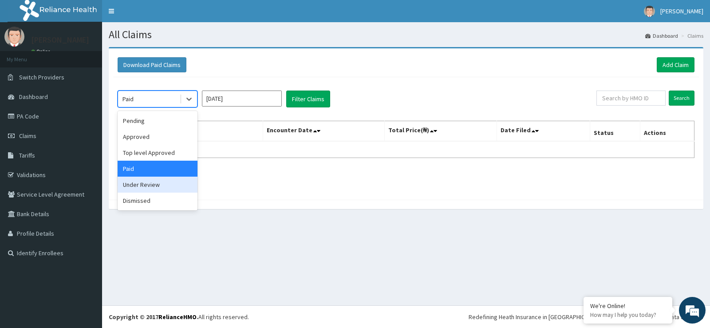
click at [138, 186] on div "Under Review" at bounding box center [158, 185] width 80 height 16
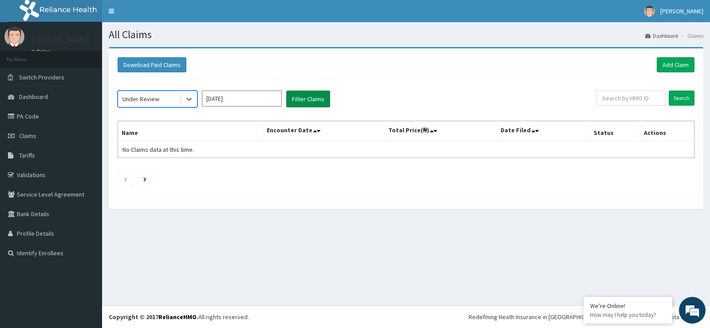
click at [312, 102] on button "Filter Claims" at bounding box center [308, 98] width 44 height 17
click at [294, 98] on button "Filter Claims" at bounding box center [308, 98] width 44 height 17
click at [191, 98] on icon at bounding box center [188, 99] width 5 height 3
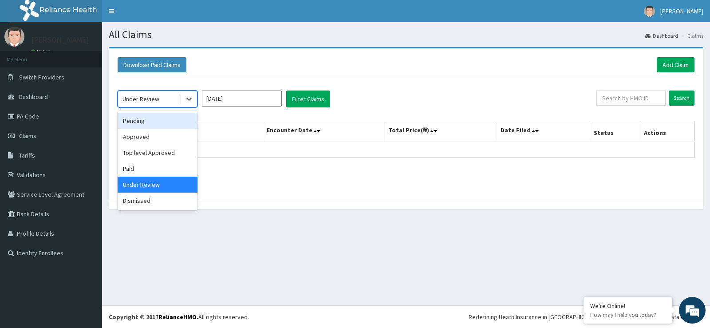
click at [158, 118] on div "Pending" at bounding box center [158, 121] width 80 height 16
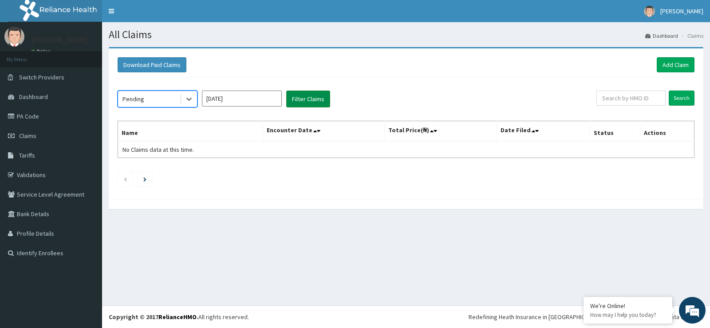
click at [321, 93] on button "Filter Claims" at bounding box center [308, 98] width 44 height 17
click at [188, 102] on icon at bounding box center [189, 98] width 9 height 9
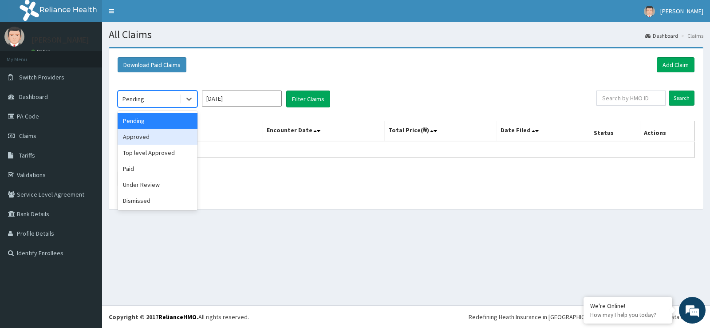
click at [165, 140] on div "Approved" at bounding box center [158, 137] width 80 height 16
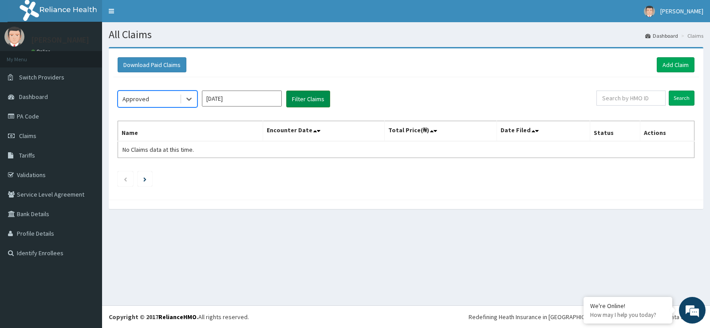
click at [312, 95] on button "Filter Claims" at bounding box center [308, 98] width 44 height 17
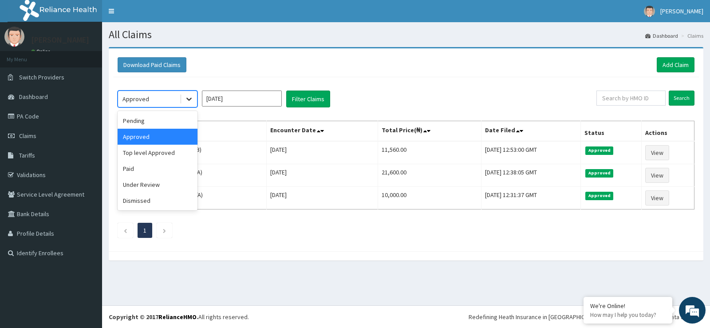
click at [190, 101] on icon at bounding box center [189, 98] width 9 height 9
click at [172, 119] on div "Pending" at bounding box center [158, 121] width 80 height 16
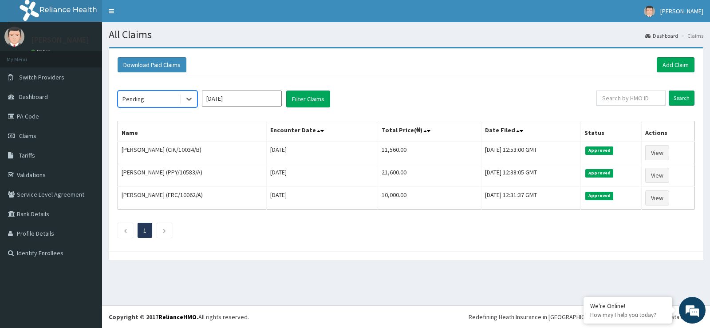
click at [260, 97] on input "[DATE]" at bounding box center [242, 98] width 80 height 16
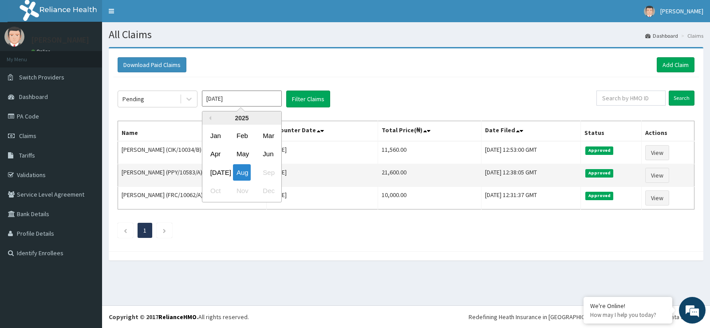
click at [218, 170] on div "[DATE]" at bounding box center [216, 172] width 18 height 16
type input "[DATE]"
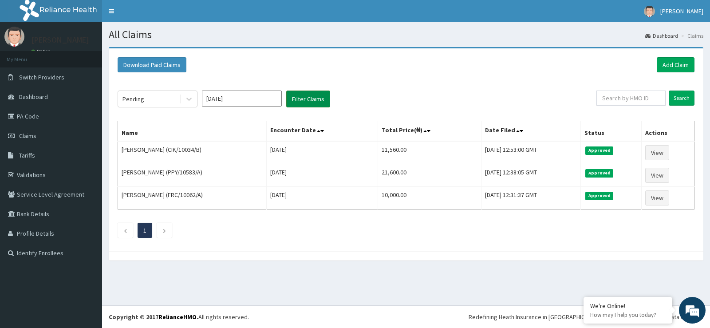
click at [326, 98] on button "Filter Claims" at bounding box center [308, 98] width 44 height 17
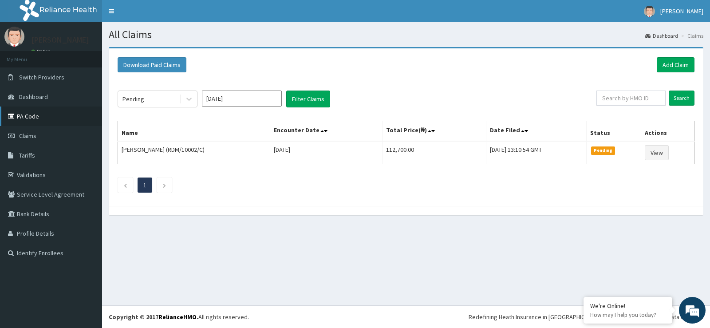
click at [38, 118] on link "PA Code" at bounding box center [51, 116] width 102 height 20
